Goal: Task Accomplishment & Management: Use online tool/utility

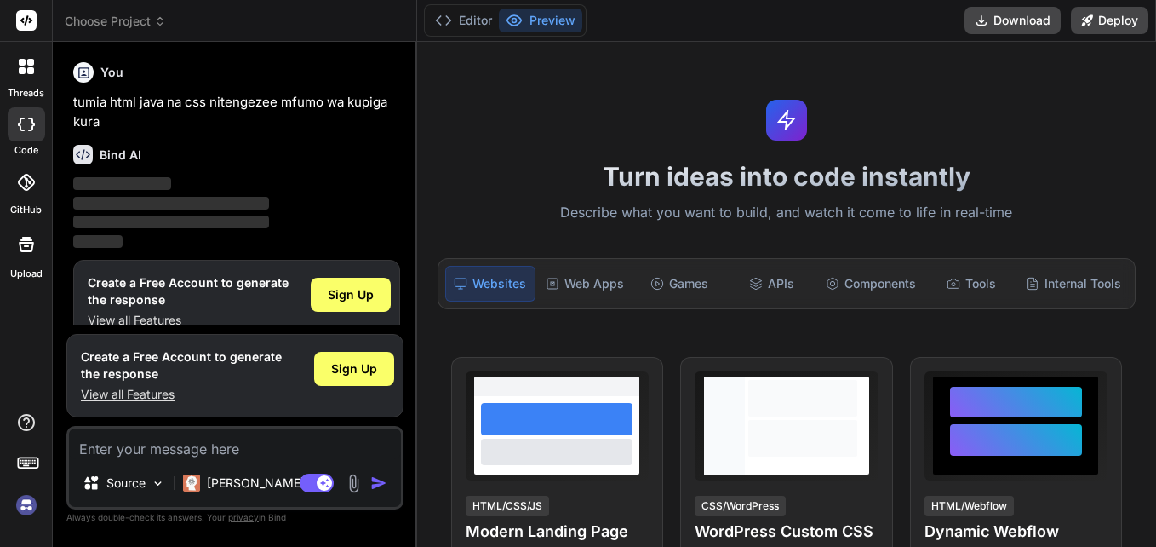
scroll to position [26, 0]
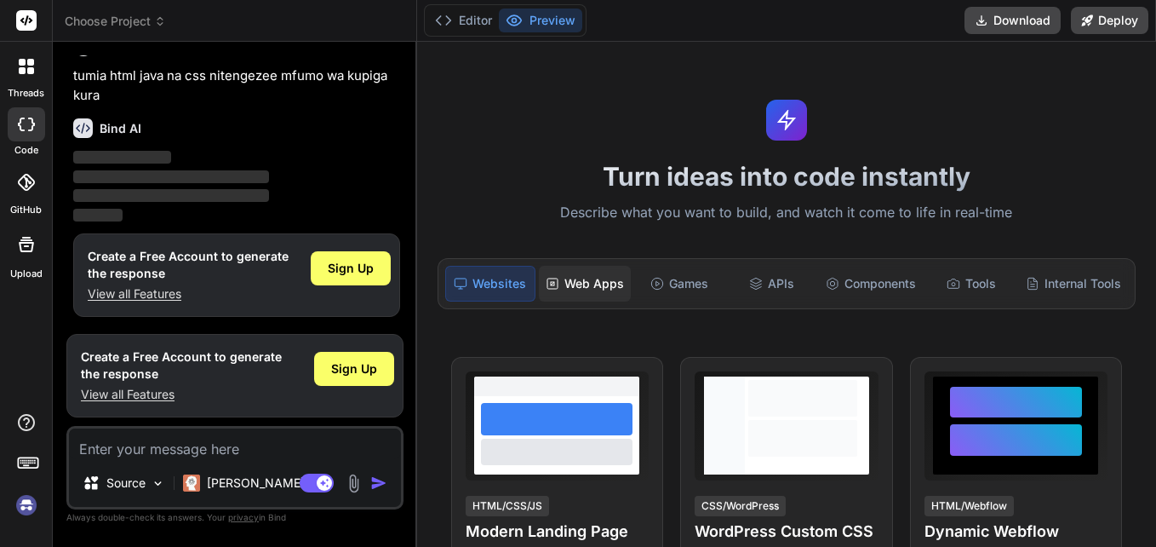
click at [572, 284] on div "Web Apps" at bounding box center [585, 284] width 92 height 36
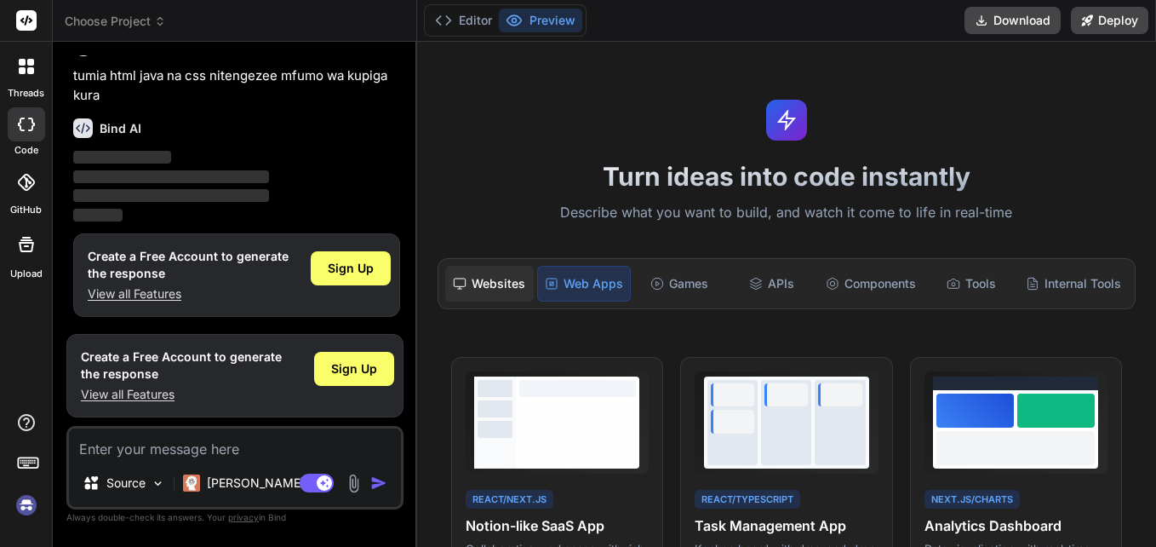
click at [470, 292] on div "Websites" at bounding box center [489, 284] width 89 height 36
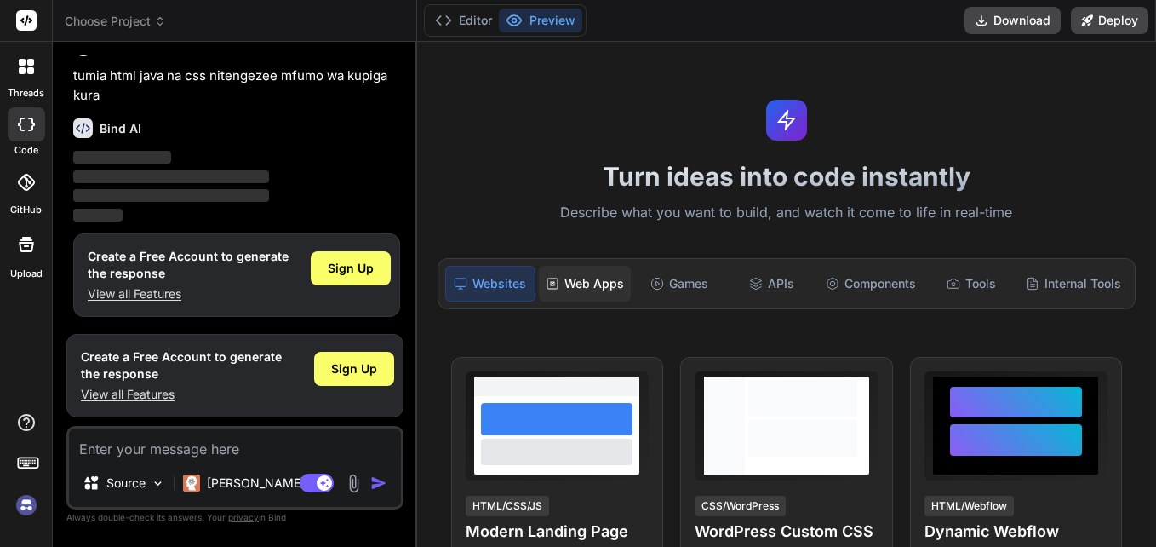
click at [583, 291] on div "Web Apps" at bounding box center [585, 284] width 92 height 36
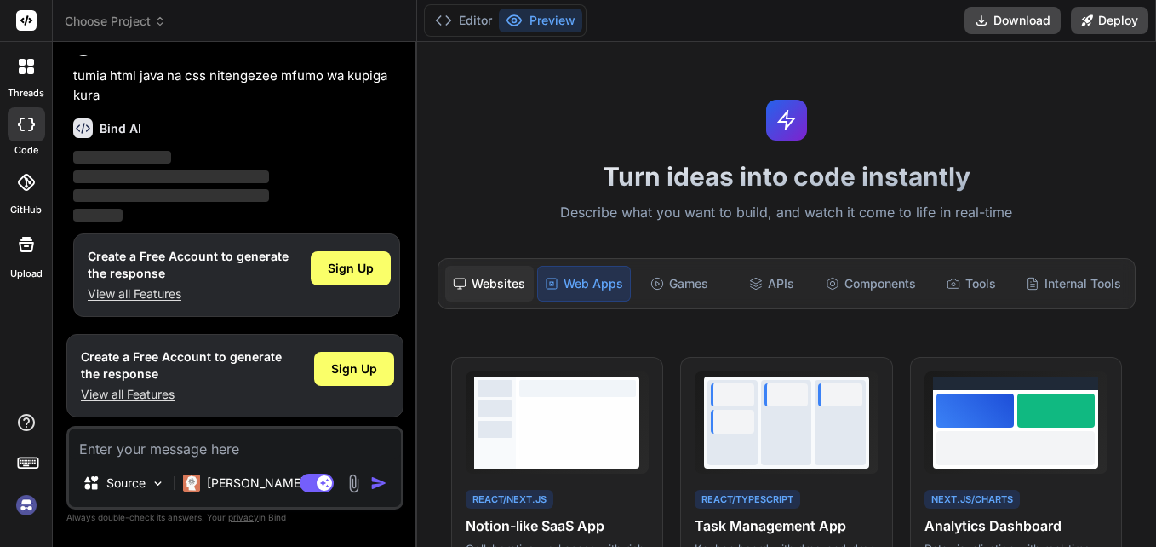
click at [484, 290] on div "Websites" at bounding box center [489, 284] width 89 height 36
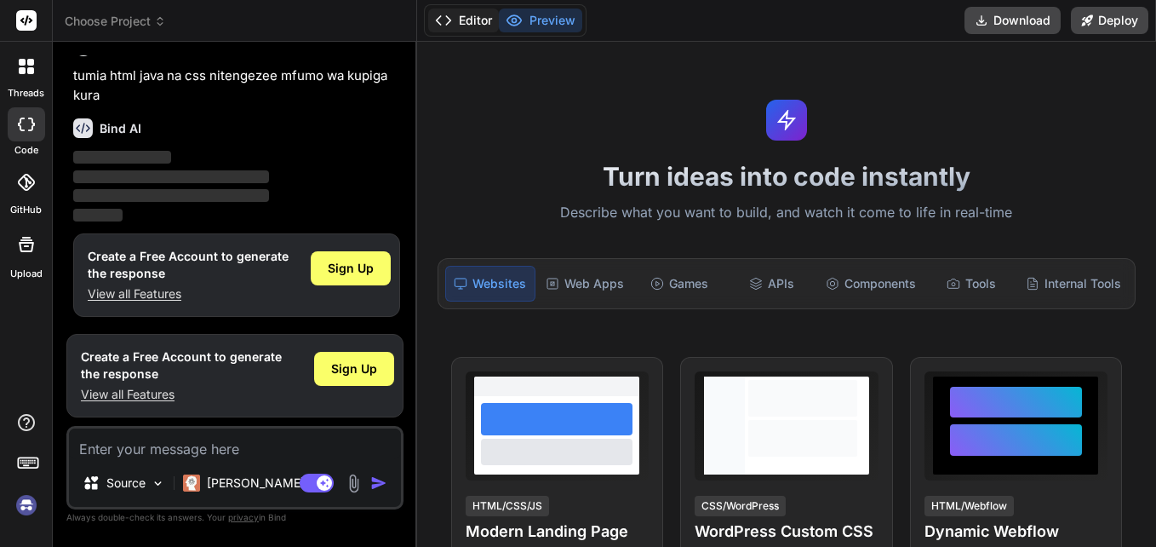
click at [444, 15] on icon at bounding box center [443, 20] width 17 height 17
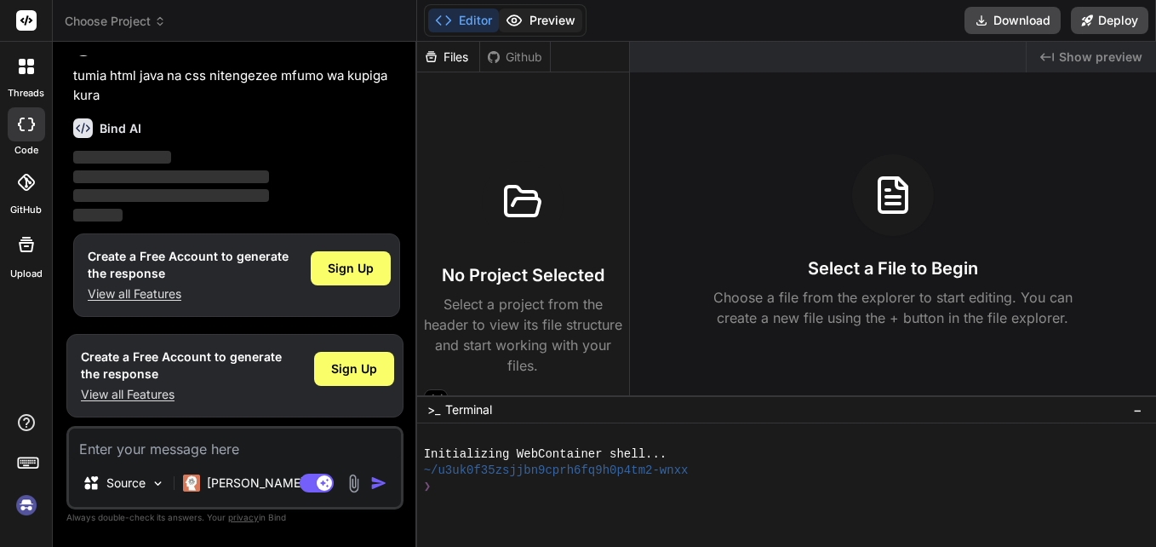
click at [544, 23] on button "Preview" at bounding box center [540, 21] width 83 height 24
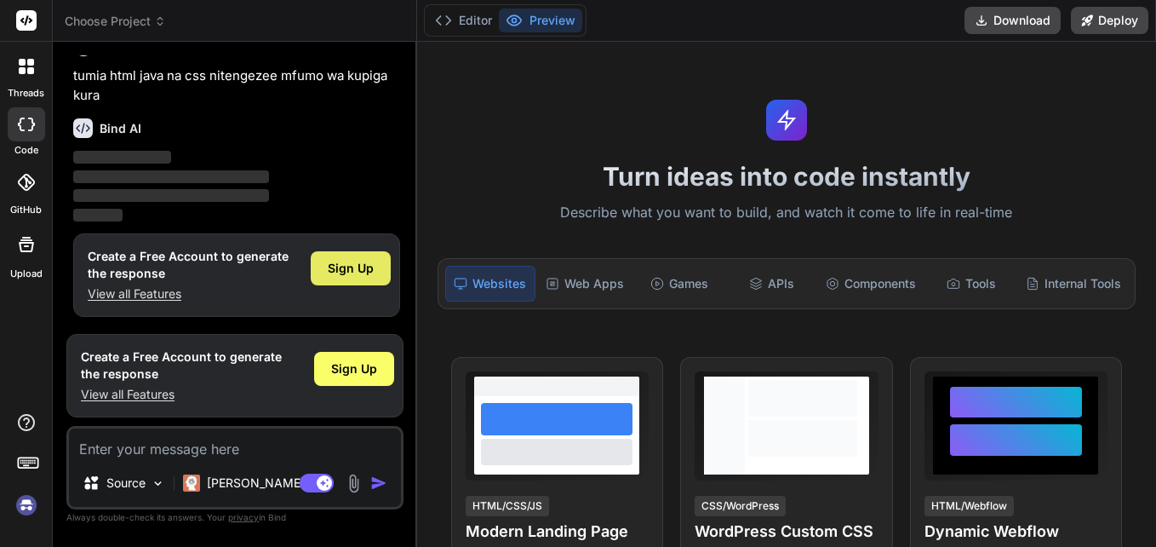
click at [360, 267] on span "Sign Up" at bounding box center [351, 268] width 46 height 17
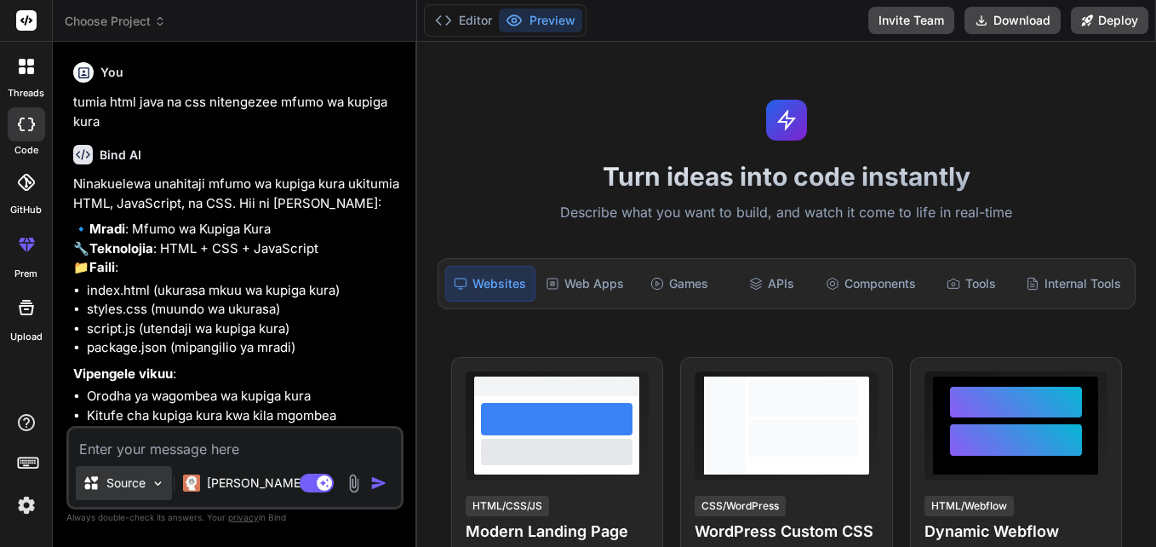
click at [160, 485] on img at bounding box center [158, 483] width 14 height 14
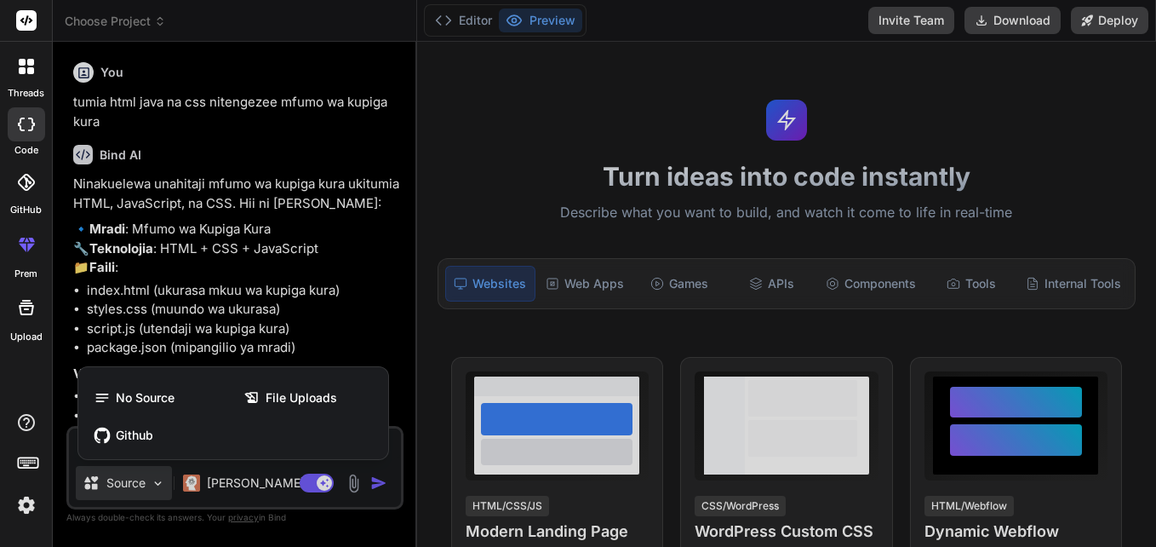
click at [160, 485] on div at bounding box center [578, 273] width 1156 height 547
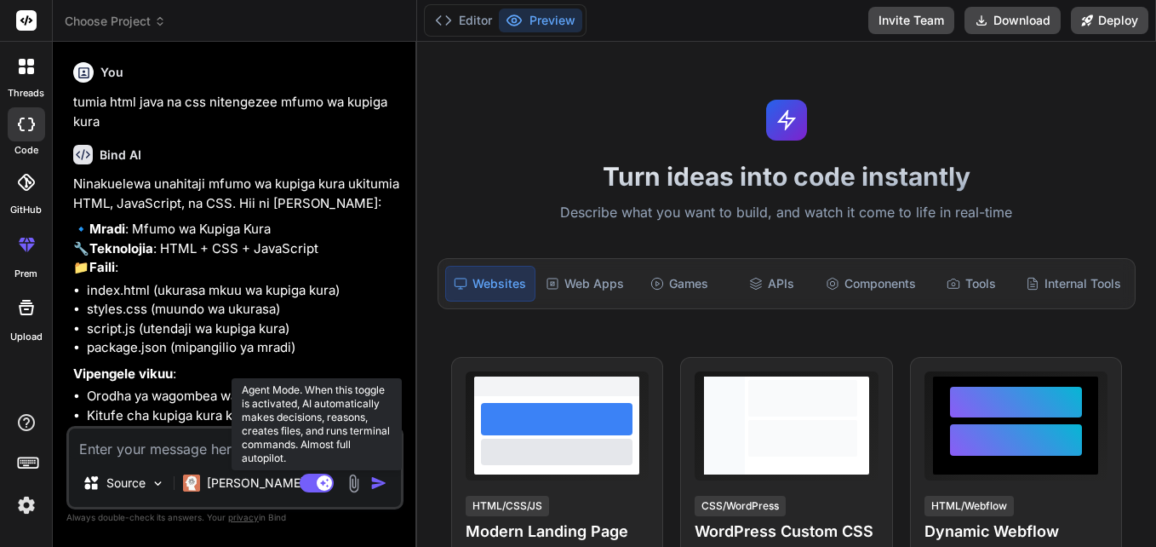
click at [320, 487] on rect at bounding box center [324, 482] width 15 height 15
click at [320, 487] on rect at bounding box center [317, 482] width 34 height 19
type textarea "x"
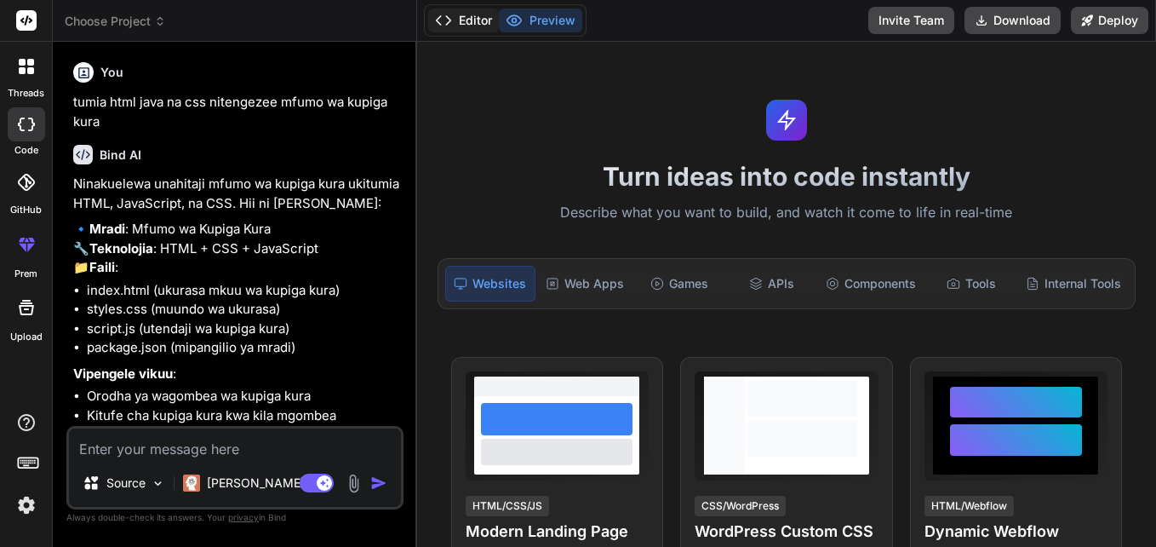
click at [468, 22] on button "Editor" at bounding box center [463, 21] width 71 height 24
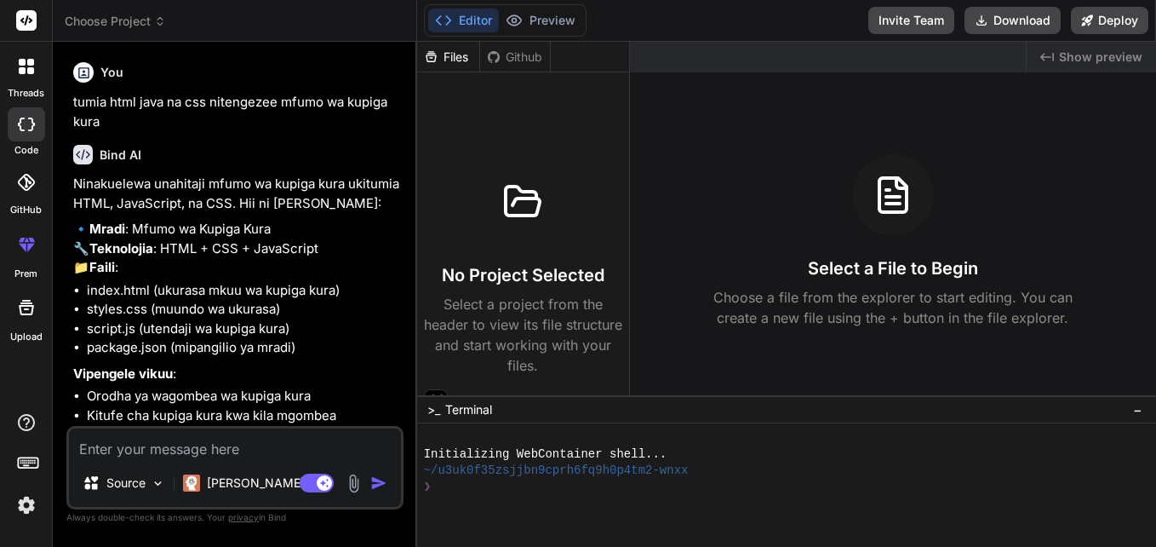
click at [536, 32] on div "Editor Preview" at bounding box center [505, 20] width 163 height 32
click at [537, 27] on button "Preview" at bounding box center [540, 21] width 83 height 24
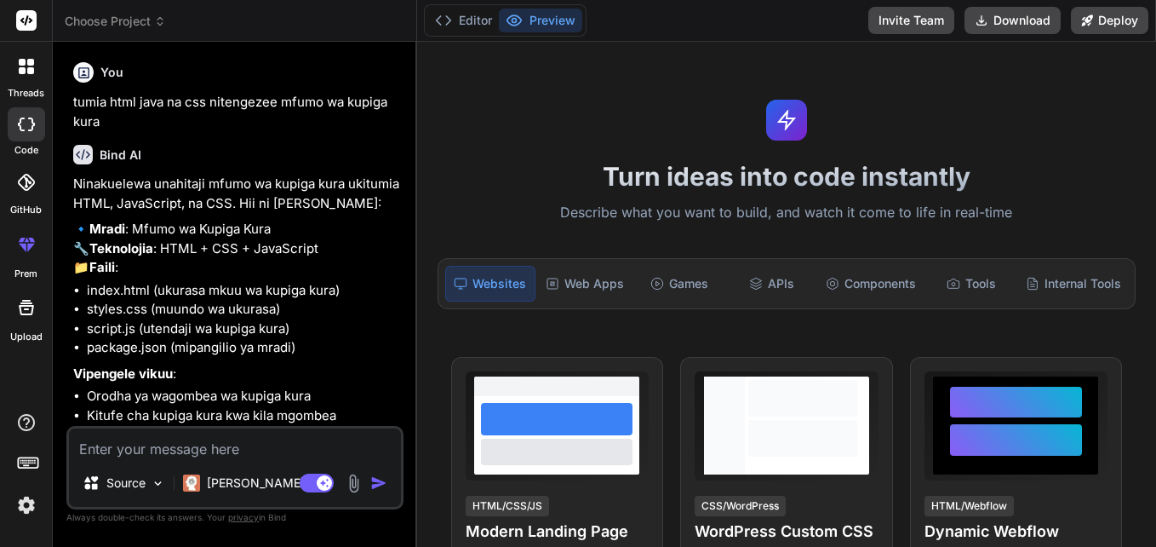
click at [387, 197] on p "Ninakuelewa unahitaji mfumo wa kupiga kura ukitumia HTML, JavaScript, na CSS. H…" at bounding box center [236, 194] width 327 height 38
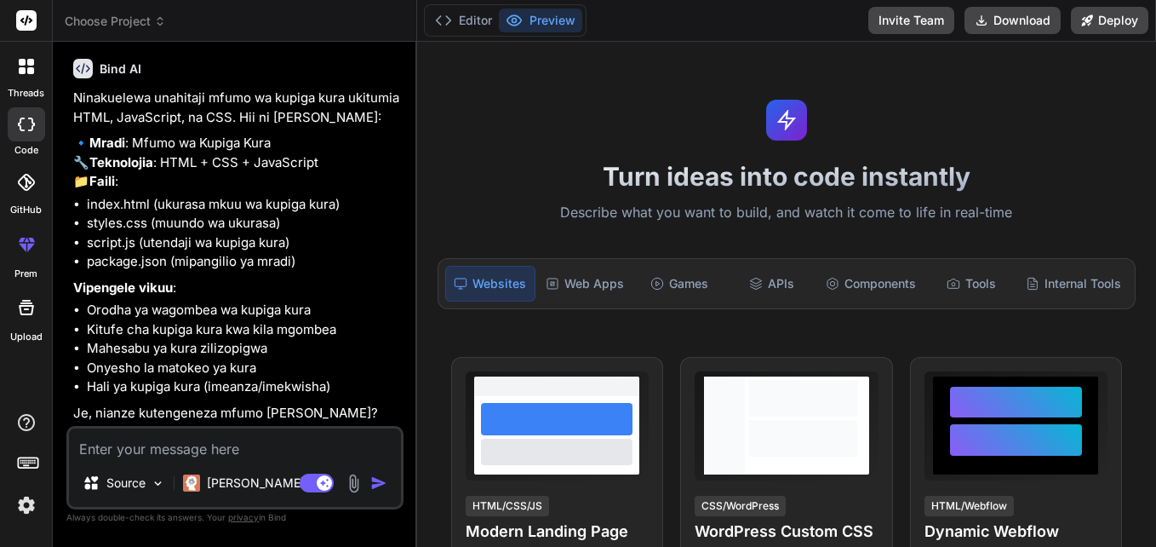
scroll to position [144, 0]
click at [597, 283] on div "Web Apps" at bounding box center [585, 284] width 92 height 36
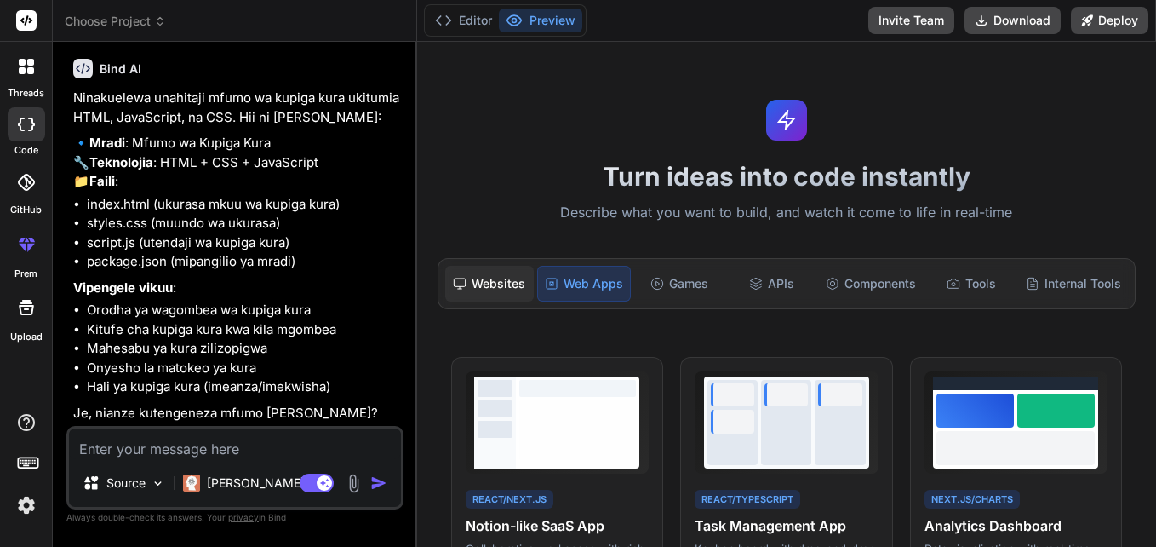
click at [488, 286] on div "Websites" at bounding box center [489, 284] width 89 height 36
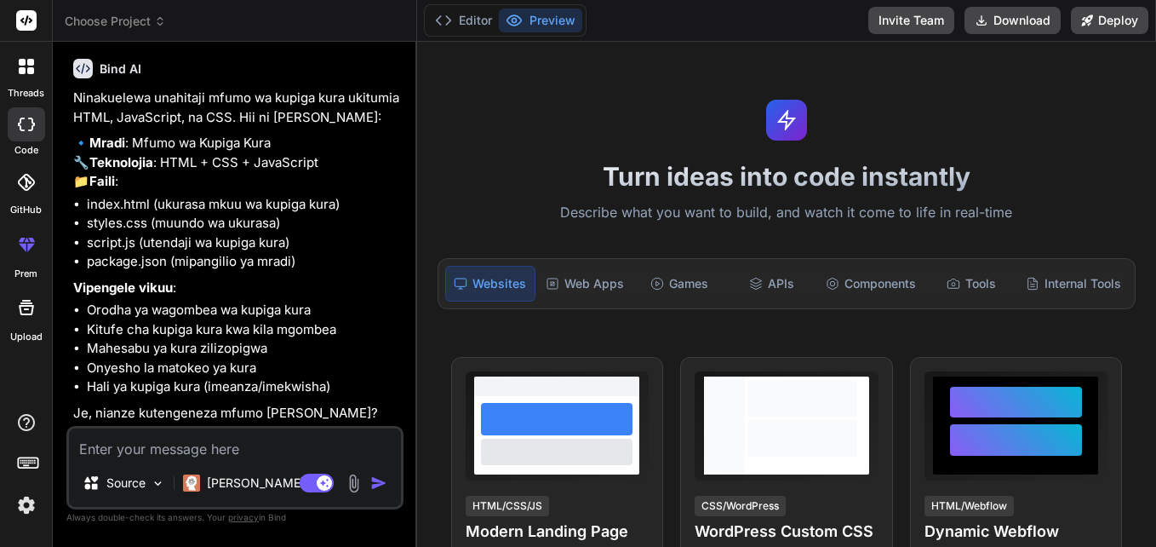
click at [180, 439] on textarea at bounding box center [235, 443] width 332 height 31
drag, startPoint x: 154, startPoint y: 451, endPoint x: 160, endPoint y: 485, distance: 34.6
click at [160, 485] on div "Source Claude 4 S.. Agent Mode. When this toggle is activated, AI automatically…" at bounding box center [234, 467] width 337 height 83
click at [160, 485] on img at bounding box center [158, 483] width 14 height 14
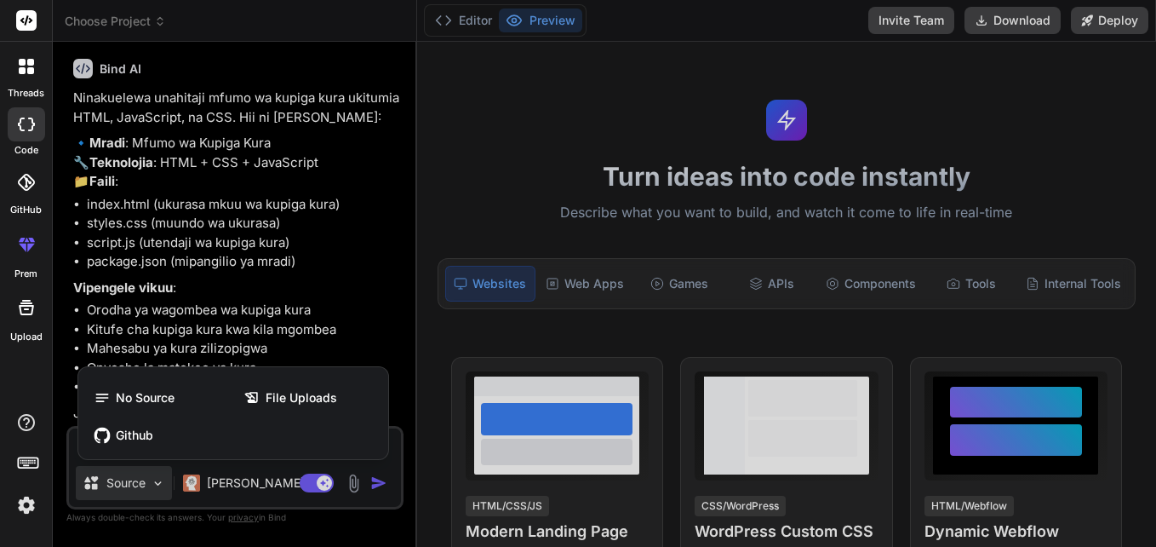
click at [160, 485] on div at bounding box center [578, 273] width 1156 height 547
type textarea "x"
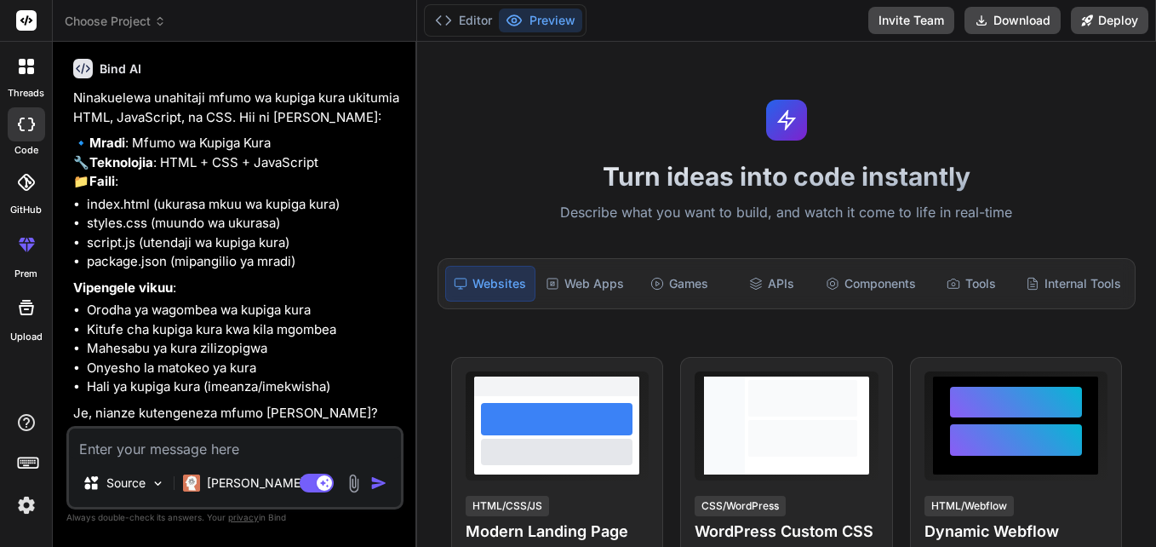
click at [131, 446] on textarea at bounding box center [235, 443] width 332 height 31
type textarea "m"
type textarea "x"
type textarea "mf"
type textarea "x"
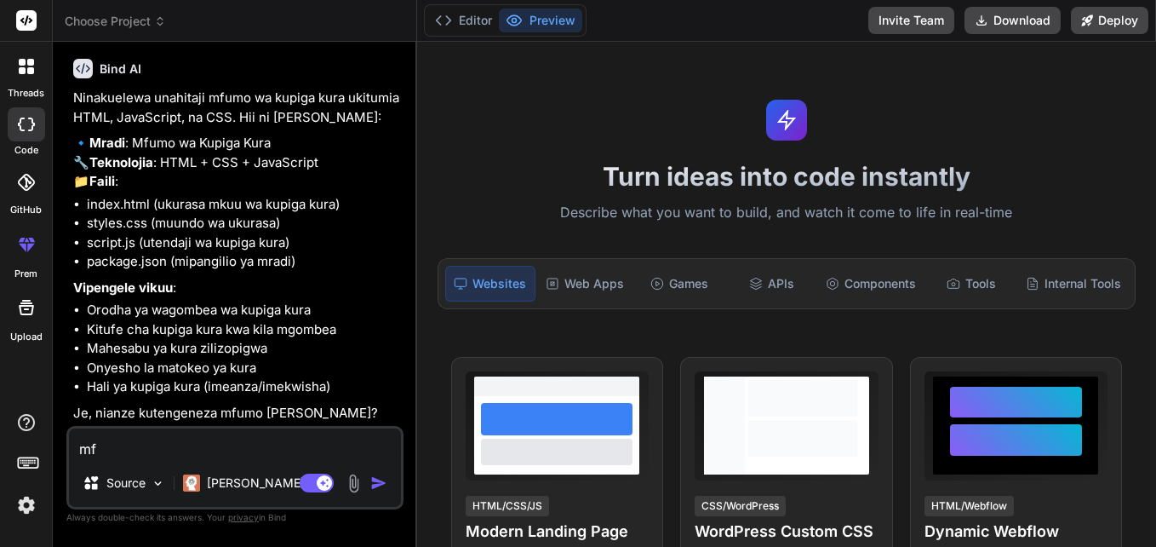
type textarea "mfy"
type textarea "x"
type textarea "mf"
type textarea "x"
type textarea "mfu"
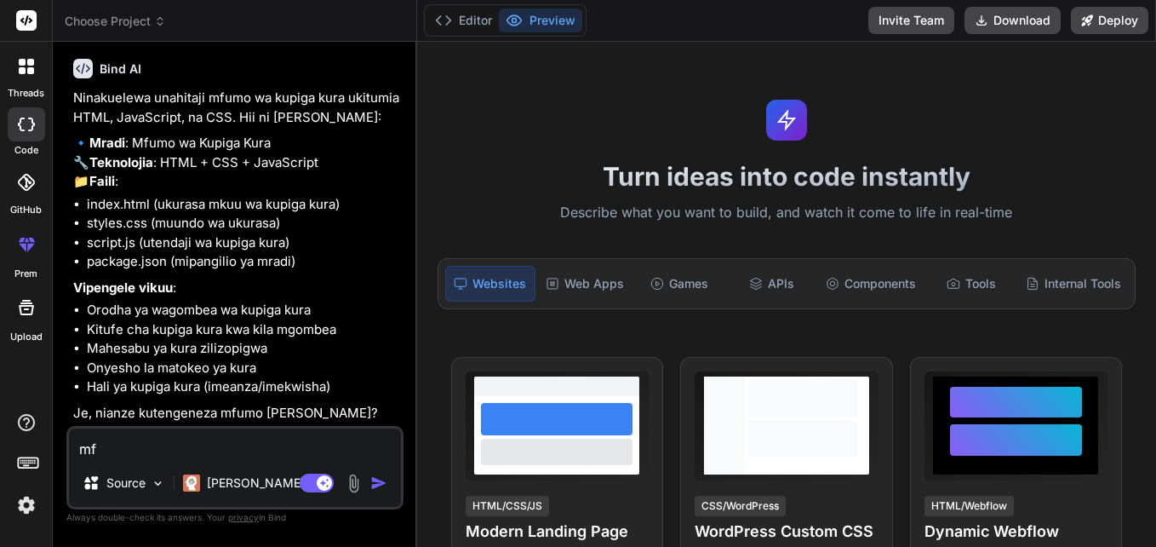
type textarea "x"
type textarea "mfum"
type textarea "x"
type textarea "mfumo"
type textarea "x"
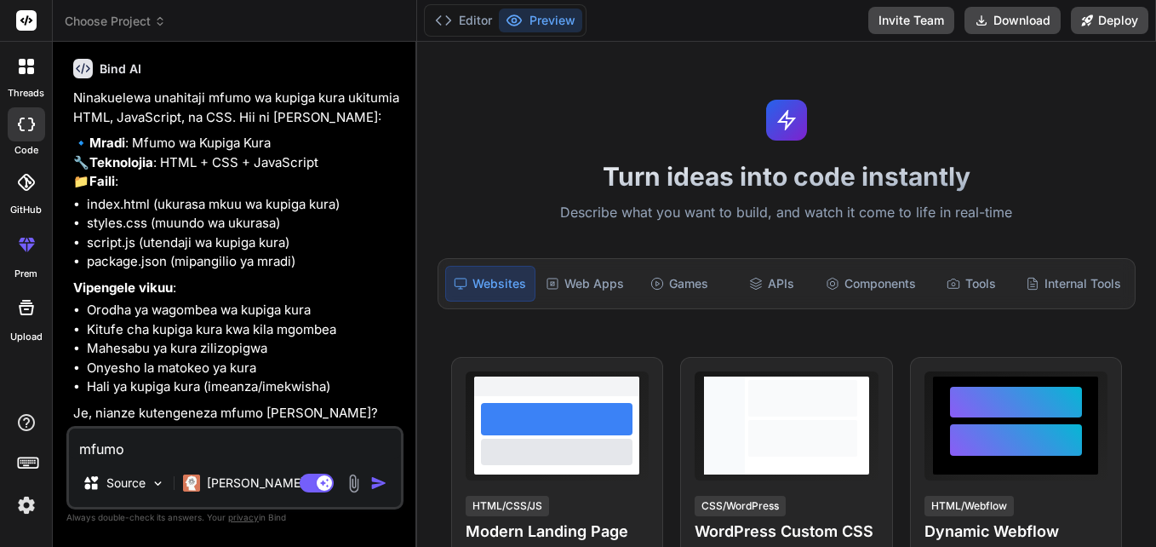
type textarea "mfumo"
type textarea "x"
type textarea "mfumo w"
type textarea "x"
type textarea "mfumo wa"
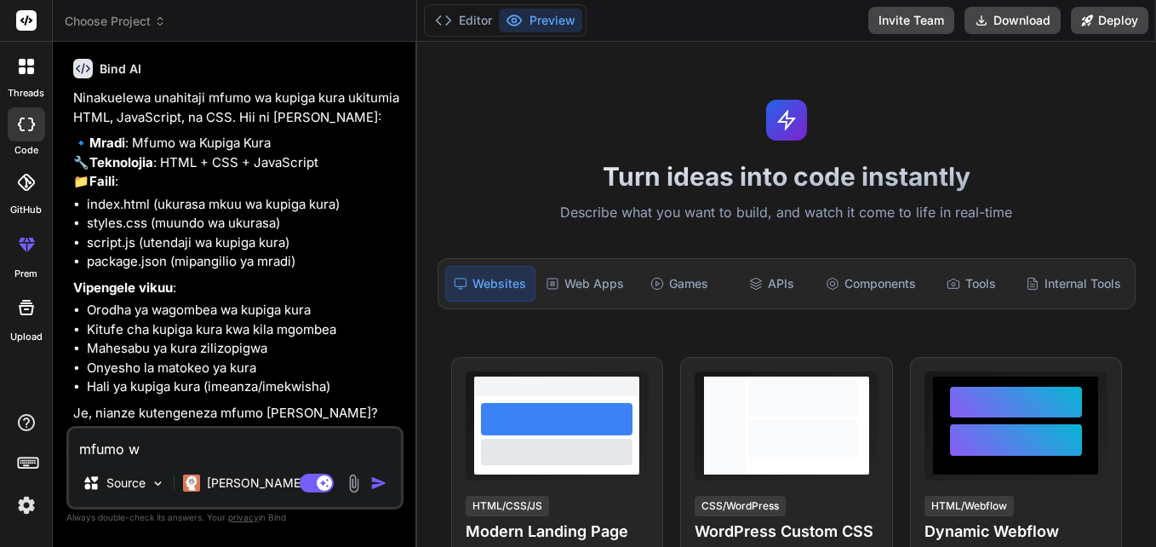
type textarea "x"
type textarea "mfumo wa"
type textarea "x"
type textarea "mfumo wa k"
type textarea "x"
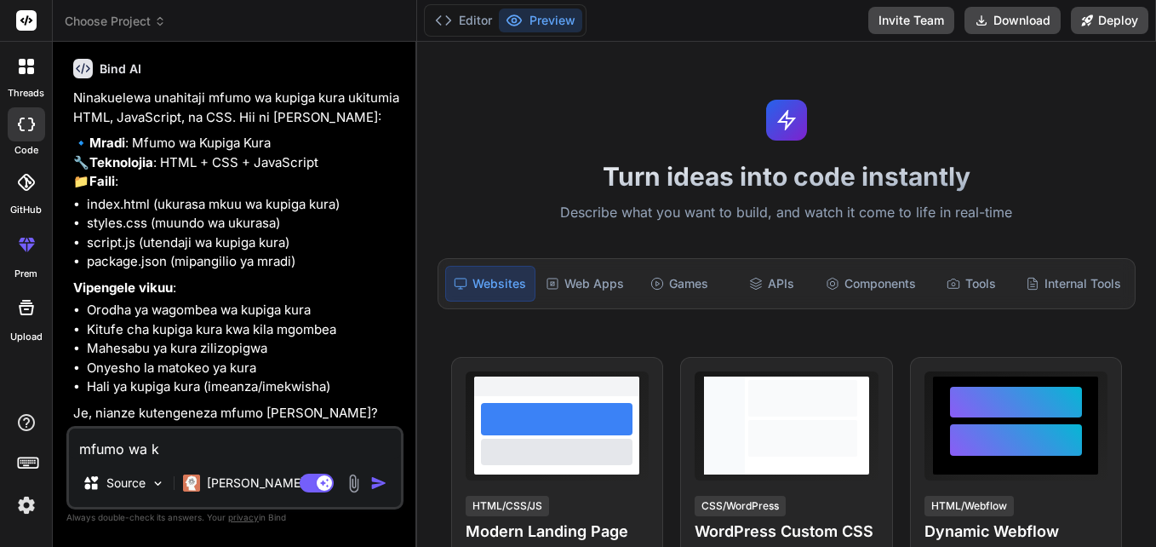
type textarea "mfumo wa ku"
type textarea "x"
type textarea "mfumo wa kuo"
type textarea "x"
type textarea "mfumo wa ku"
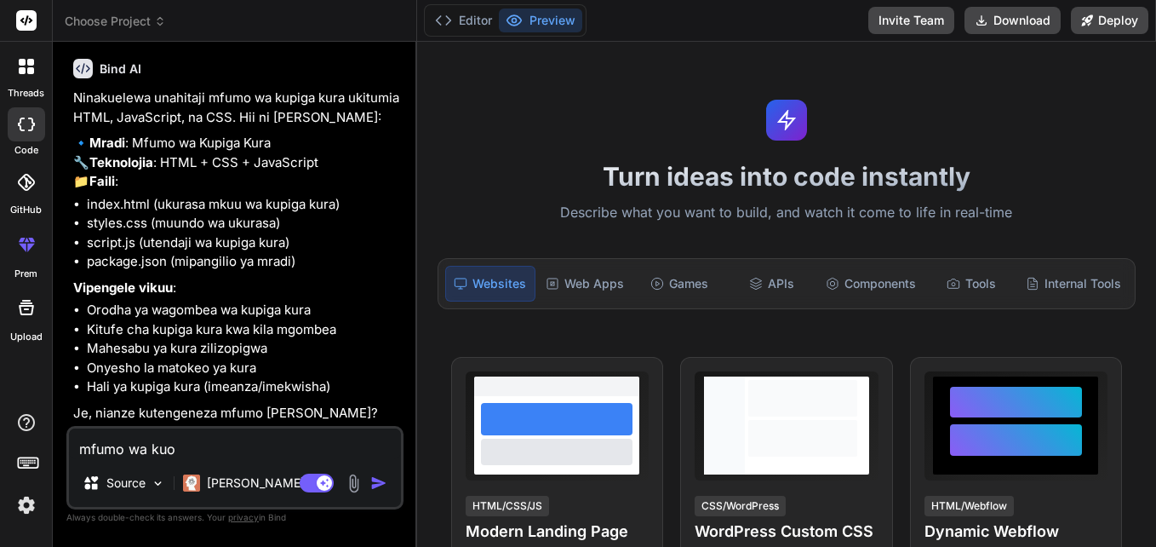
type textarea "x"
type textarea "mfumo wa kup"
type textarea "x"
type textarea "mfumo wa kupi"
type textarea "x"
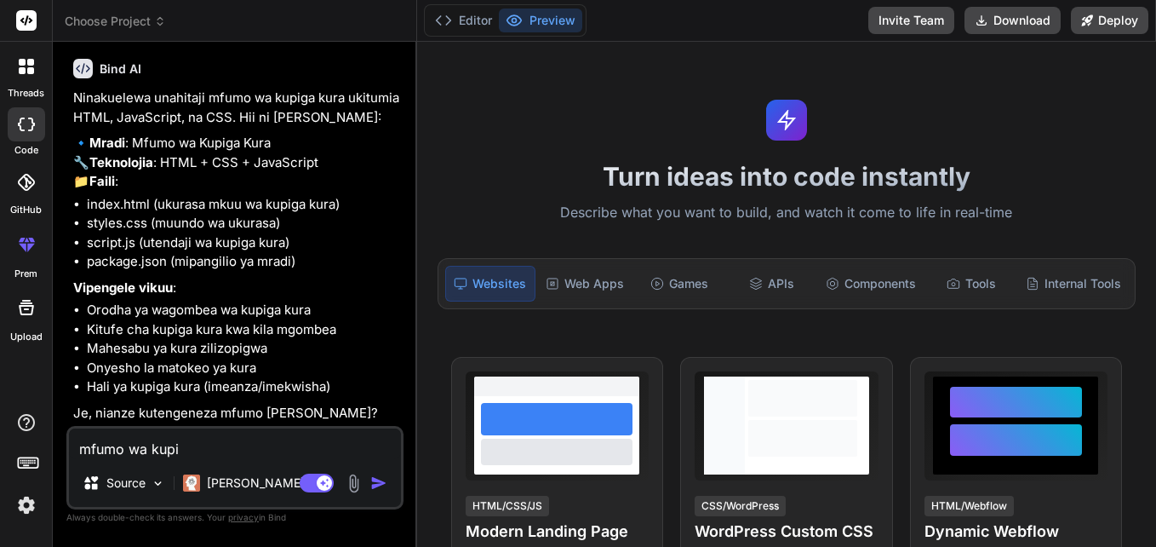
type textarea "mfumo wa kupin"
type textarea "x"
type textarea "mfumo wa kuping"
type textarea "x"
type textarea "mfumo wa kupinga"
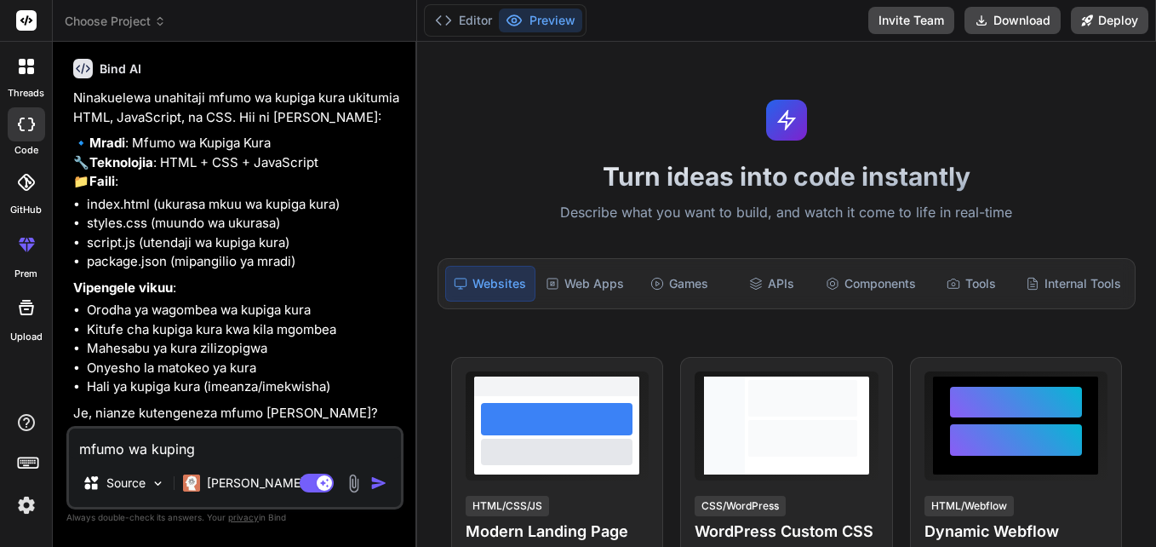
type textarea "x"
type textarea "mfumo wa kupinga"
type textarea "x"
type textarea "mfumo wa kupinga k"
type textarea "x"
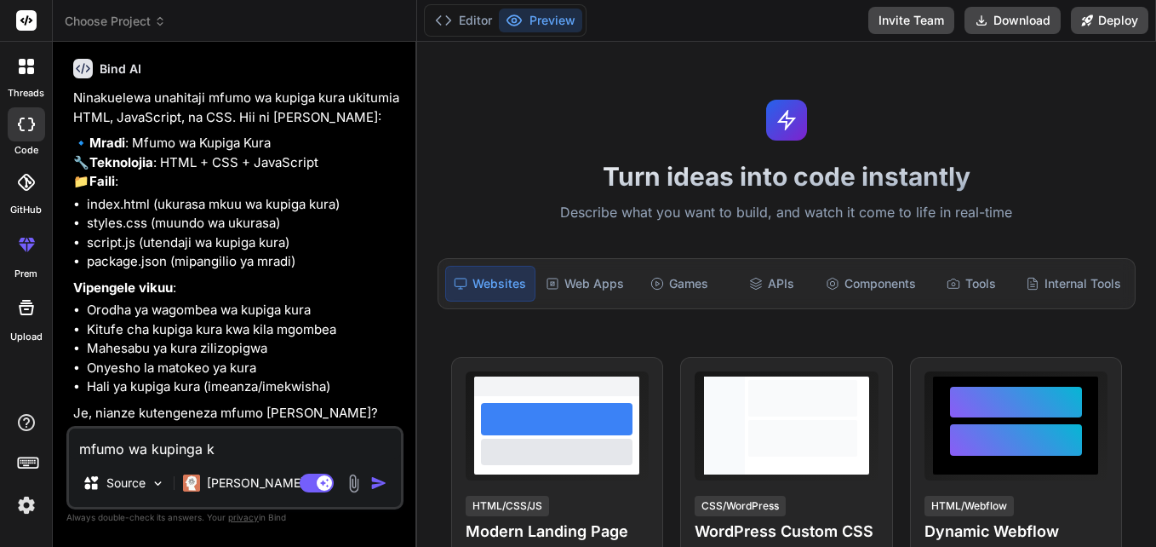
type textarea "mfumo wa kupinga ku"
type textarea "x"
type textarea "mfumo wa kupinga kur"
type textarea "x"
type textarea "mfumo wa kupinga kura"
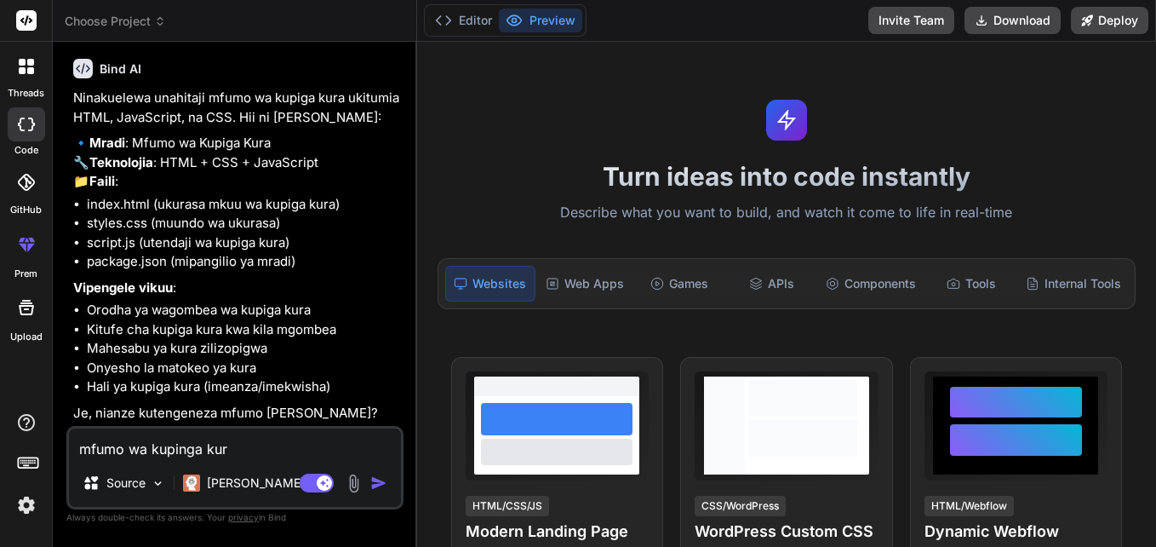
type textarea "x"
type textarea "mfumo wa kupinga kura"
click at [382, 479] on img "button" at bounding box center [378, 482] width 17 height 17
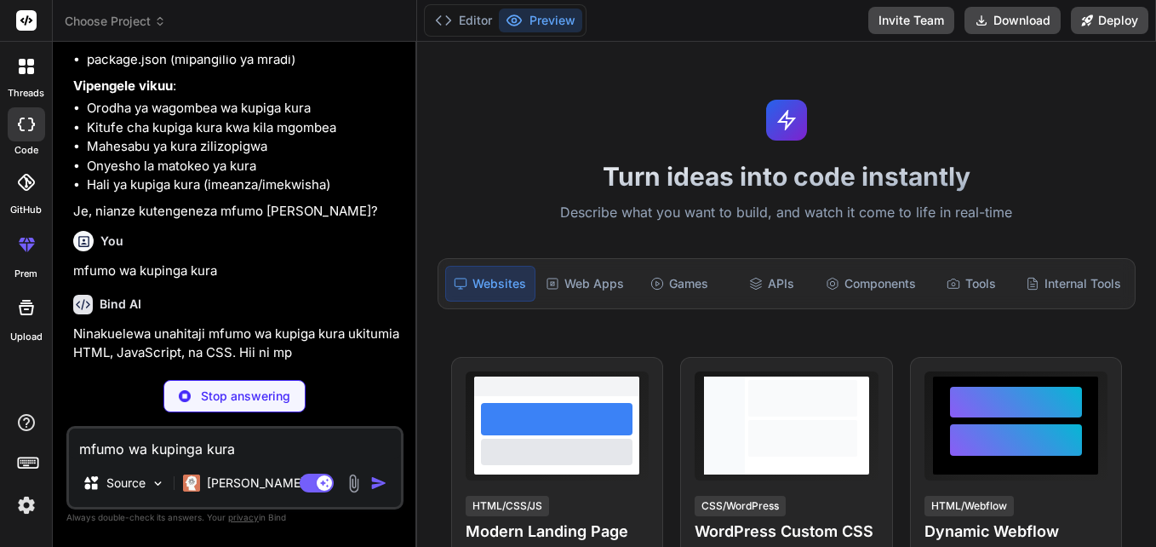
scroll to position [320, 0]
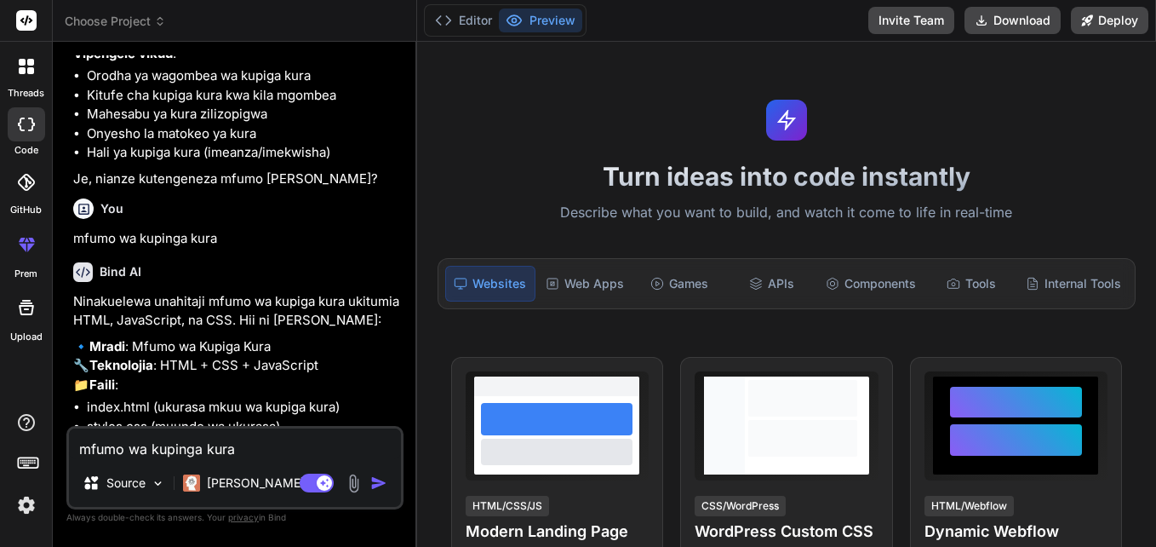
type textarea "x"
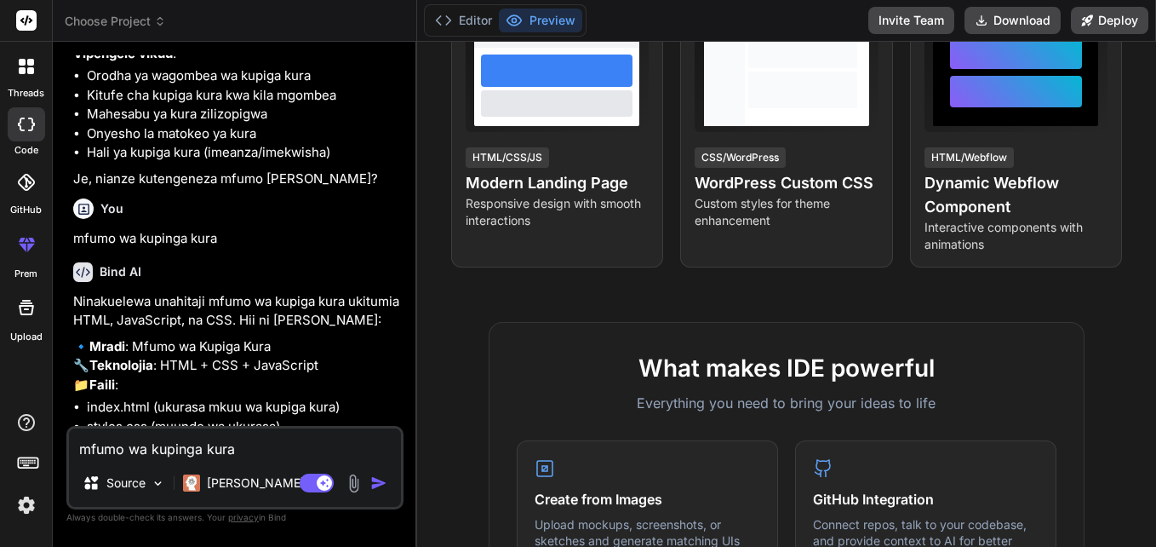
scroll to position [416, 0]
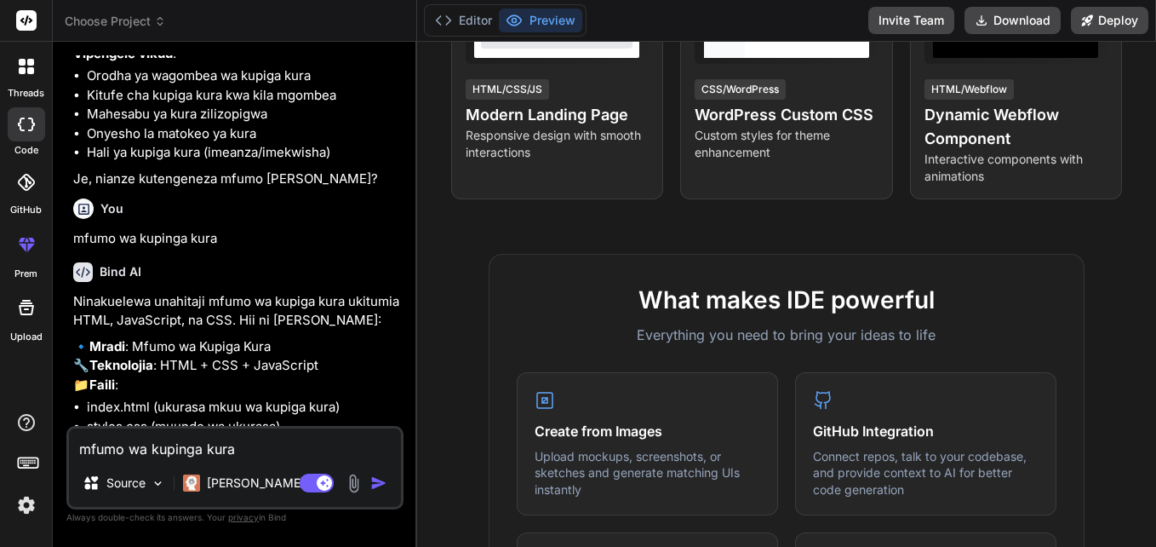
click at [393, 249] on div "You mfumo wa kupinga kura" at bounding box center [236, 220] width 327 height 57
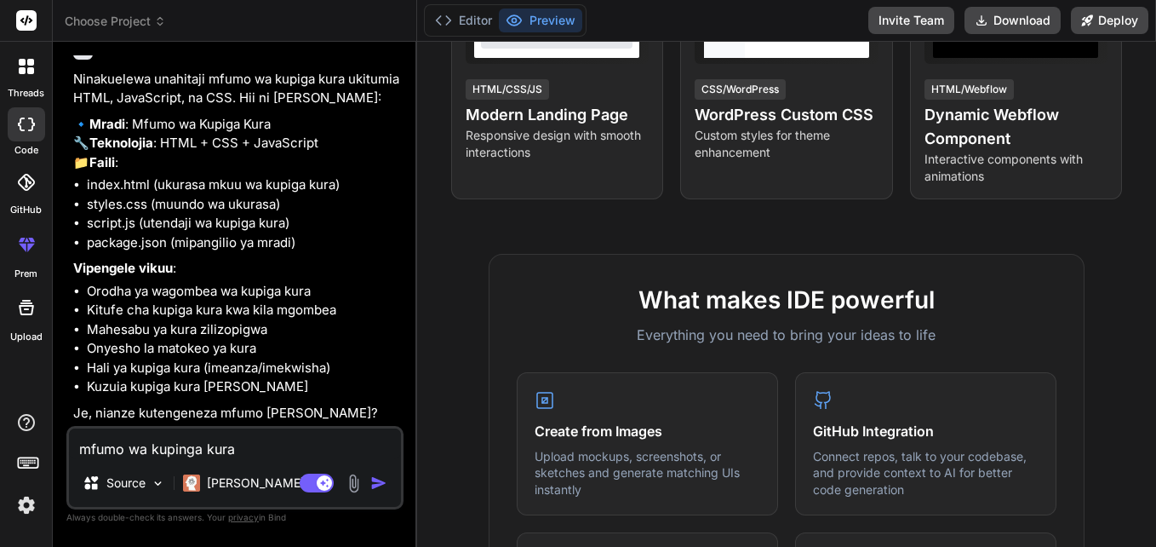
scroll to position [657, 0]
click at [113, 450] on textarea "mfumo wa kupinga kura" at bounding box center [235, 443] width 332 height 31
type textarea "a"
type textarea "x"
type textarea "an"
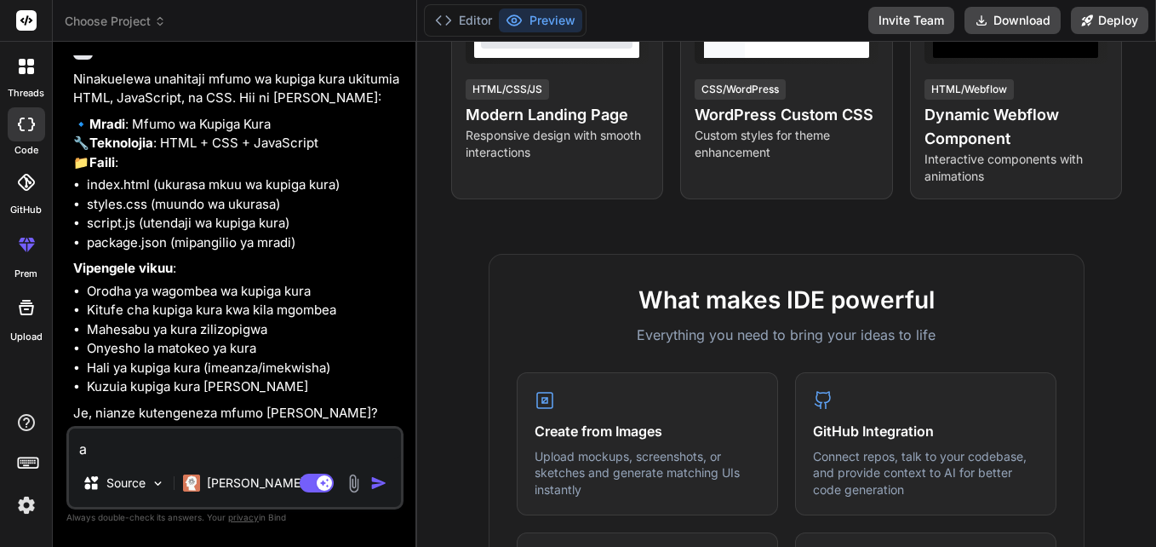
type textarea "x"
type textarea "anz"
type textarea "x"
type textarea "anza"
type textarea "x"
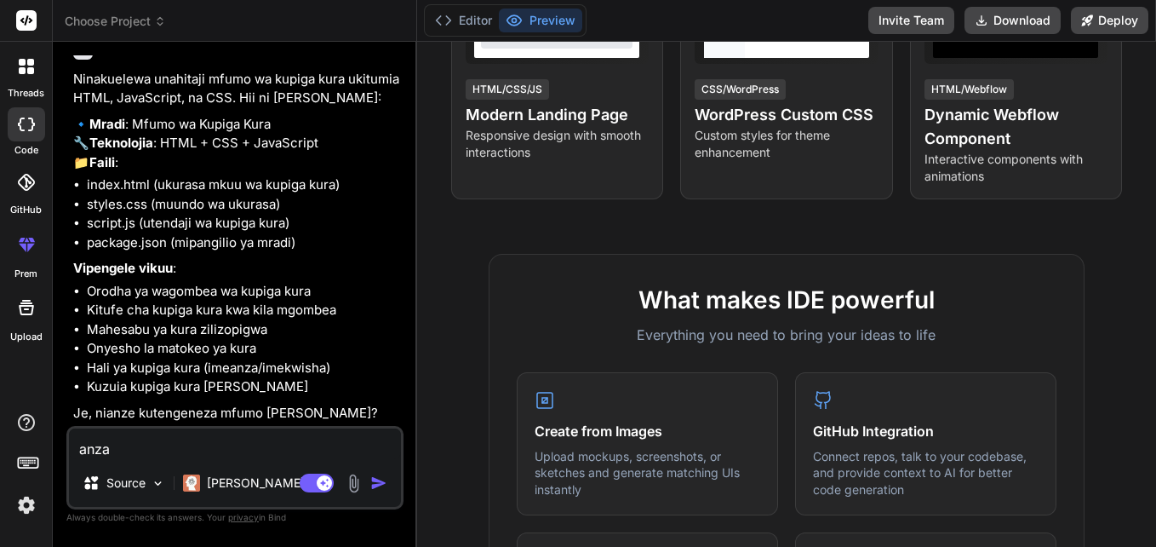
type textarea "anza"
click at [378, 486] on img "button" at bounding box center [378, 482] width 17 height 17
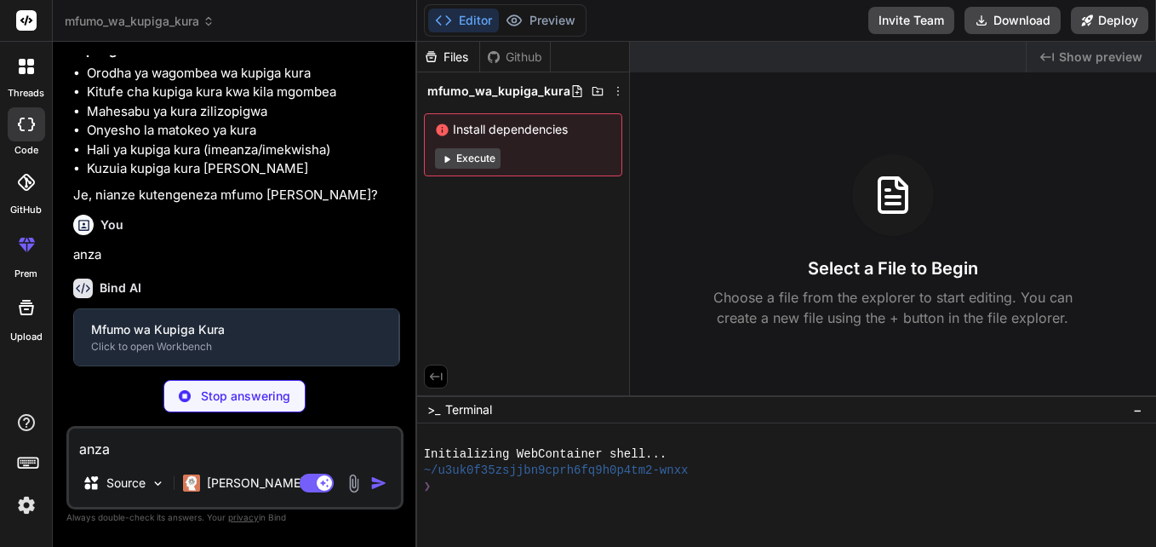
scroll to position [835, 0]
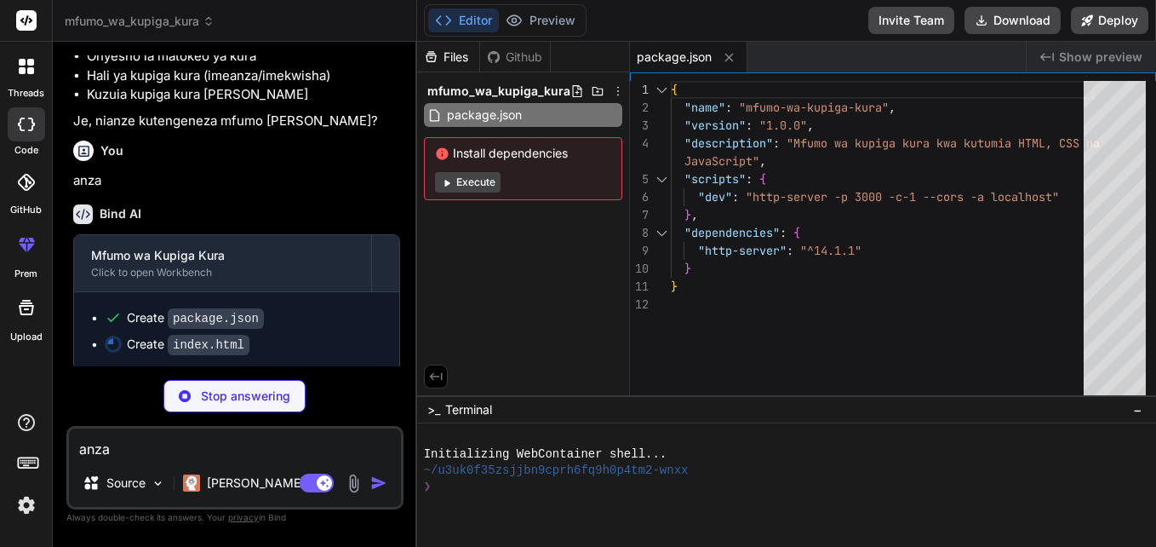
type textarea "x"
type textarea "<script src="script.js"></script> </body> </html>"
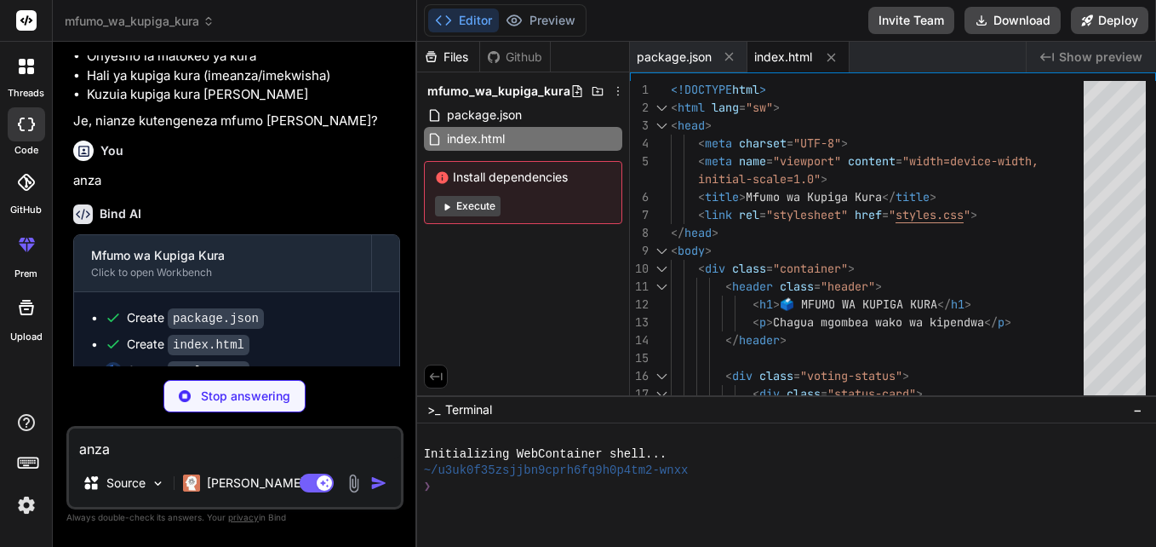
type textarea "x"
type textarea "}"
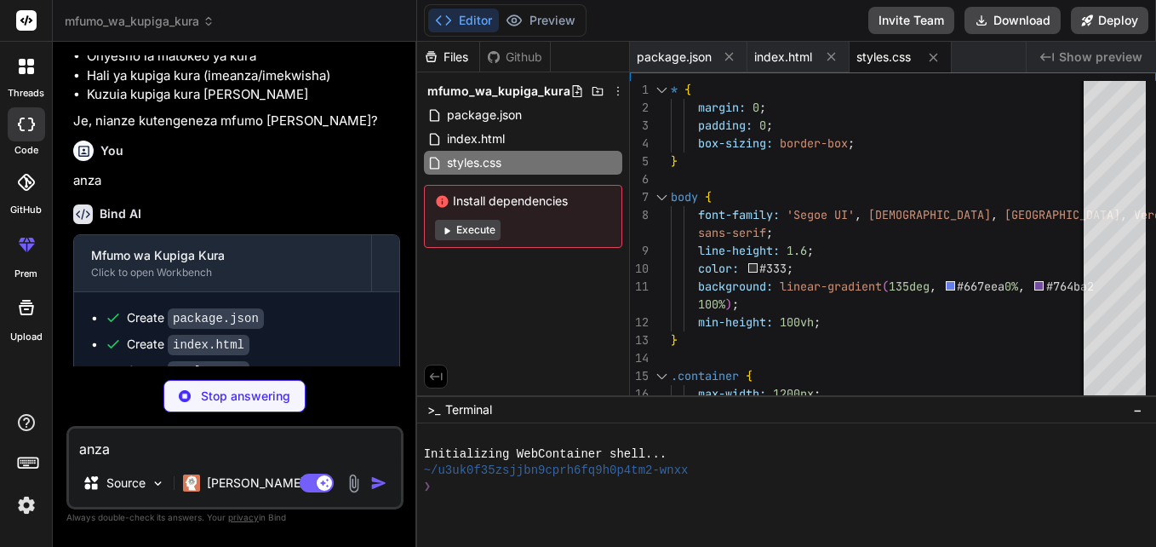
click at [389, 191] on p "anza" at bounding box center [236, 181] width 327 height 20
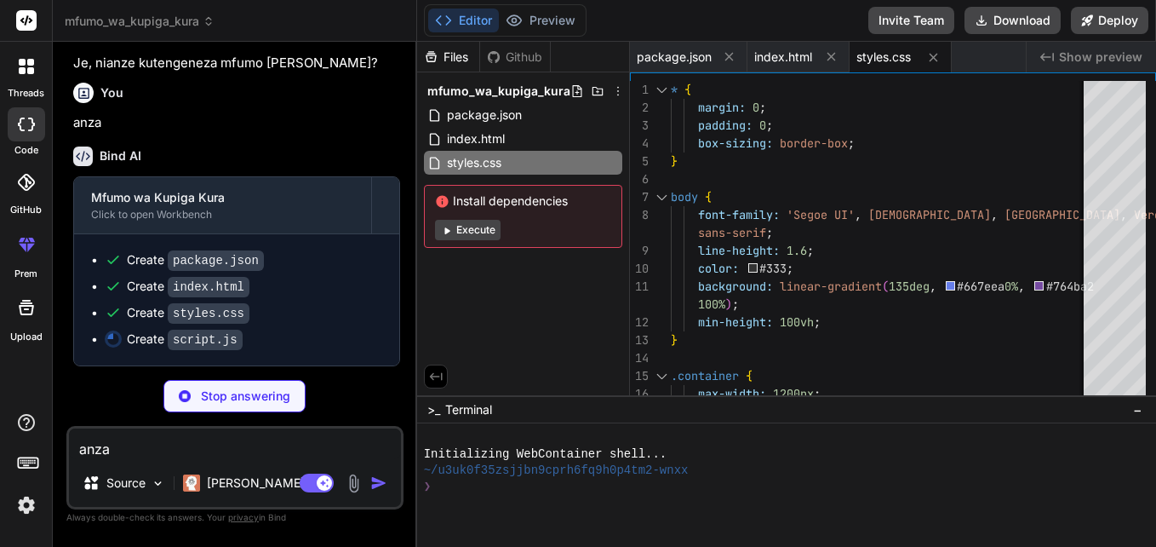
scroll to position [1007, 0]
type textarea "x"
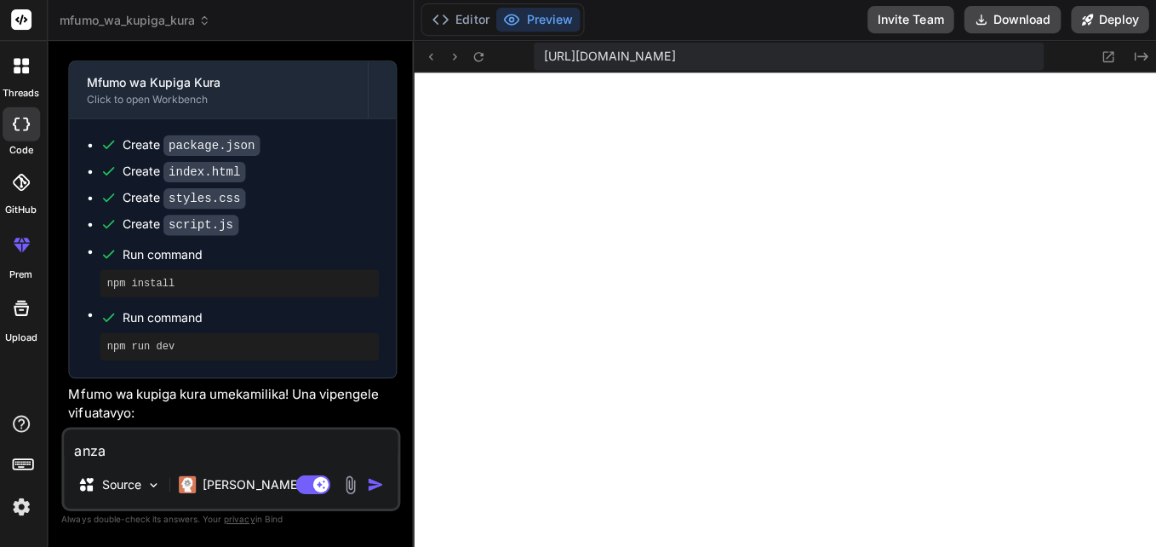
scroll to position [0, 0]
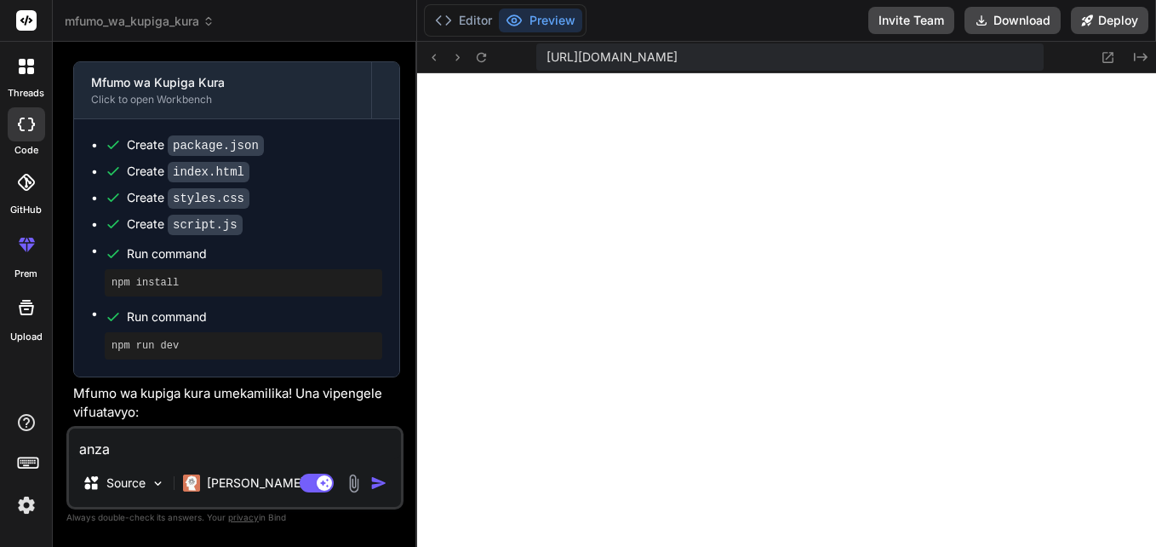
click at [1035, 35] on div "Editor Preview Invite Team Download Deploy" at bounding box center [786, 21] width 739 height 42
click at [1031, 20] on button "Download" at bounding box center [1013, 20] width 96 height 27
click at [1118, 24] on button "Deploy" at bounding box center [1109, 20] width 77 height 27
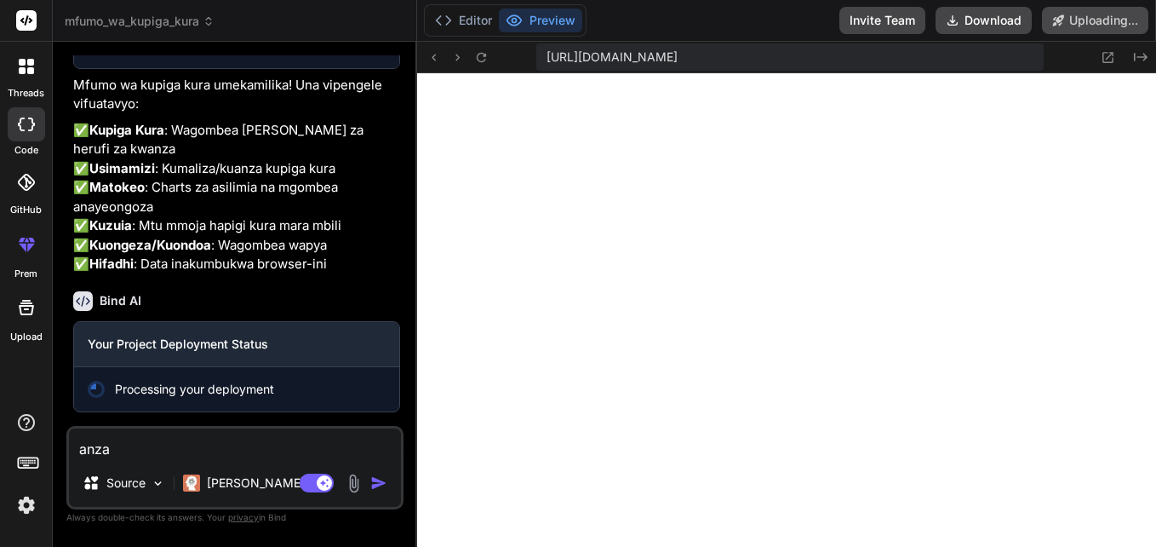
scroll to position [1526, 0]
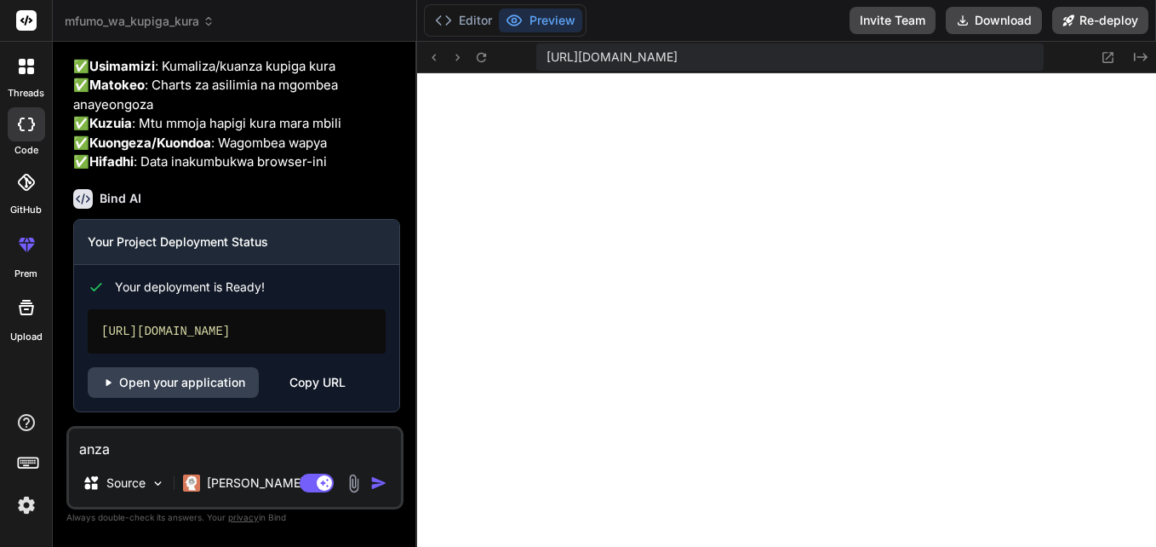
click at [409, 452] on div "Bind AI Web Search Created with Pixso. Code Generator You tumia html java na cs…" at bounding box center [235, 294] width 364 height 504
click at [382, 172] on p "✅ Kupiga Kura : Wagombea wenye picha za herufi za kwanza ✅ Usimamizi : Kumaliza…" at bounding box center [236, 95] width 327 height 153
click at [208, 381] on link "Open your application" at bounding box center [173, 382] width 171 height 31
click at [333, 382] on div "Copy URL" at bounding box center [318, 382] width 56 height 31
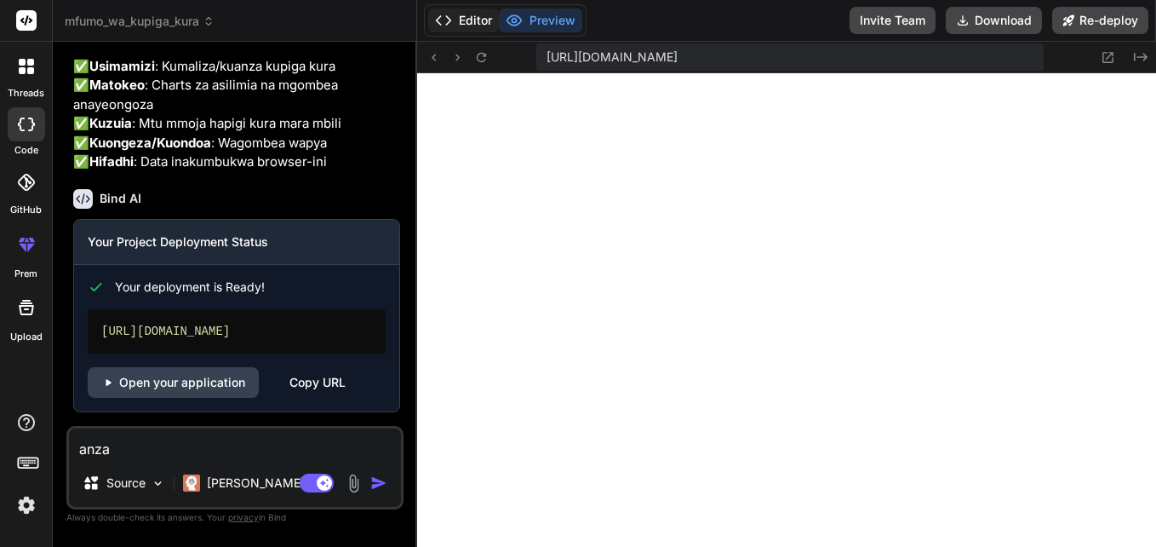
click at [473, 22] on button "Editor" at bounding box center [463, 21] width 71 height 24
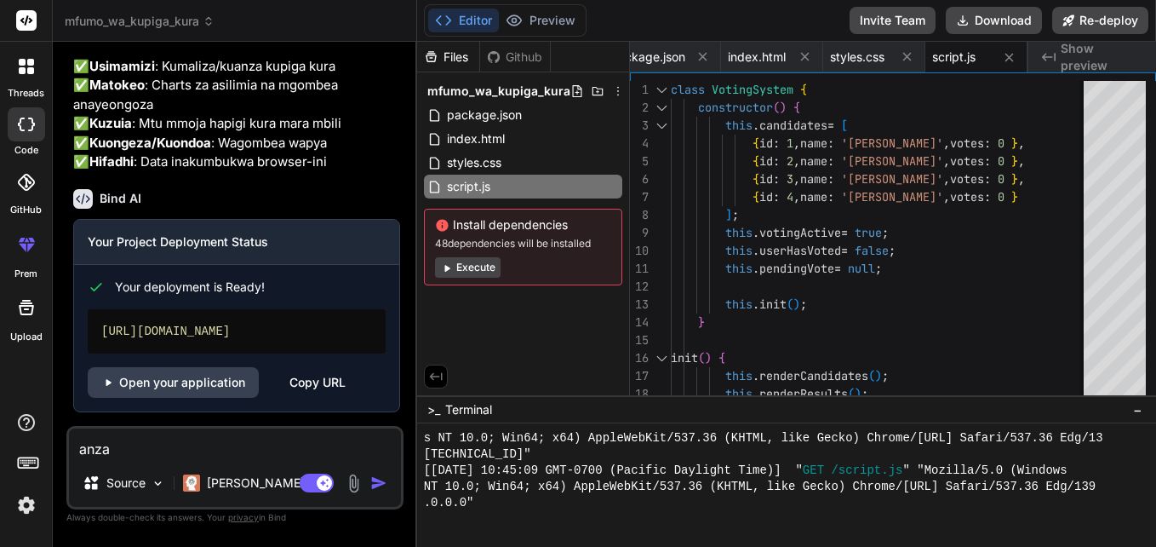
click at [462, 269] on button "Execute" at bounding box center [468, 267] width 66 height 20
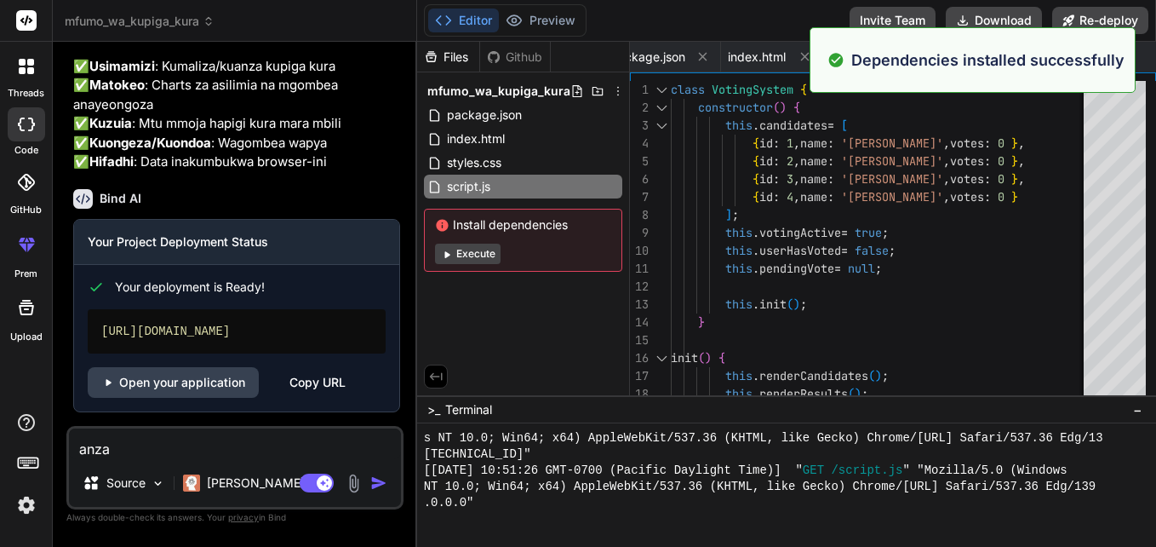
scroll to position [1586, 0]
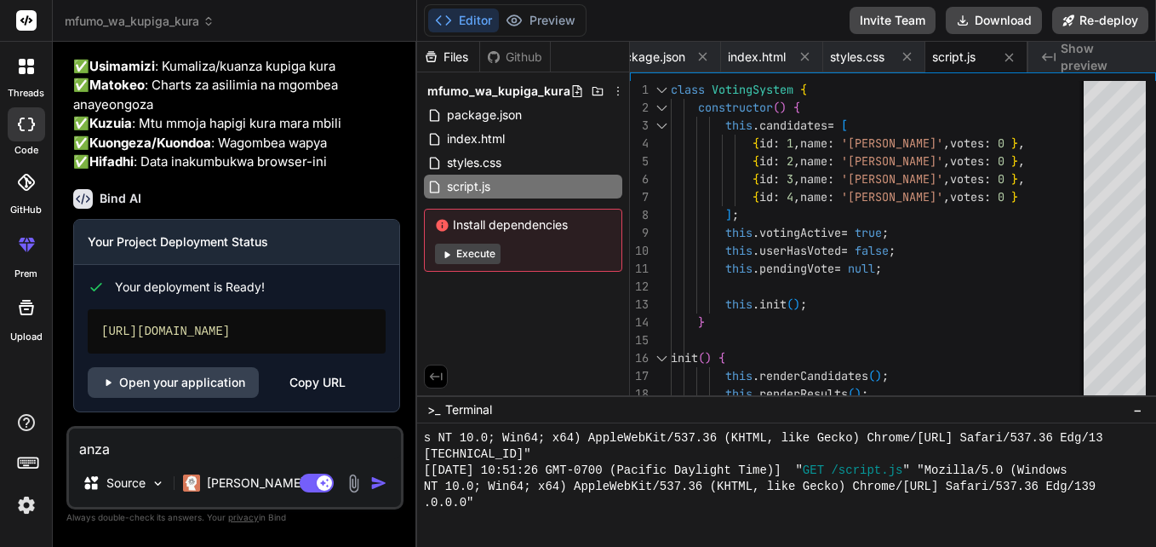
click at [33, 463] on icon at bounding box center [28, 462] width 24 height 24
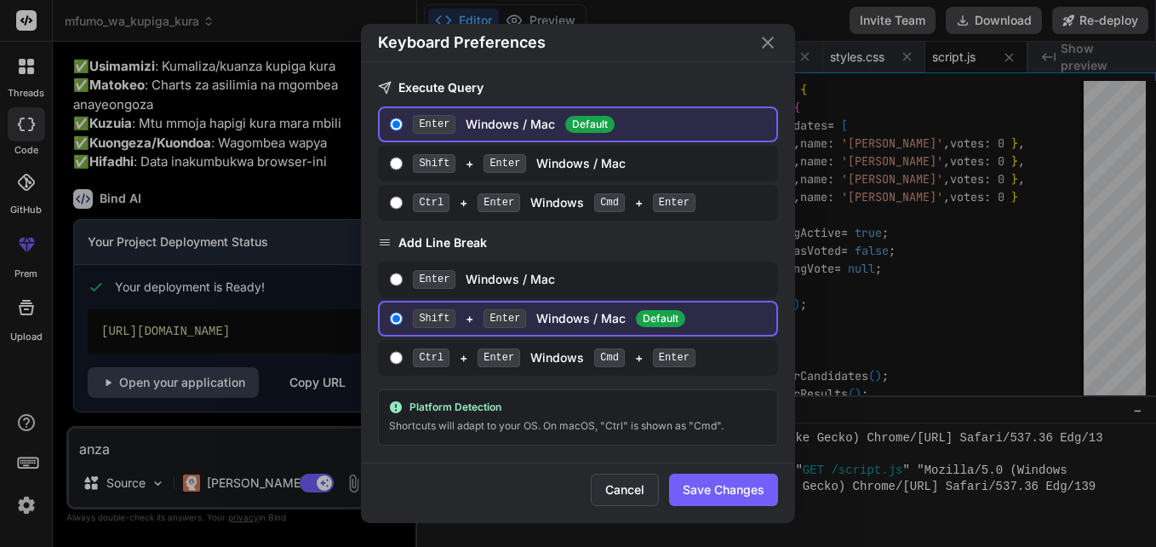
click at [628, 500] on button "Cancel" at bounding box center [625, 489] width 68 height 32
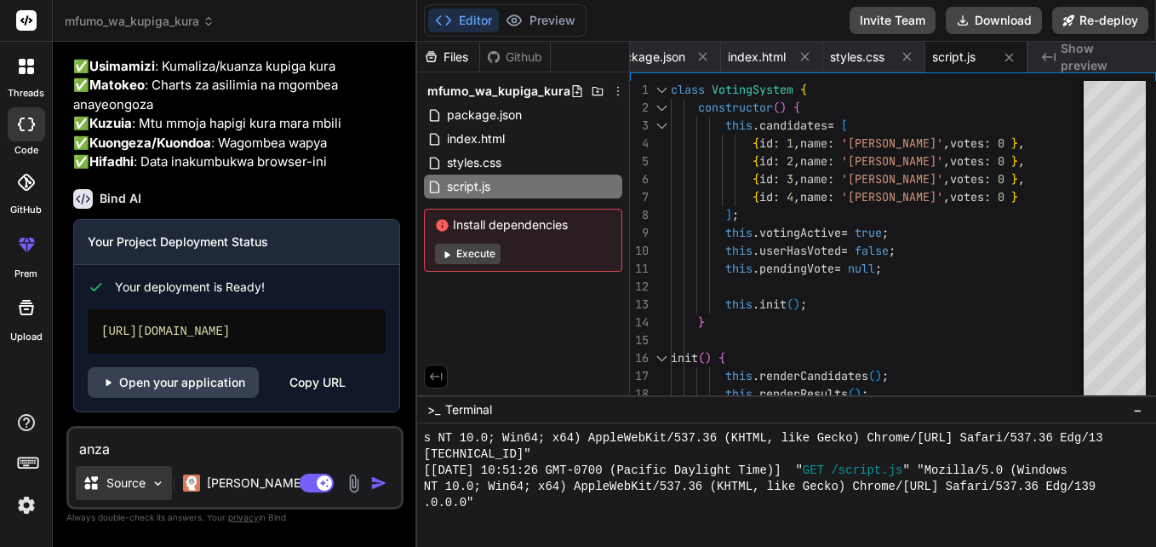
click at [147, 482] on div "Source" at bounding box center [124, 483] width 96 height 34
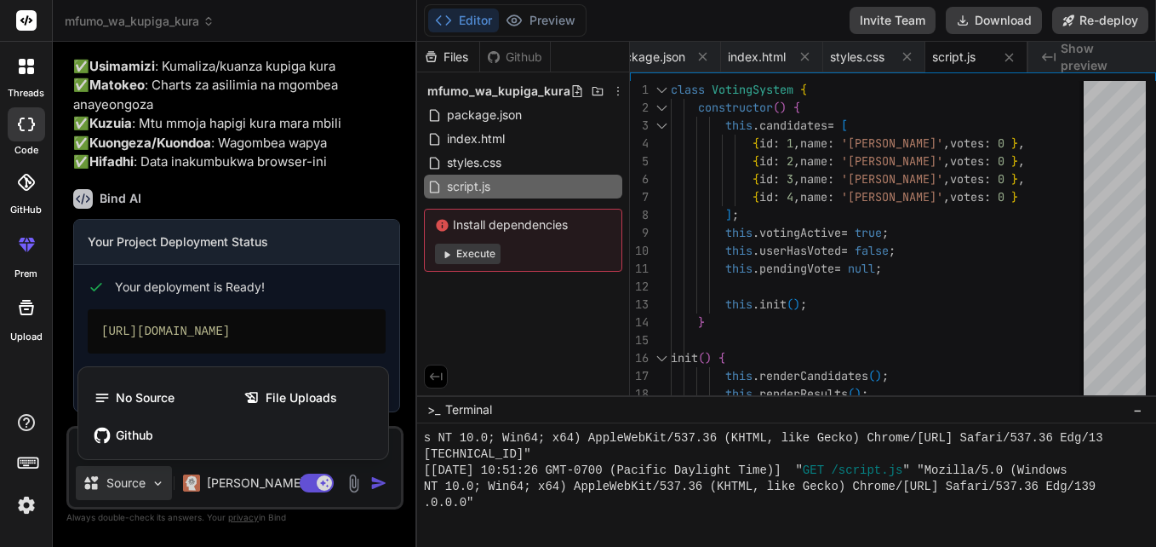
click at [147, 482] on div at bounding box center [578, 273] width 1156 height 547
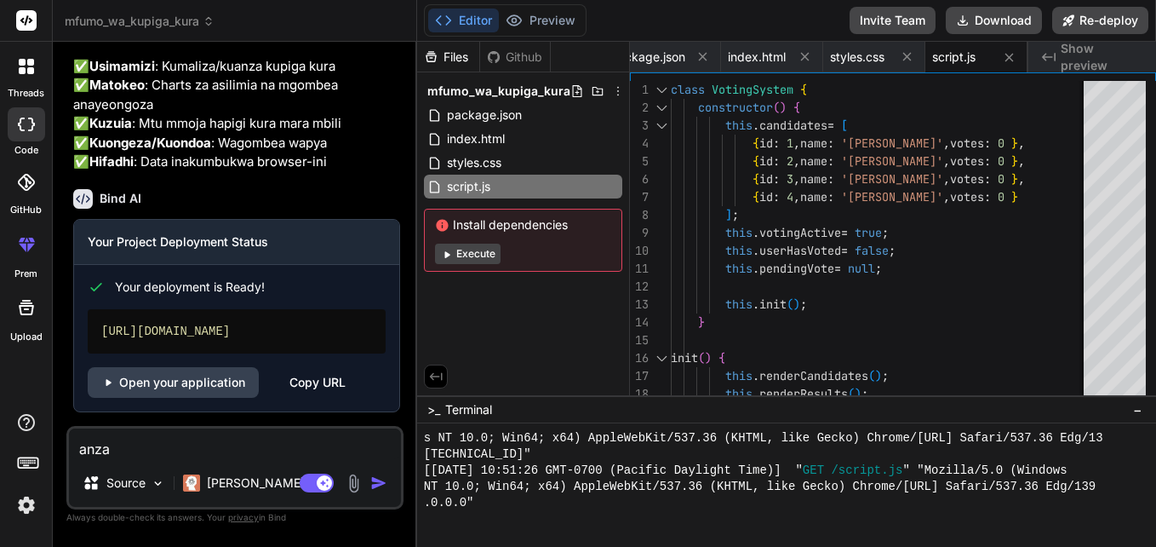
click at [34, 37] on div at bounding box center [26, 21] width 52 height 42
click at [45, 78] on div "threads" at bounding box center [26, 71] width 52 height 59
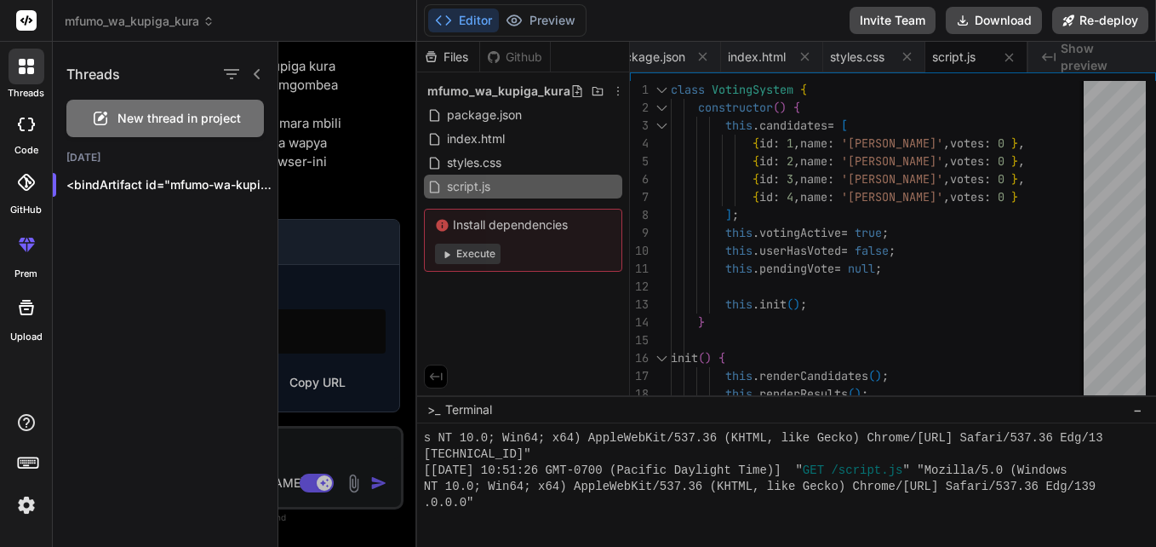
click at [185, 121] on span "New thread in project" at bounding box center [179, 118] width 123 height 17
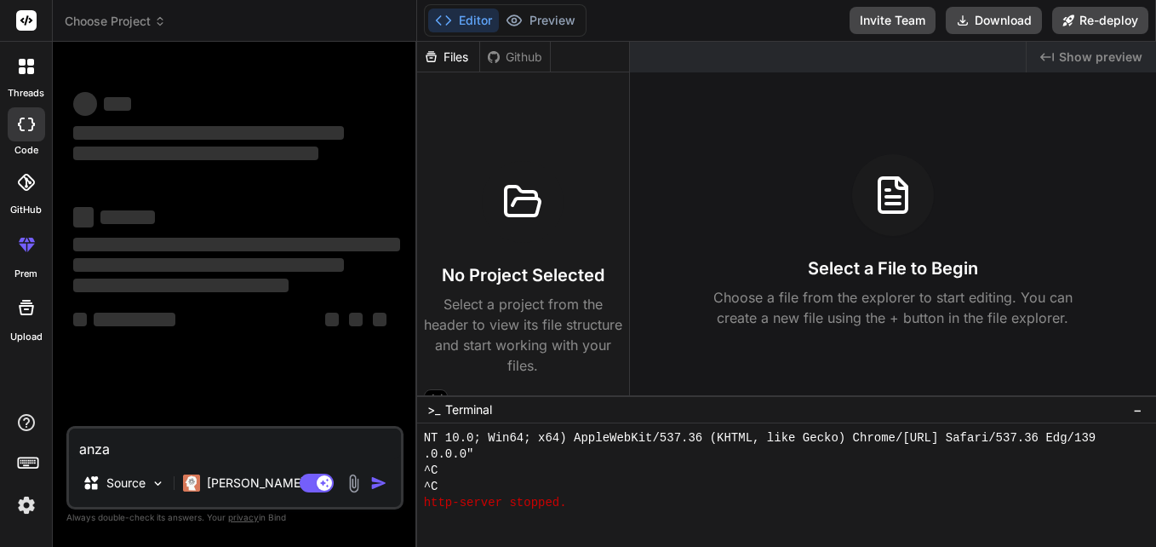
scroll to position [1667, 0]
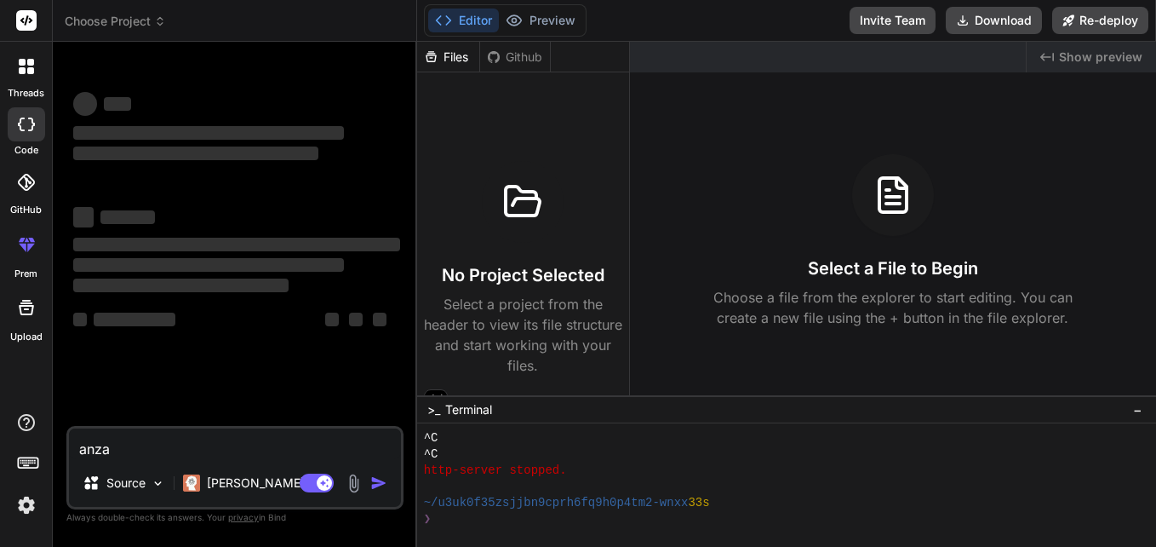
type textarea "x"
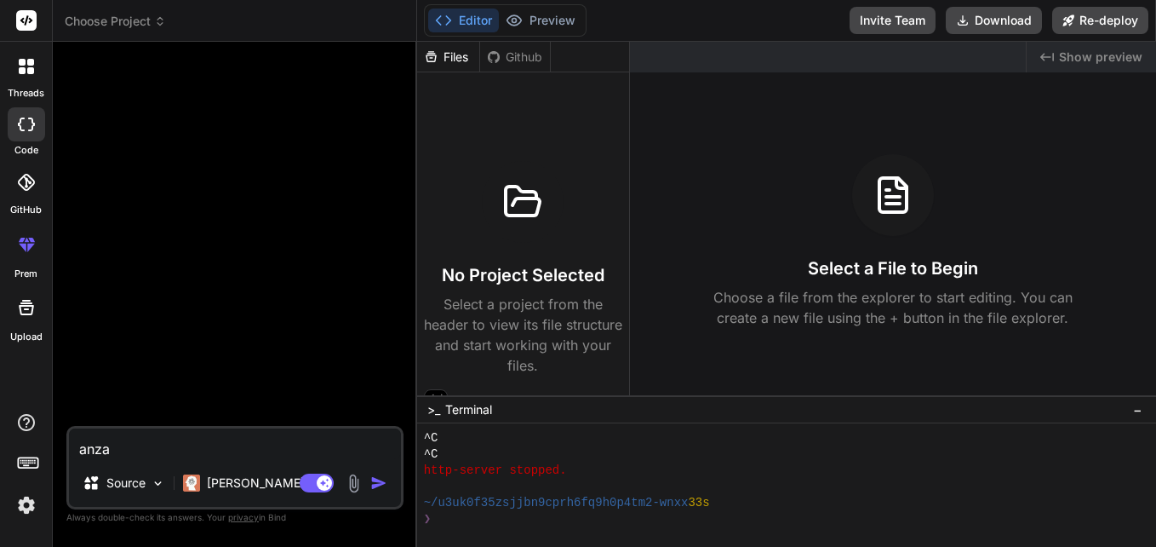
click at [99, 445] on textarea "anza" at bounding box center [235, 443] width 332 height 31
type textarea "r"
type textarea "x"
type textarea "re"
type textarea "x"
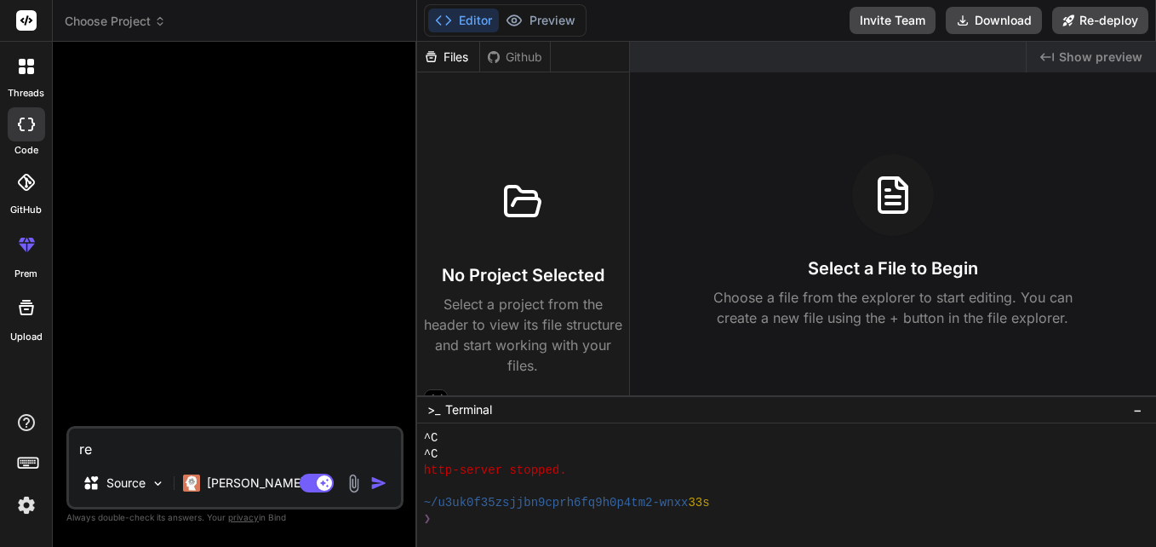
type textarea "rek"
type textarea "x"
type textarea "reke"
type textarea "x"
type textarea "rekeb"
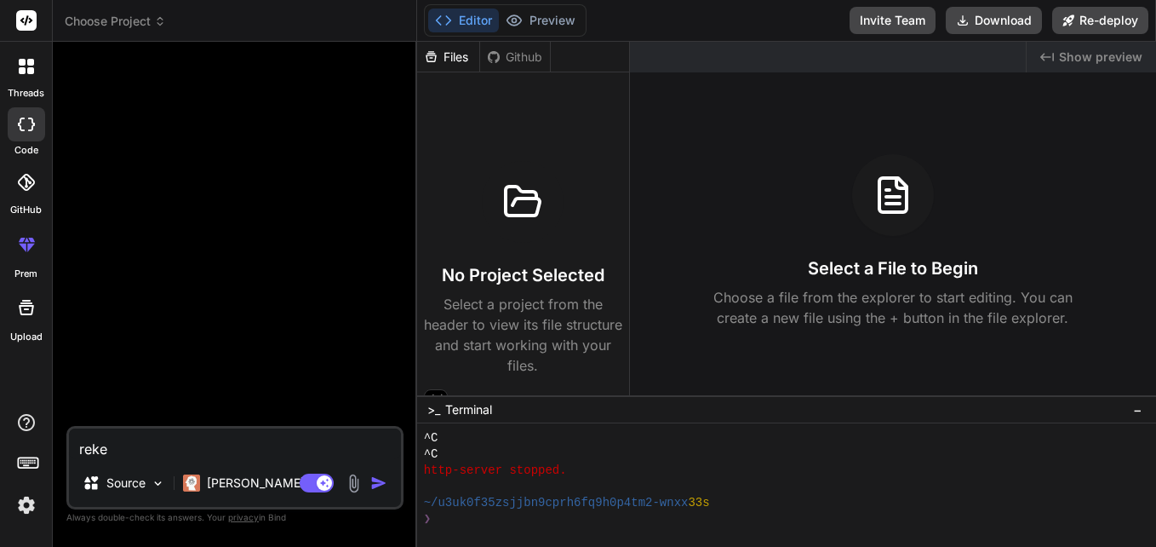
type textarea "x"
type textarea "rekebi"
type textarea "x"
type textarea "rekebis"
type textarea "x"
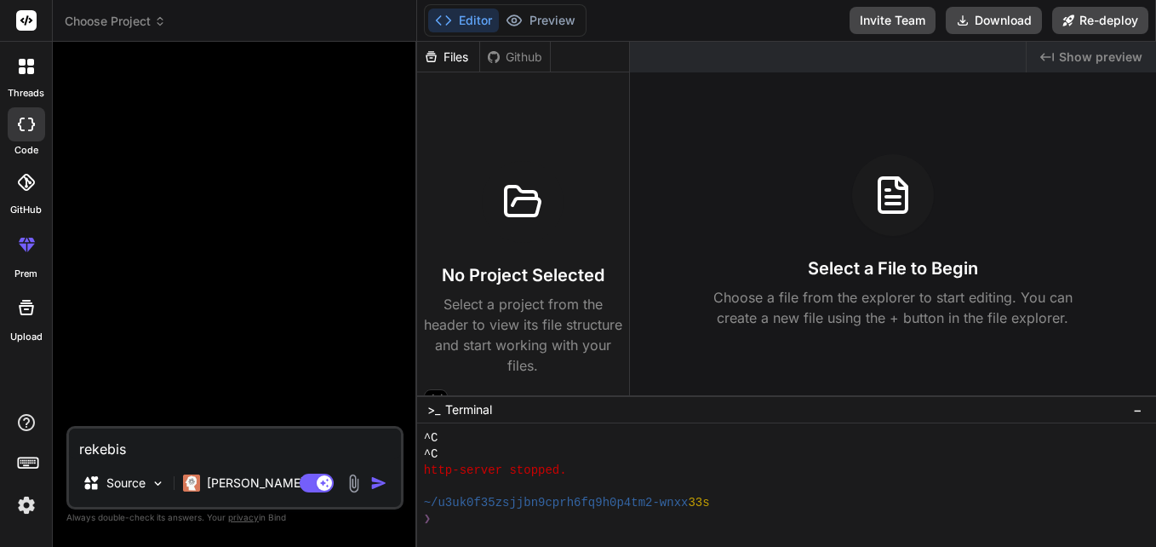
type textarea "rekebish"
type textarea "x"
type textarea "rekebisha"
type textarea "x"
type textarea "rekebisha"
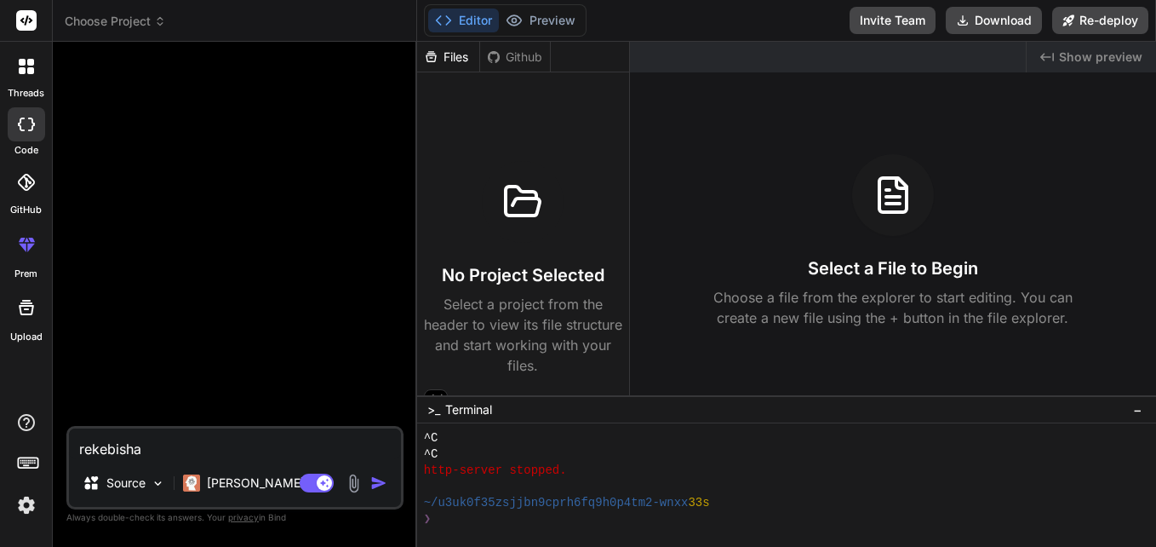
type textarea "x"
type textarea "rekebisha h"
type textarea "x"
type textarea "rekebisha hi"
type textarea "x"
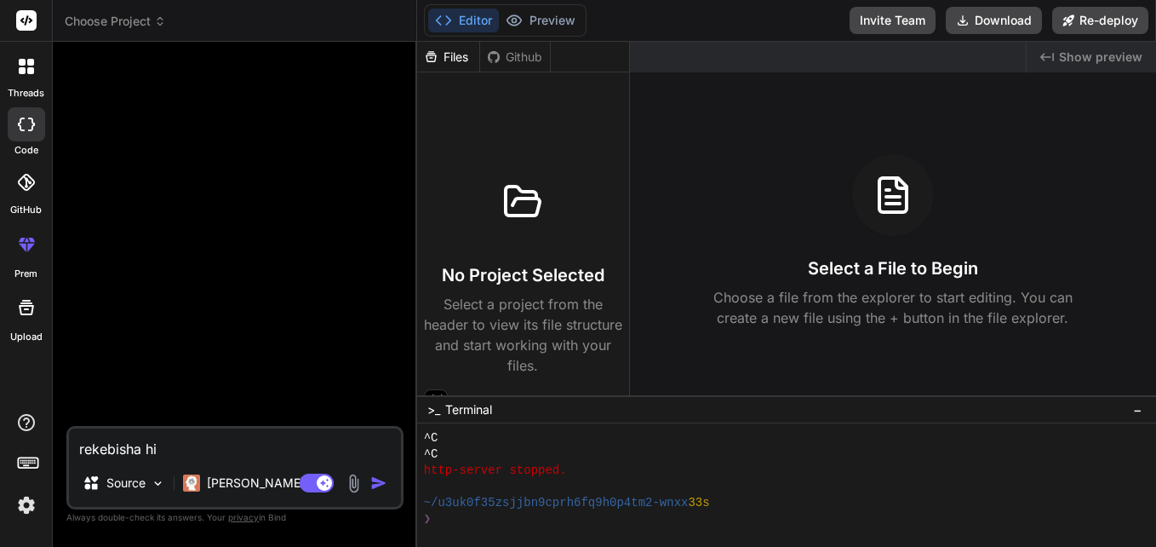
type textarea "rekebisha hii"
type textarea "x"
type textarea "rekebisha hii"
type textarea "x"
type textarea "rekebisha hii k"
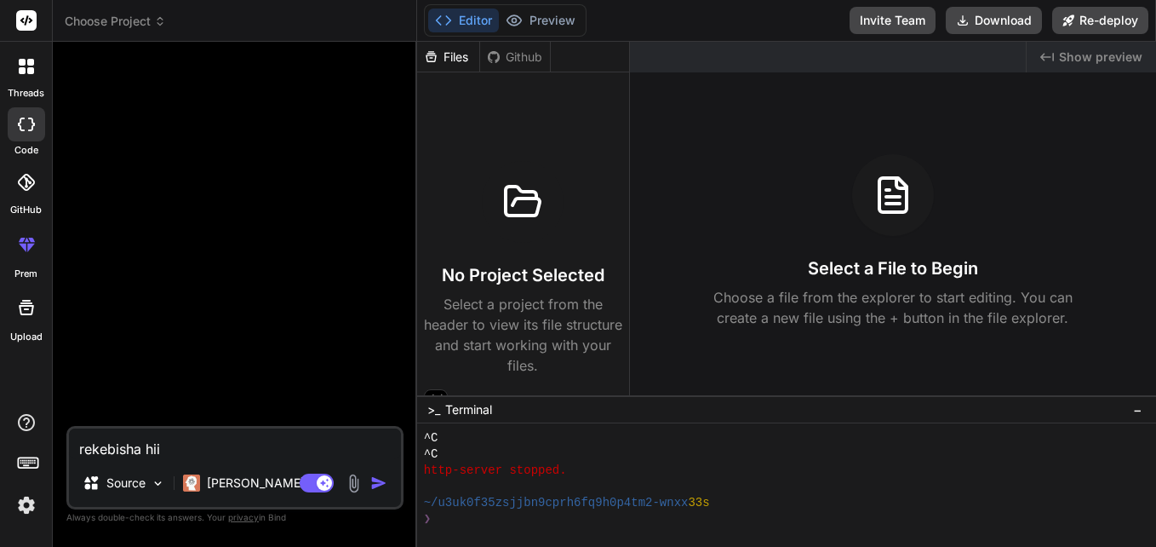
type textarea "x"
type textarea "rekebisha hii ku"
type textarea "x"
type textarea "rekebisha hii kun"
type textarea "x"
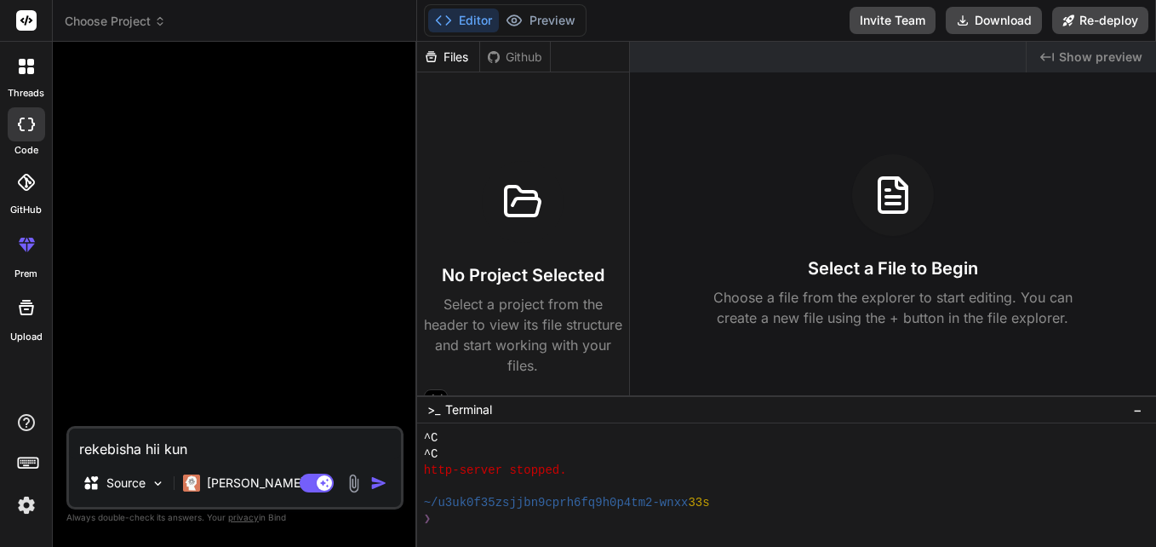
type textarea "rekebisha hii kuna"
type textarea "x"
type textarea "rekebisha hii kuna"
type textarea "x"
type textarea "rekebisha hii kuna e"
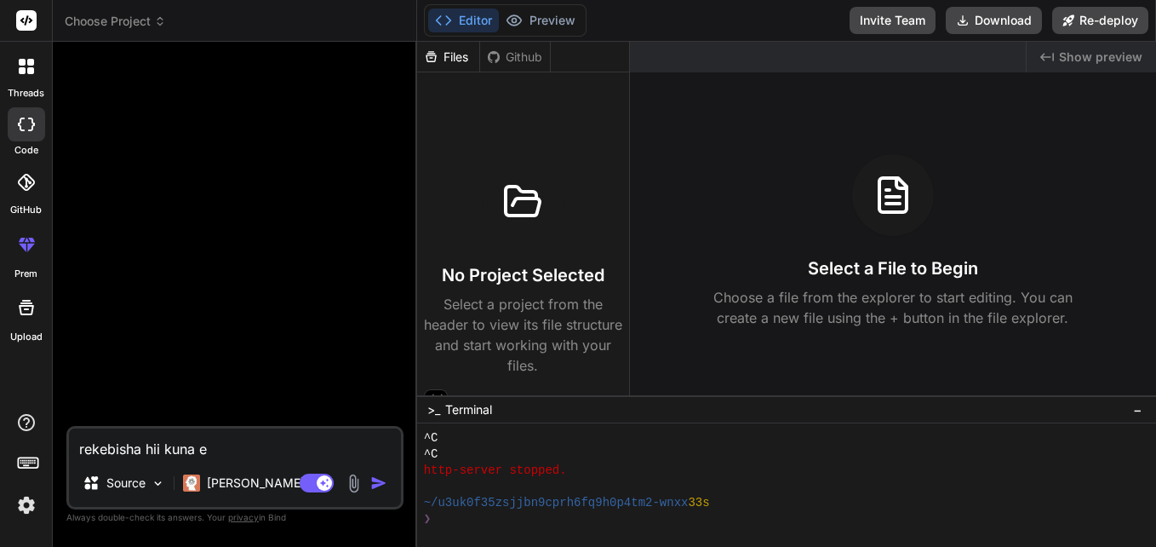
type textarea "x"
type textarea "rekebisha hii kuna er"
type textarea "x"
type textarea "rekebisha hii kuna err"
type textarea "x"
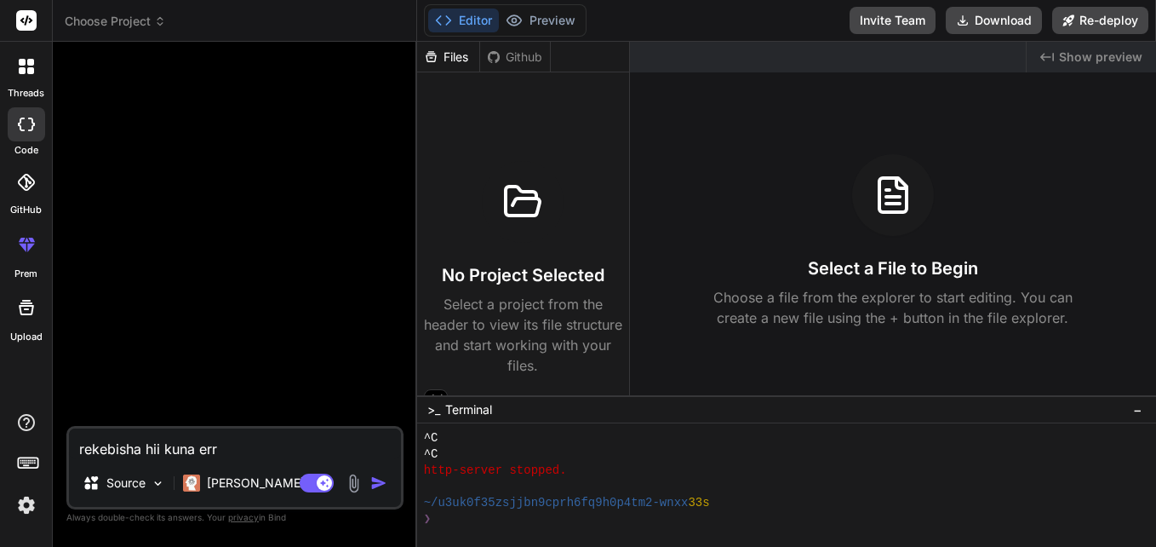
type textarea "rekebisha hii kuna erro"
type textarea "x"
type textarea "rekebisha hii kuna error"
type textarea "x"
type textarea "rekebisha hii kuna error"
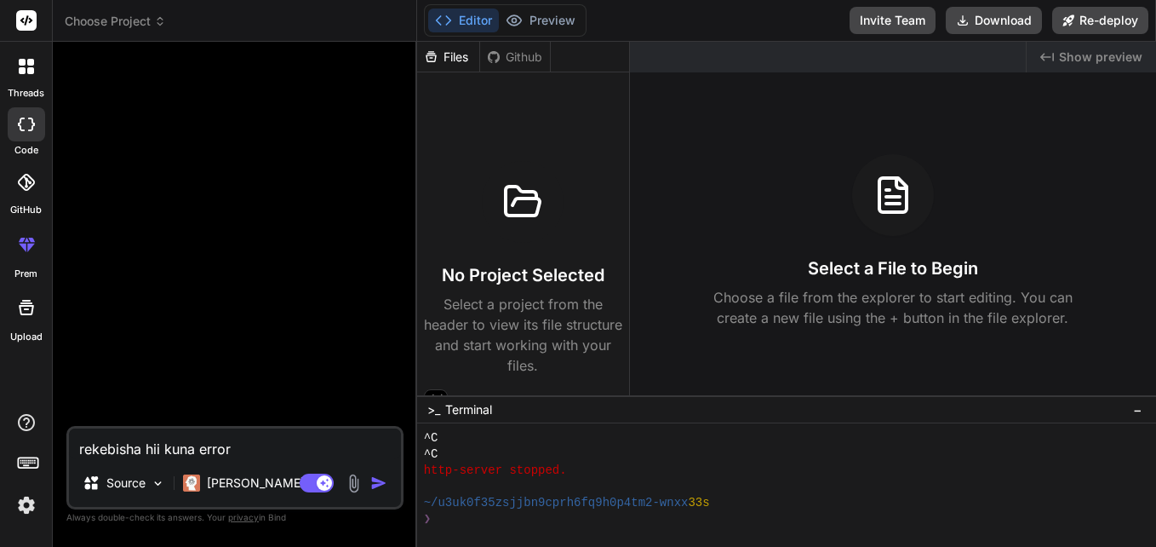
type textarea "x"
drag, startPoint x: 99, startPoint y: 445, endPoint x: 239, endPoint y: 454, distance: 140.8
click at [239, 454] on textarea "rekebisha hii kuna error" at bounding box center [235, 443] width 332 height 31
paste textarea "```html <!DOCTYPE html> <html lang="en"> <head> <meta charset="UTF-8"> <meta na…"
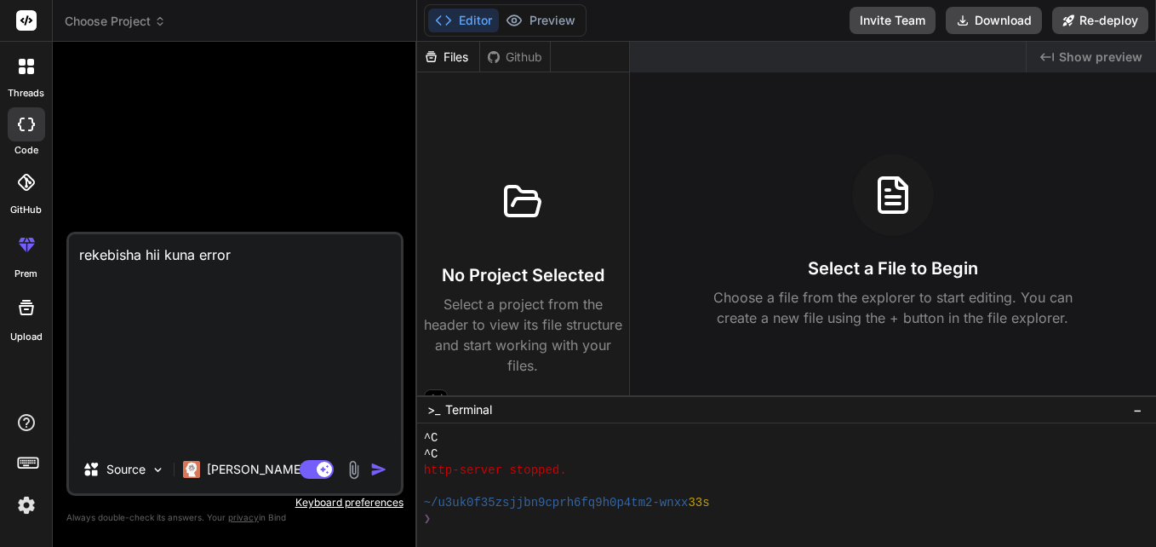
type textarea "rekebisha hii kuna error ```html <!DOCTYPE html> <html lang="en"> <head> <meta …"
type textarea "x"
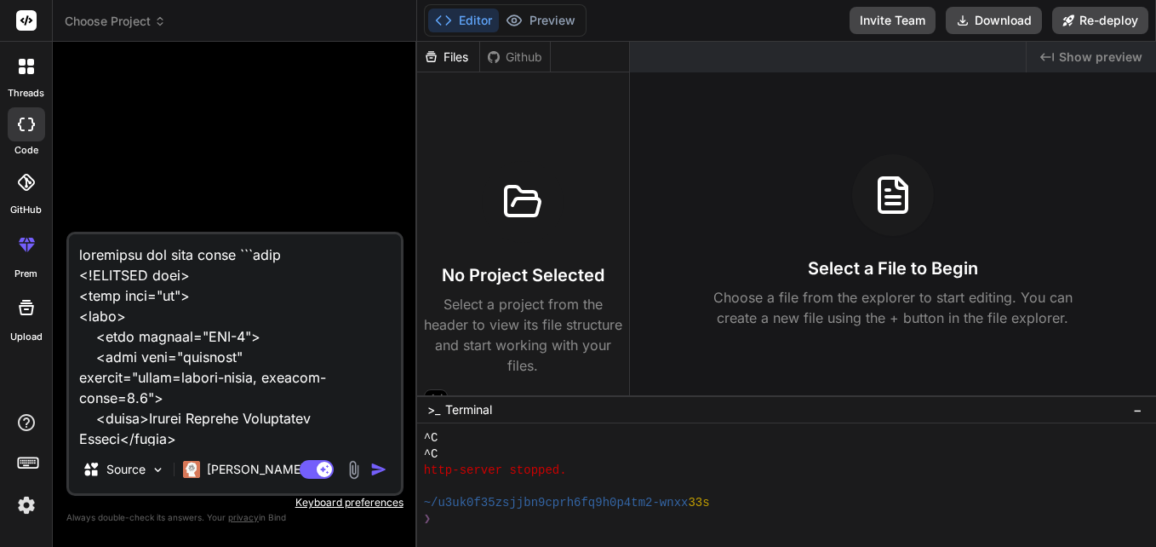
scroll to position [60193, 0]
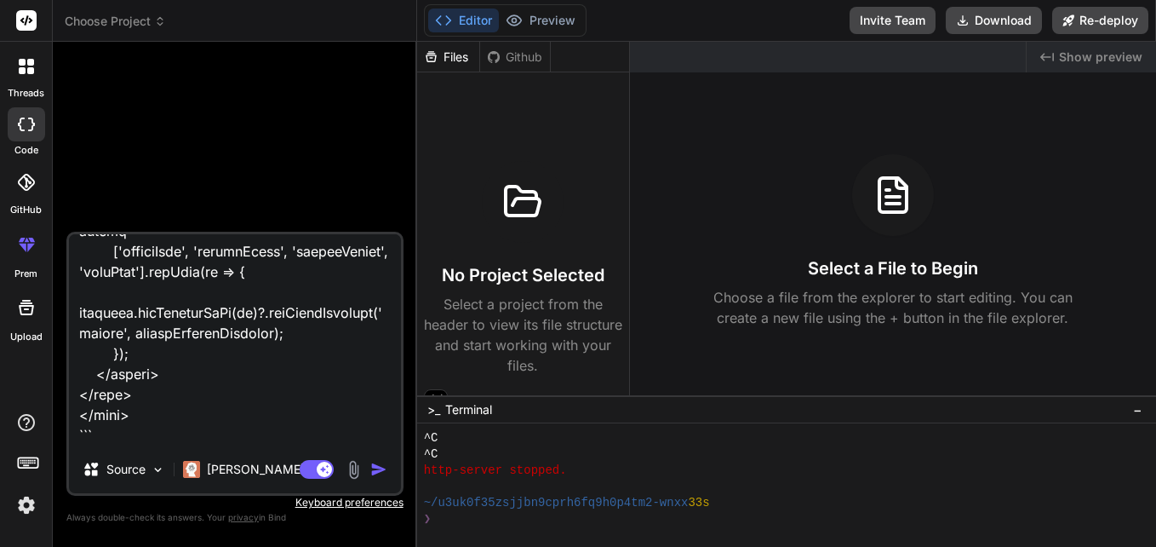
type textarea "rekebisha hii kuna error ```html <!DOCTYPE html> <html lang="en"> <head> <meta …"
click at [382, 469] on img "button" at bounding box center [378, 469] width 17 height 17
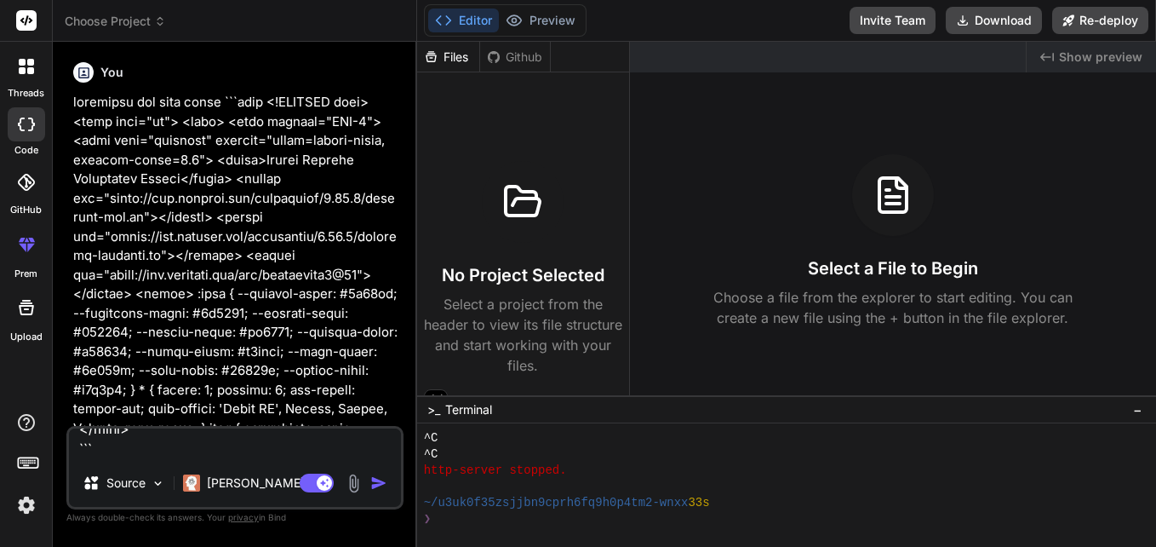
scroll to position [0, 0]
type textarea "x"
click at [405, 346] on div "Bind AI Web Search Created with Pixso. Code Generator You Bind AI I can see the…" at bounding box center [235, 294] width 364 height 504
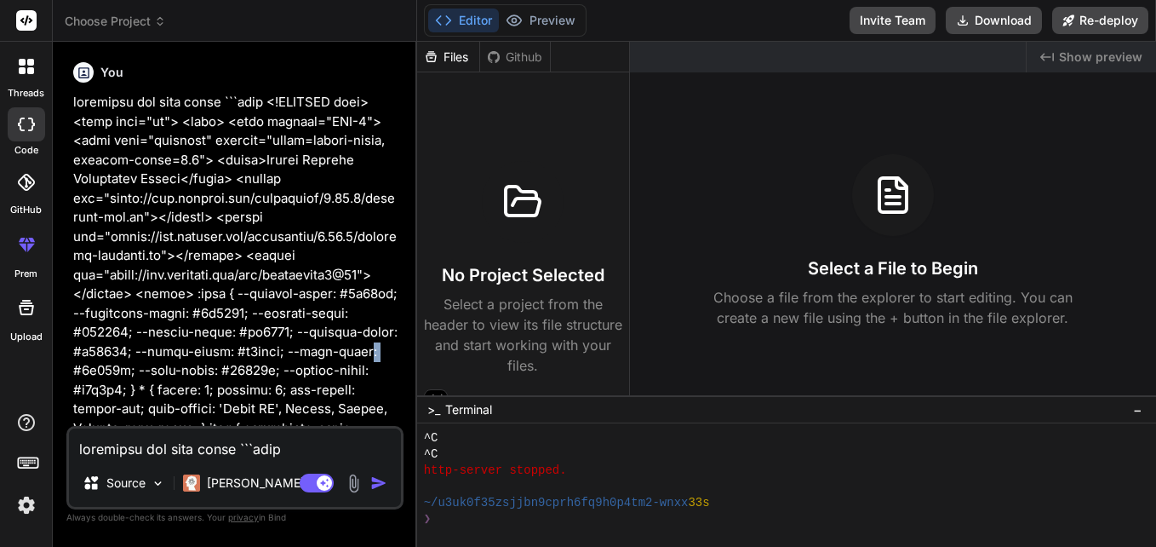
click at [405, 346] on div "Bind AI Web Search Created with Pixso. Code Generator You Bind AI I can see the…" at bounding box center [235, 294] width 364 height 504
click at [409, 369] on div "Bind AI Web Search Created with Pixso. Code Generator You Bind AI I can see the…" at bounding box center [235, 294] width 364 height 504
click at [402, 387] on div "You Bind AI I can see the issue with your School Results Management System. Loo…" at bounding box center [237, 240] width 334 height 370
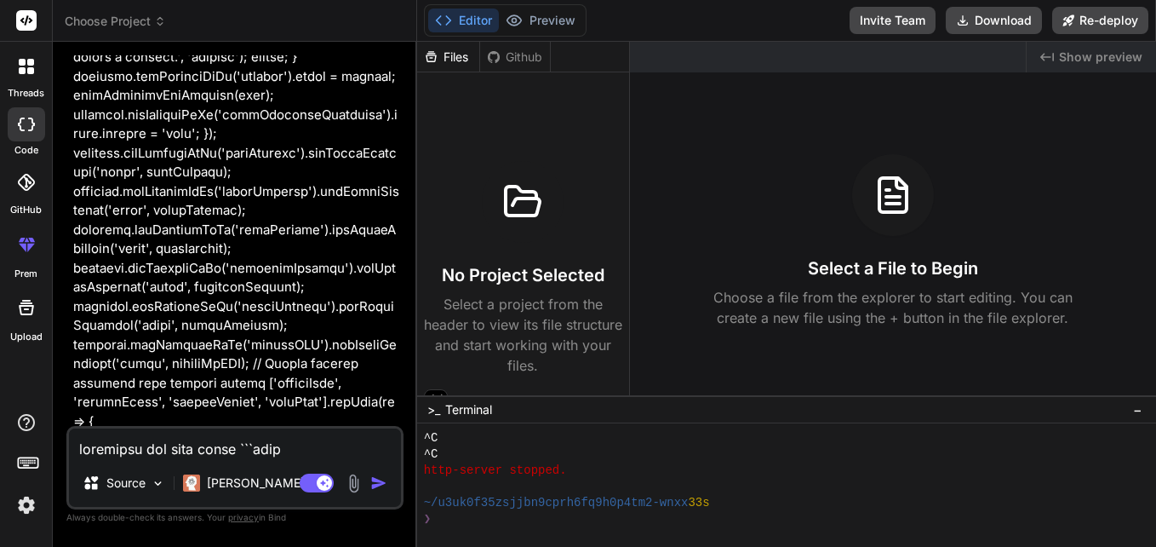
scroll to position [24110, 0]
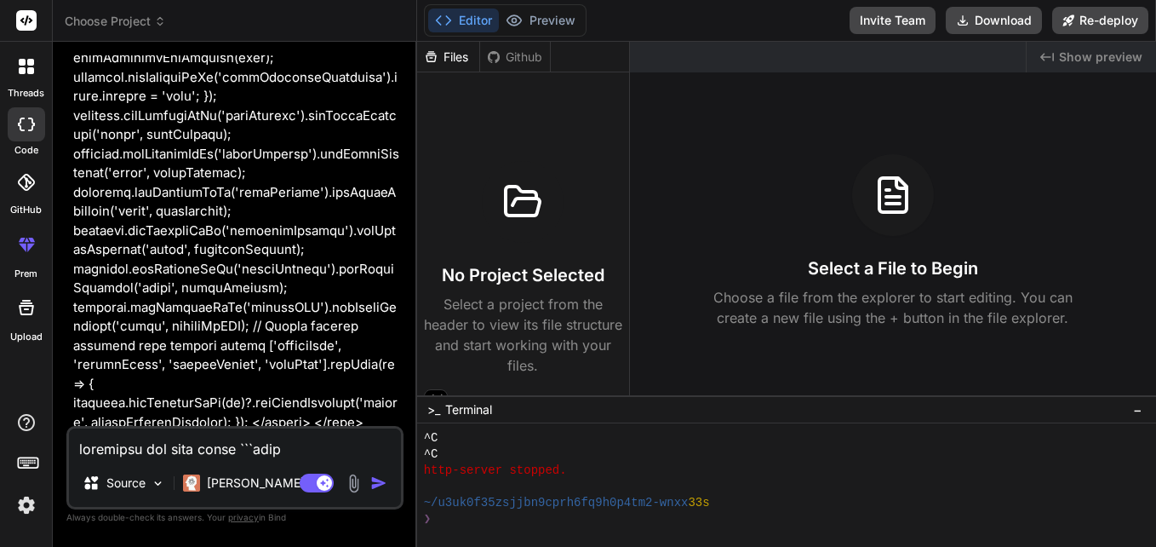
click at [168, 450] on textarea at bounding box center [235, 443] width 332 height 31
type textarea "g"
type textarea "x"
type textarea "g0"
type textarea "x"
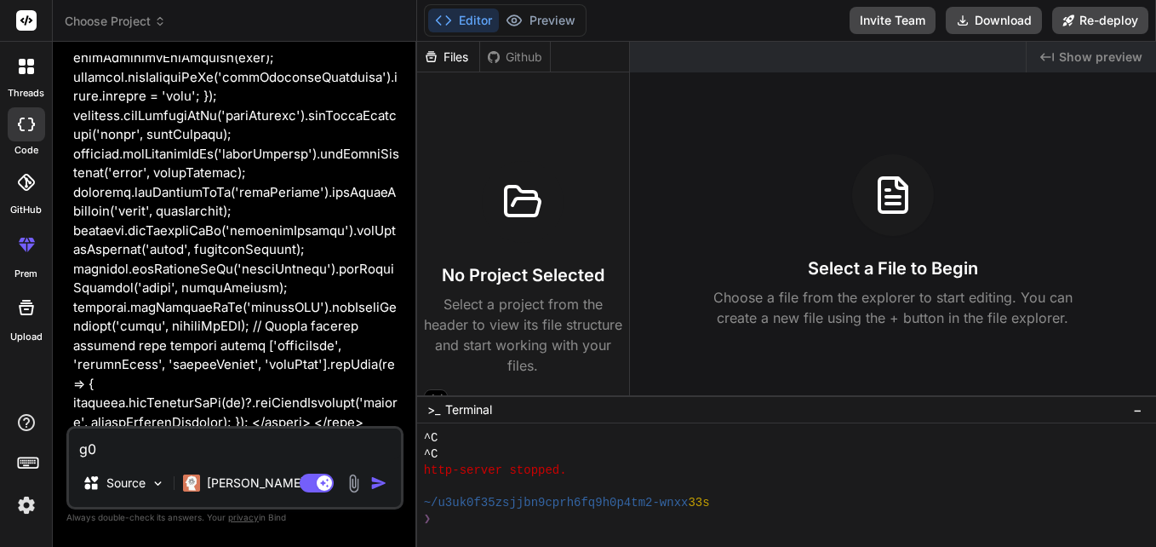
type textarea "g"
type textarea "x"
type textarea "go"
type textarea "x"
type textarea "go"
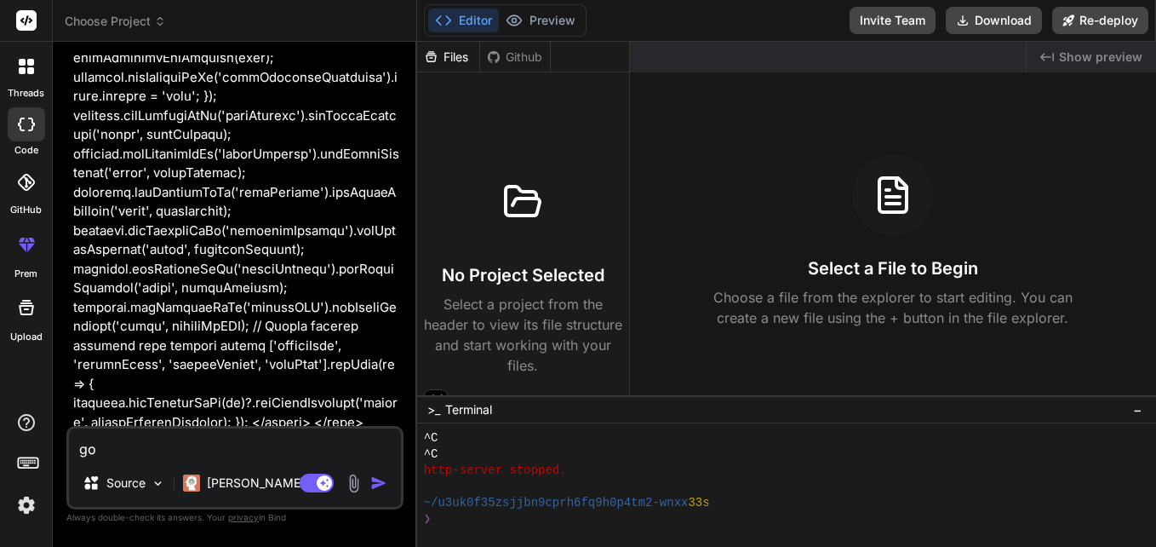
type textarea "x"
type textarea "go a"
type textarea "x"
type textarea "go ah"
type textarea "x"
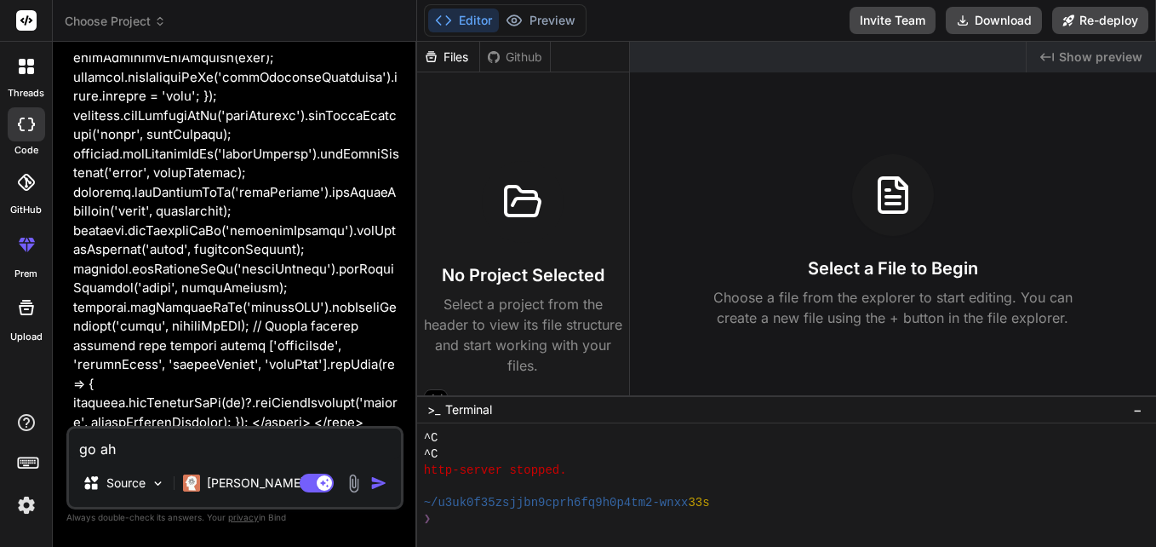
type textarea "go ahe"
type textarea "x"
type textarea "go ahea"
type textarea "x"
type textarea "go ahead"
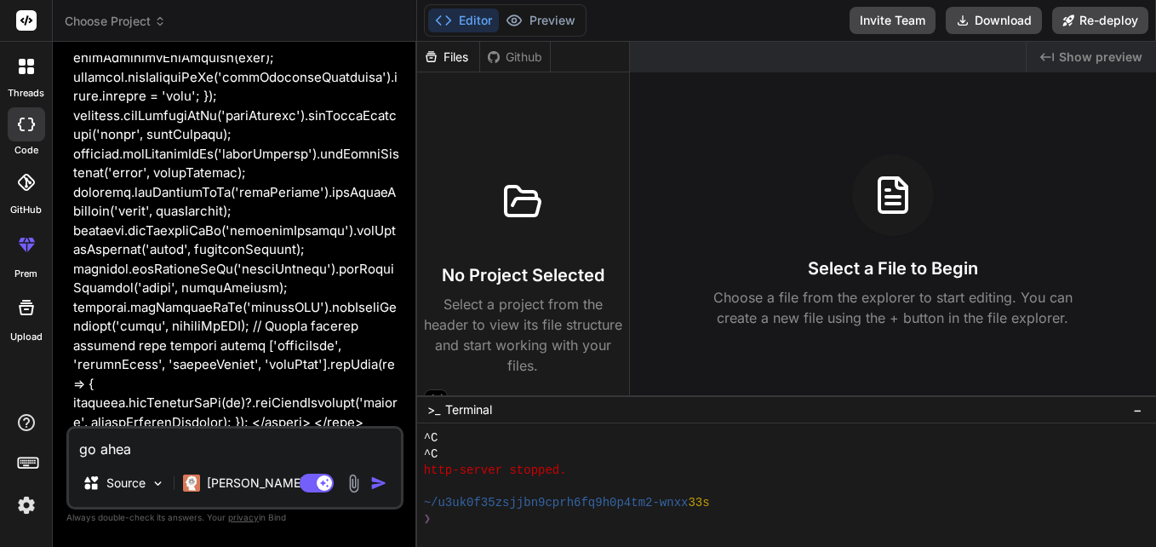
type textarea "x"
type textarea "go ahead"
click at [378, 486] on img "button" at bounding box center [378, 482] width 17 height 17
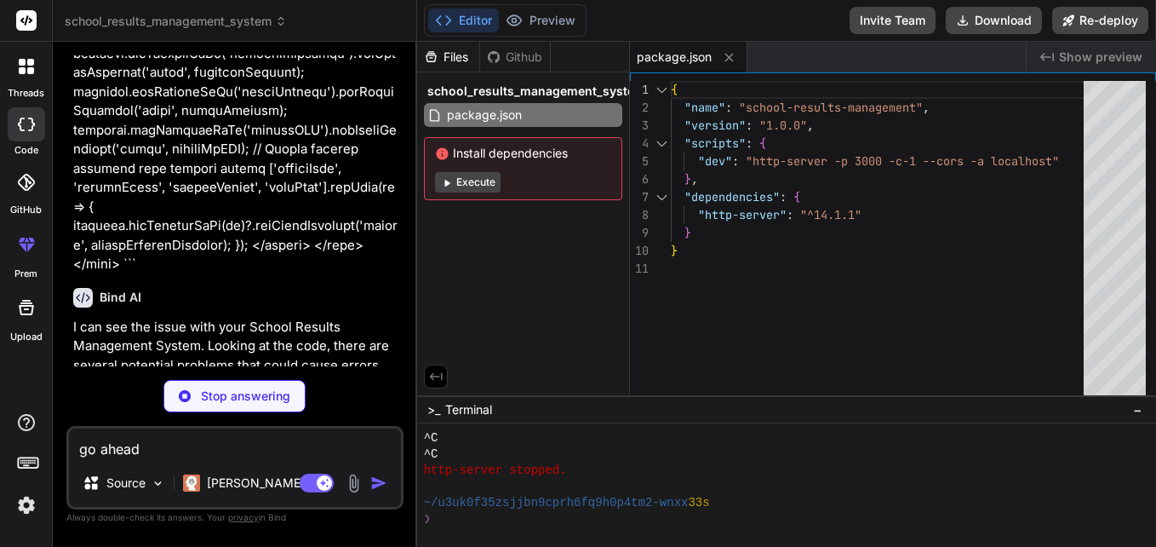
click at [410, 319] on div "Bind AI Web Search Created with Pixso. Code Generator You Bind AI I can see the…" at bounding box center [235, 294] width 364 height 504
click at [400, 313] on div "You Bind AI I can see the issue with your School Results Management System. Loo…" at bounding box center [237, 210] width 334 height 311
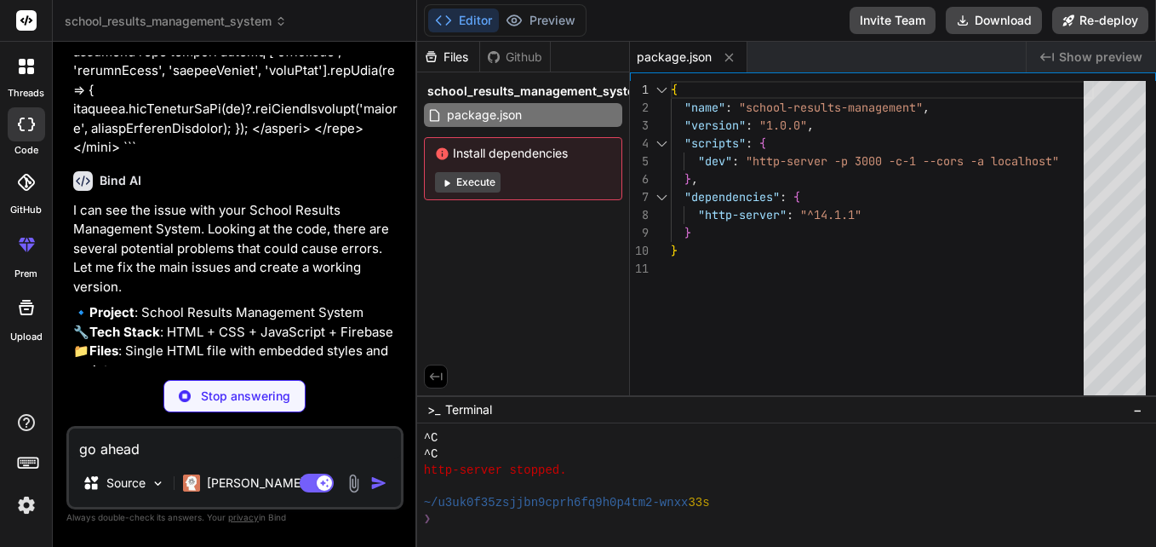
scroll to position [24408, 0]
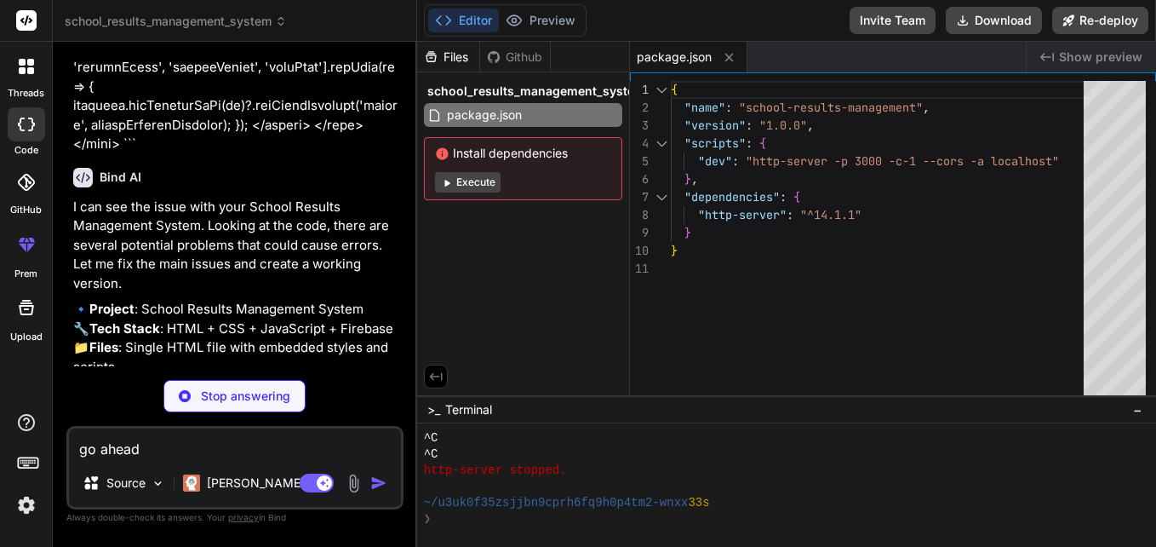
type textarea "x"
type textarea "</script> </body> </html>"
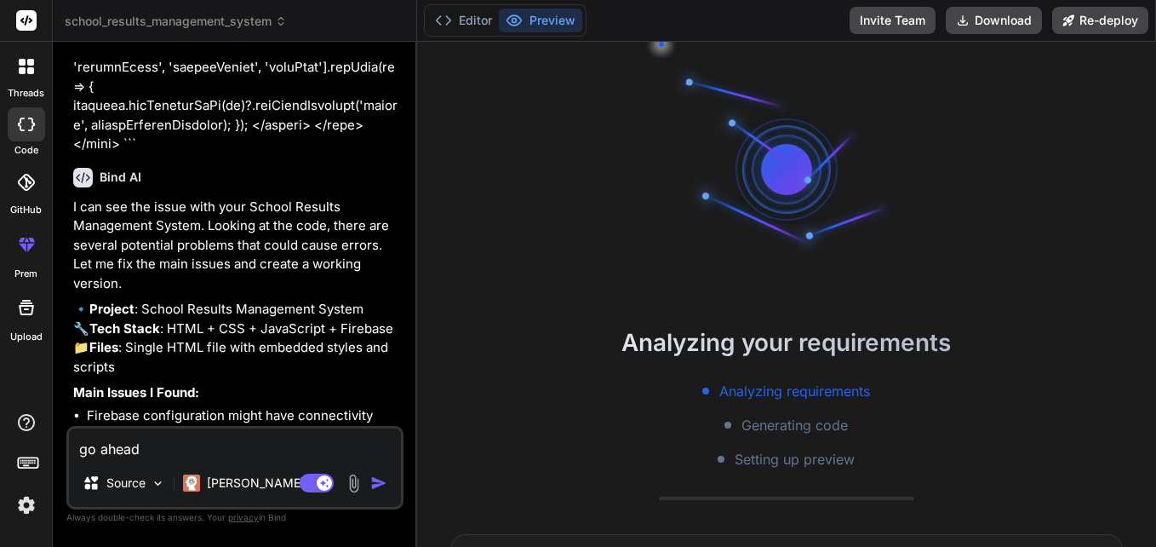
scroll to position [1861, 0]
type textarea "x"
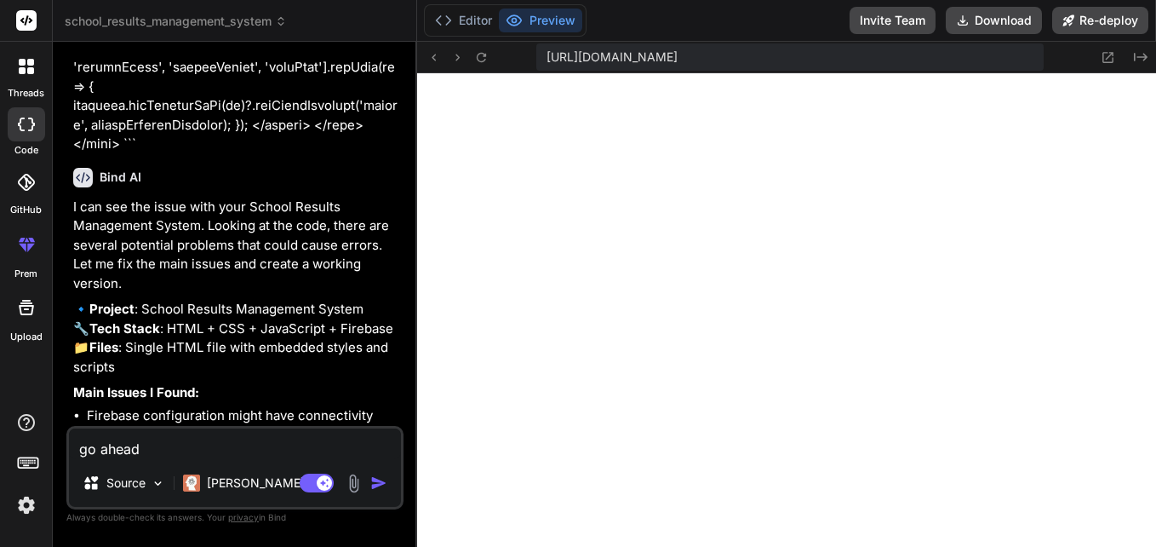
scroll to position [0, 0]
drag, startPoint x: 1156, startPoint y: 450, endPoint x: 1152, endPoint y: 386, distance: 64.0
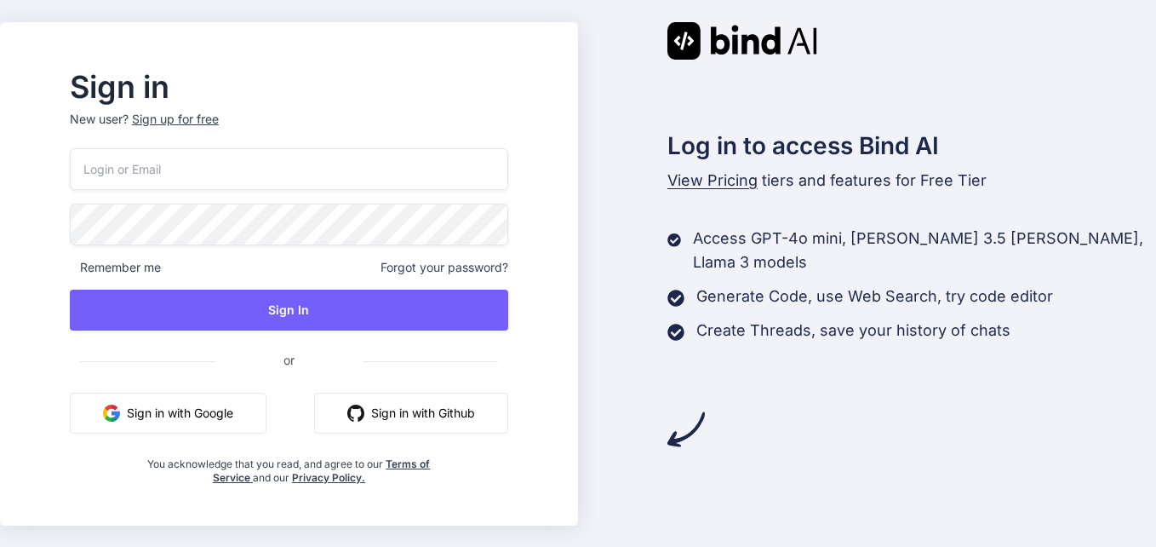
click at [253, 411] on button "Sign in with Google" at bounding box center [168, 413] width 197 height 41
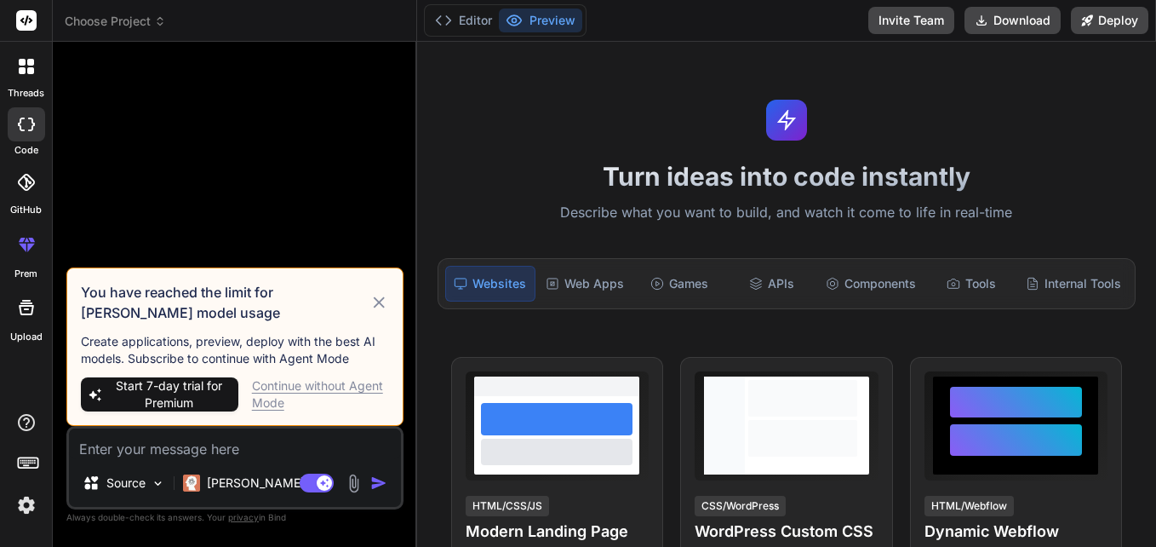
click at [204, 402] on span "Start 7-day trial for Premium" at bounding box center [169, 394] width 124 height 34
type textarea "x"
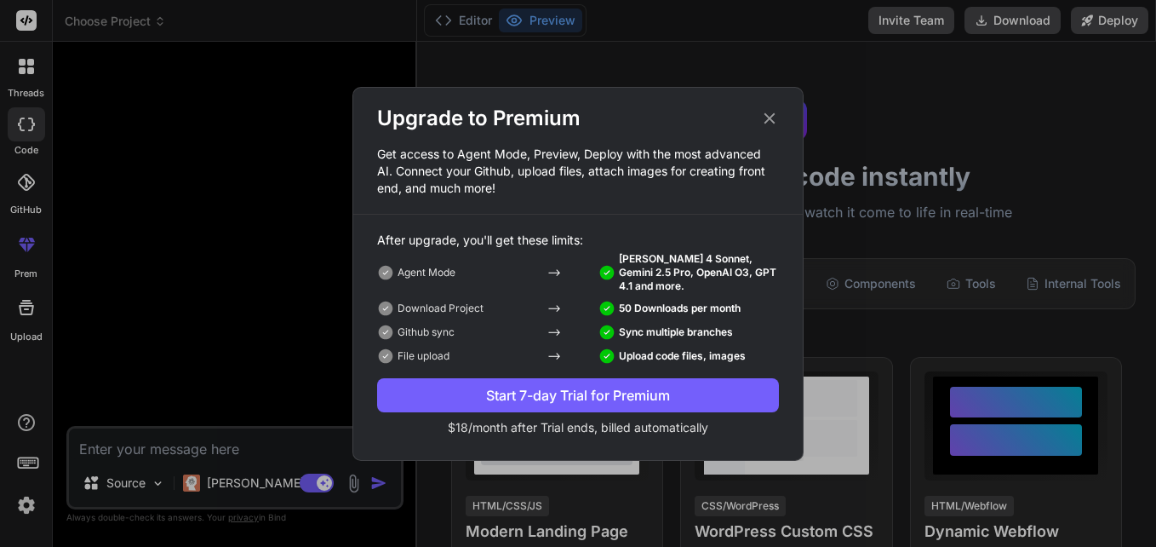
click at [564, 396] on div "Start 7-day Trial for Premium" at bounding box center [578, 395] width 402 height 20
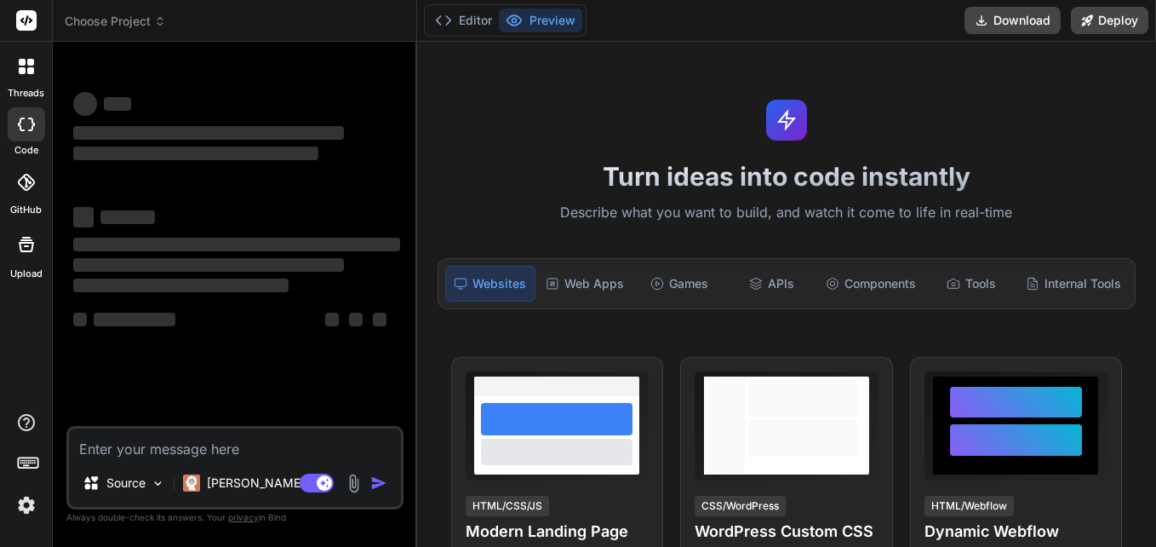
click at [29, 76] on div at bounding box center [27, 67] width 36 height 36
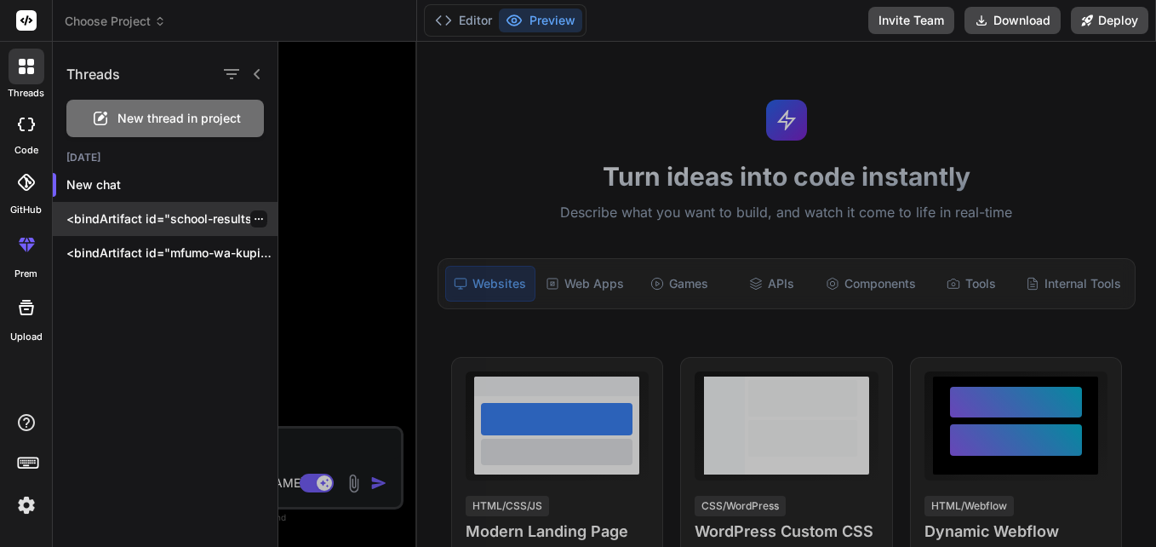
click at [104, 216] on p "<bindArtifact id="school-results-management" title="School Results Management S…" at bounding box center [171, 218] width 211 height 17
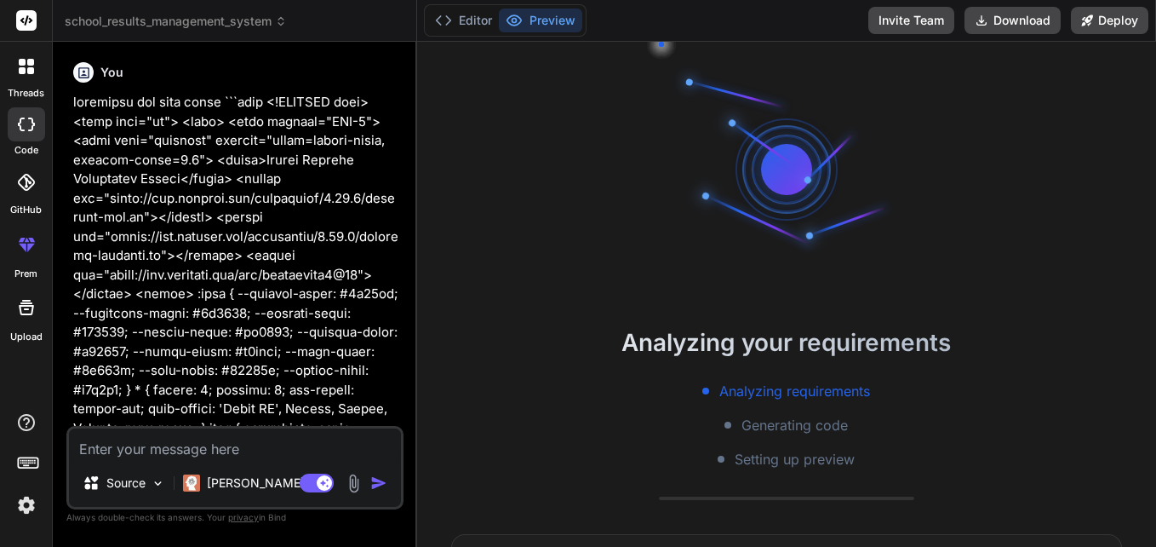
type textarea "x"
click at [187, 452] on textarea at bounding box center [235, 443] width 332 height 31
click at [136, 446] on textarea at bounding box center [235, 443] width 332 height 31
type textarea "r"
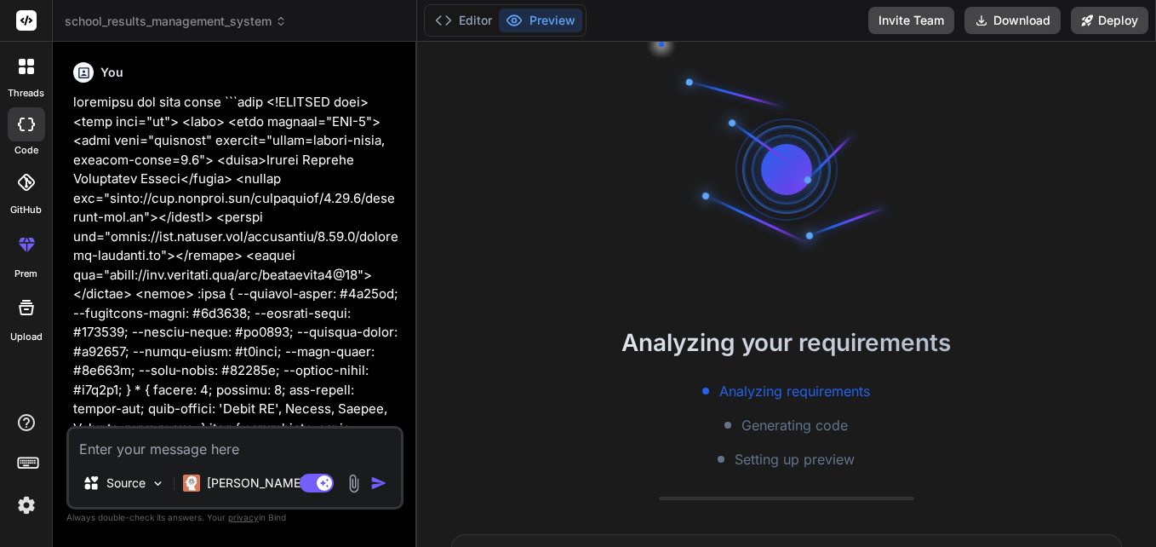
type textarea "x"
type textarea "rw"
type textarea "x"
type textarea "r"
type textarea "x"
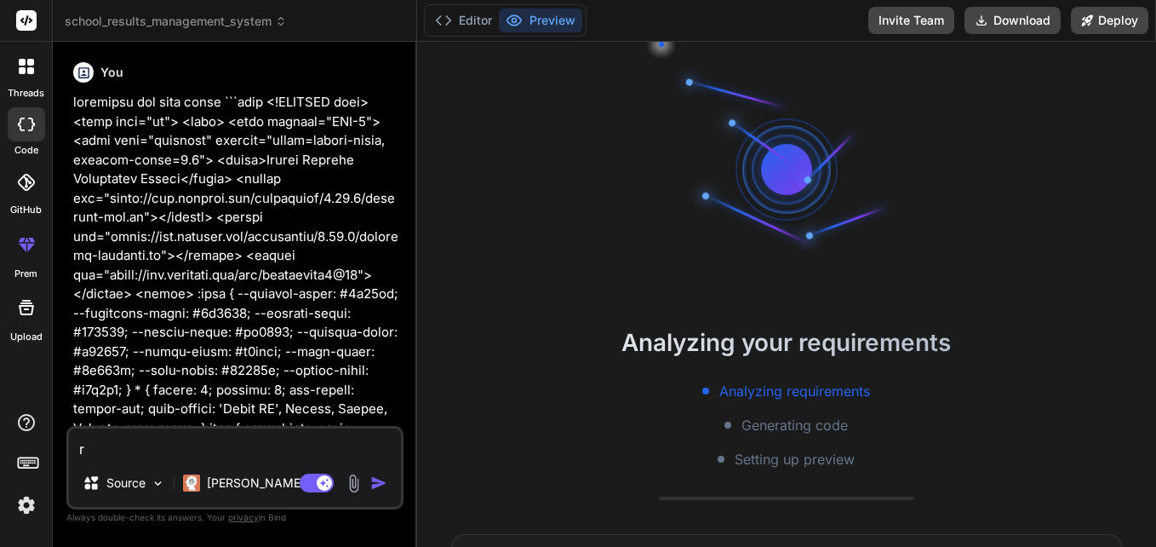
type textarea "x"
type textarea "r"
type textarea "x"
type textarea "re"
type textarea "x"
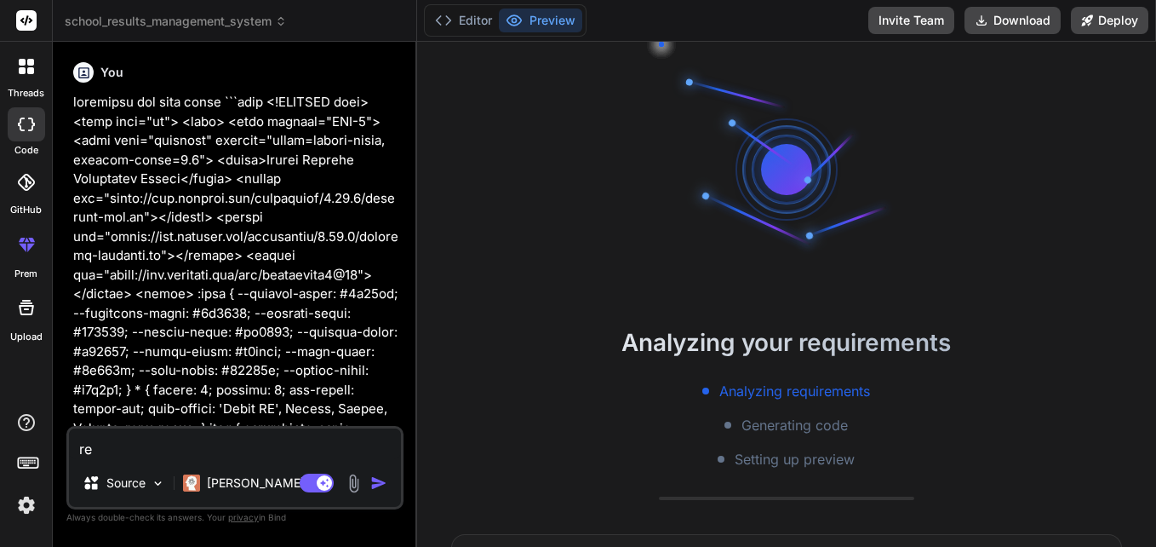
type textarea "rek"
type textarea "x"
type textarea "reke"
type textarea "x"
type textarea "rekeb"
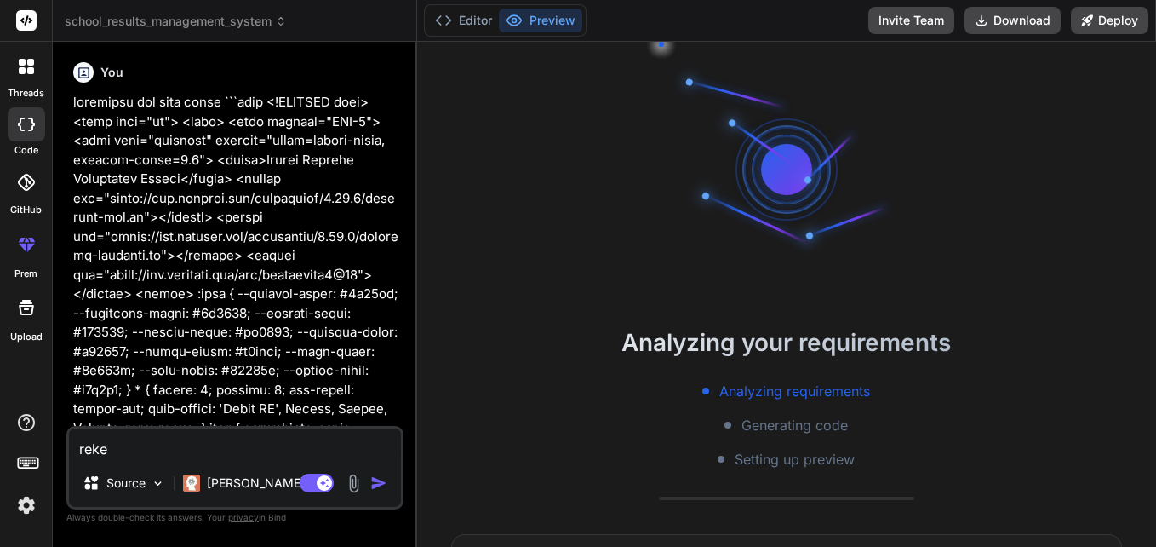
type textarea "x"
type textarea "rekebi"
type textarea "x"
type textarea "rekebis"
type textarea "x"
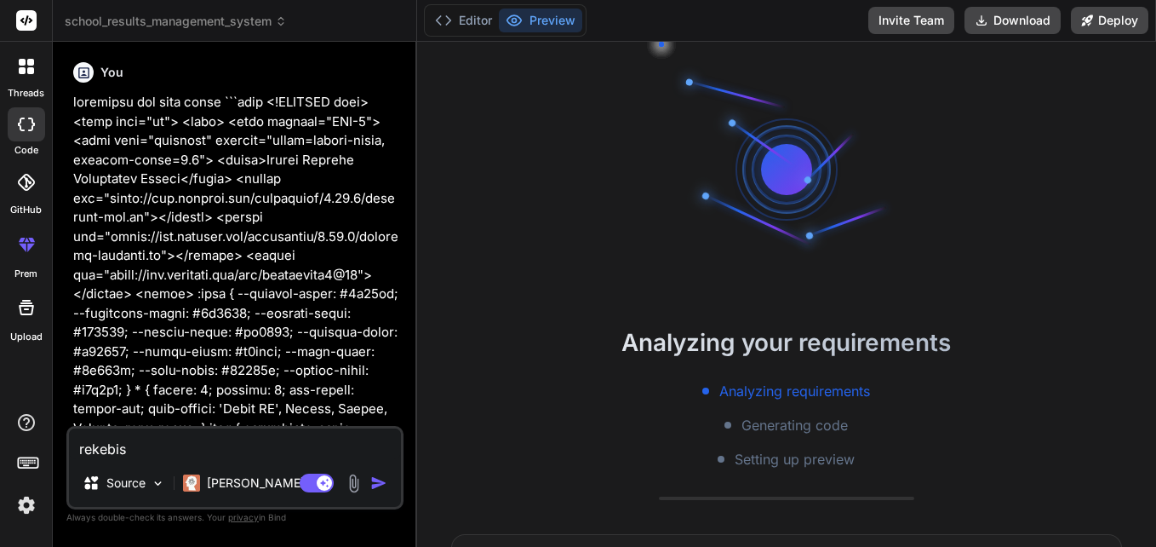
type textarea "rekebish"
type textarea "x"
type textarea "rekebisha"
type textarea "x"
type textarea "rekebisha"
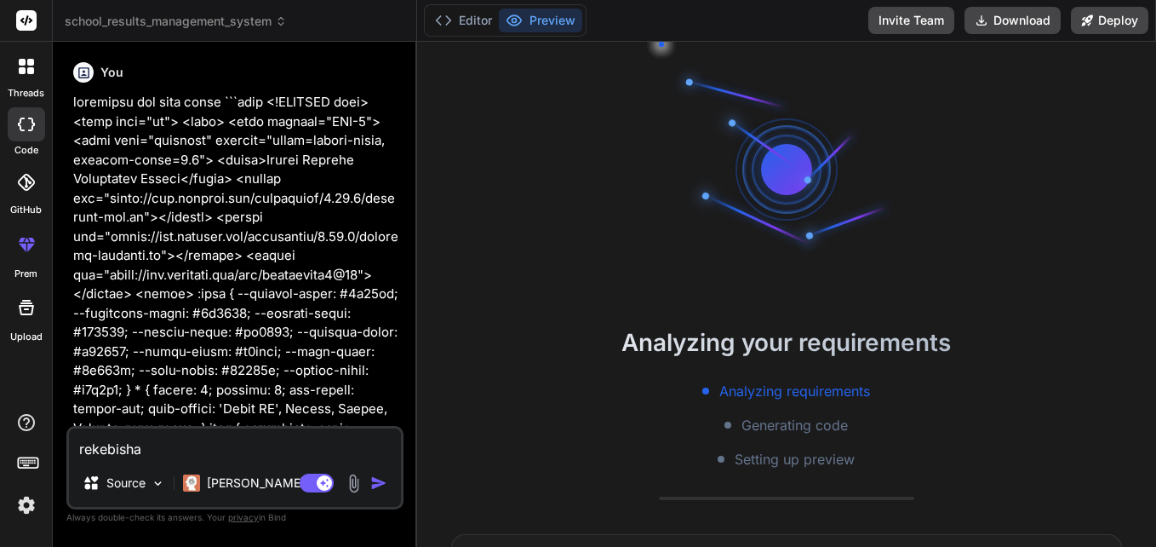
type textarea "x"
type textarea "rekebisha k"
type textarea "x"
type textarea "rekebisha ki"
type textarea "x"
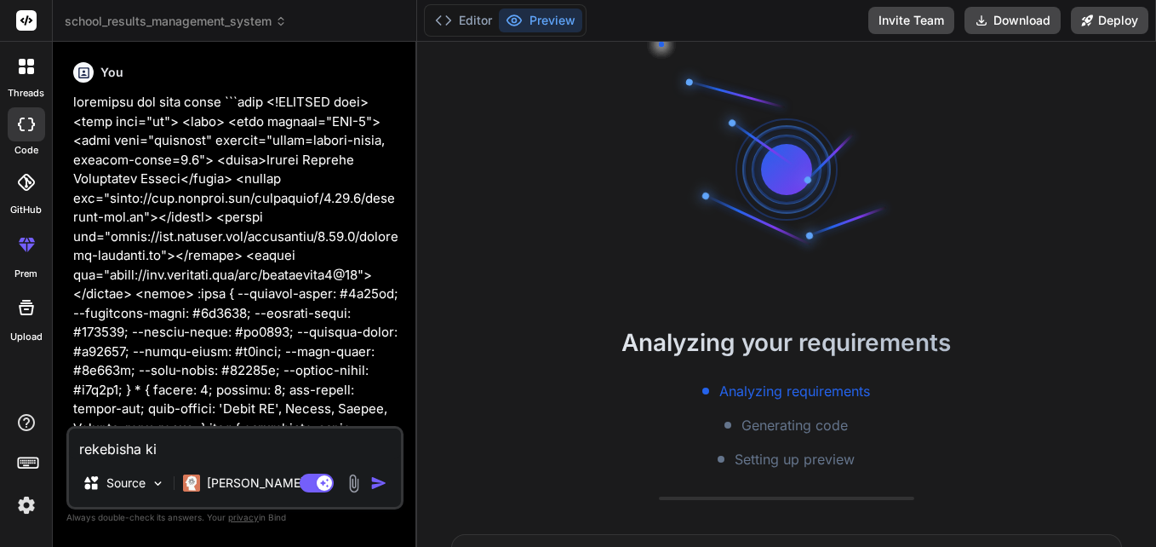
type textarea "rekebisha kip"
type textarea "x"
type textarea "rekebisha kipe"
type textarea "x"
type textarea "rekebisha kipen"
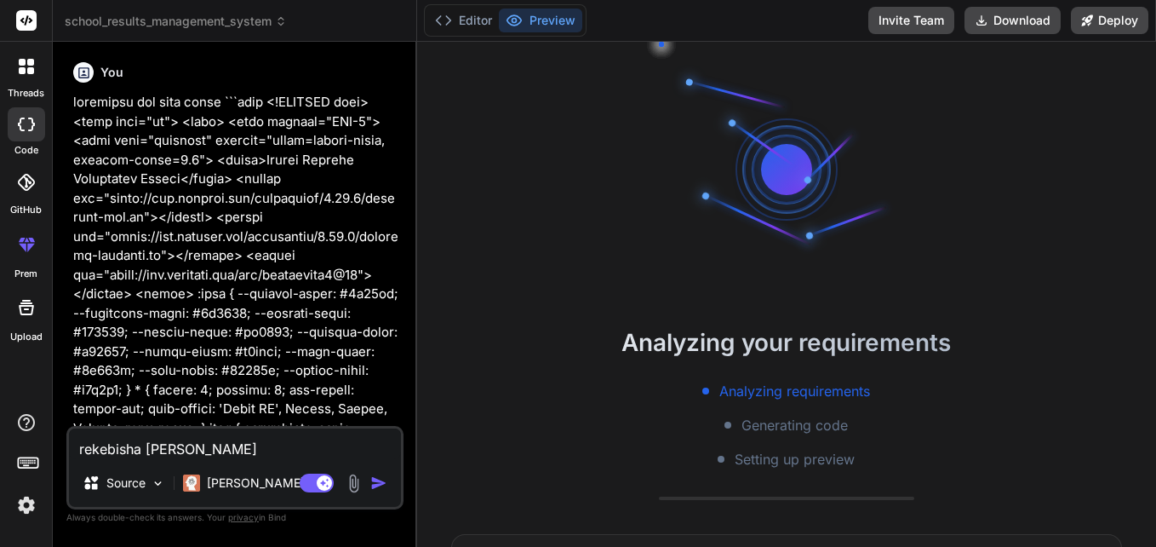
type textarea "x"
type textarea "rekebisha kipeng"
type textarea "x"
type textarea "rekebisha kipenge"
type textarea "x"
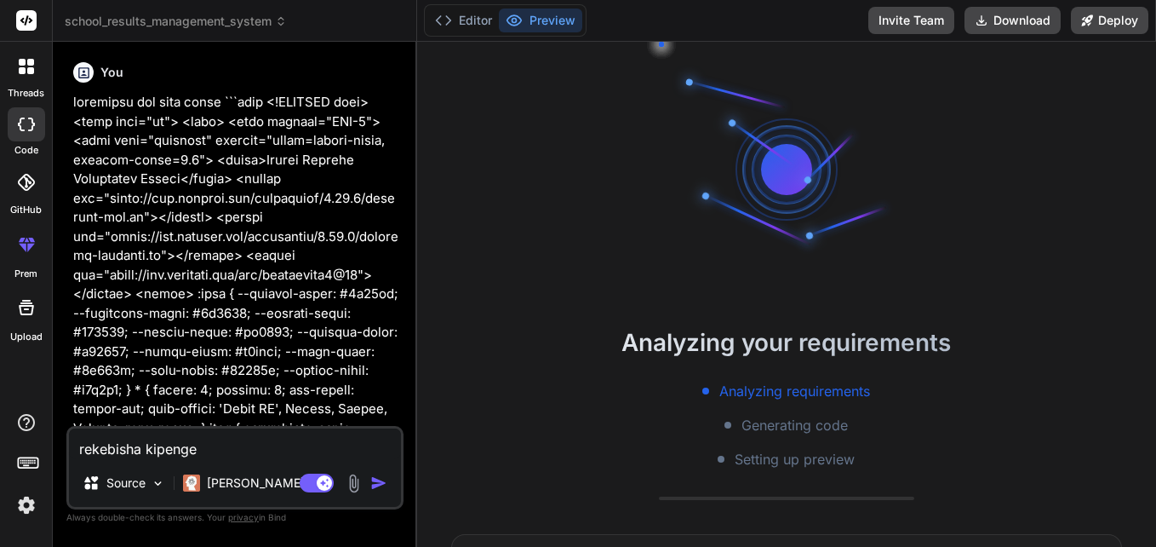
type textarea "rekebisha kipengel"
type textarea "x"
type textarea "rekebisha kipengele"
type textarea "x"
type textarea "rekebisha kipengele"
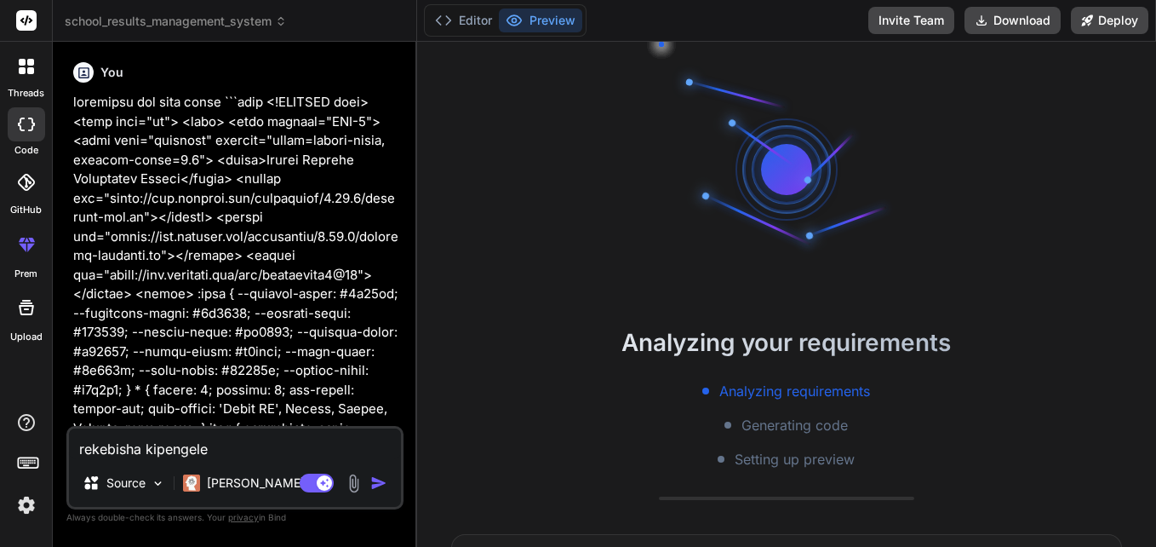
type textarea "x"
type textarea "rekebisha kipengele c"
type textarea "x"
type textarea "rekebisha kipengele ch"
type textarea "x"
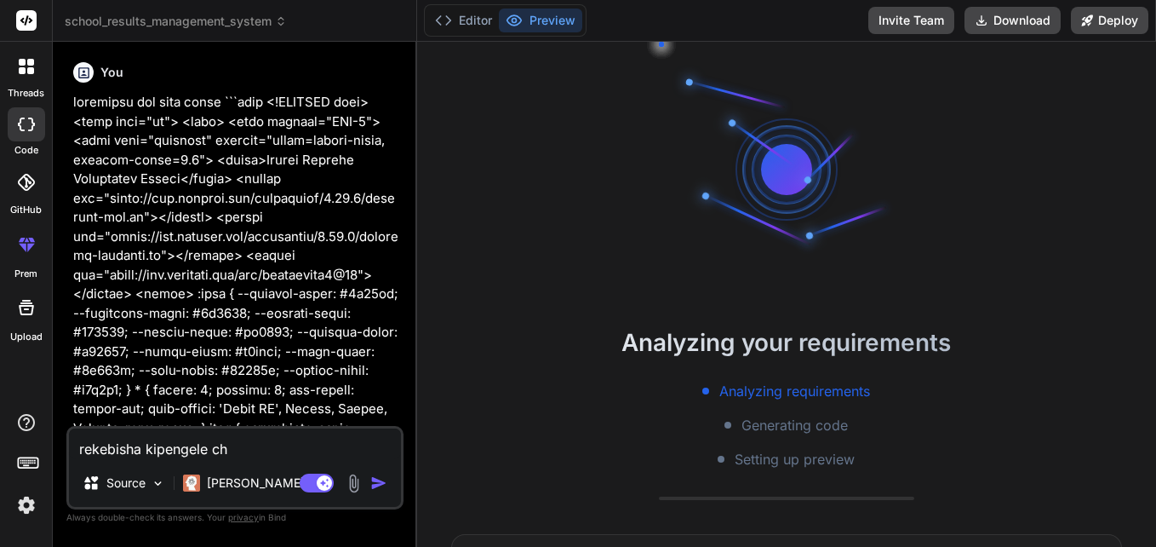
type textarea "rekebisha kipengele cha"
type textarea "x"
type textarea "rekebisha kipengele cha"
type textarea "x"
type textarea "rekebisha kipengele cha e"
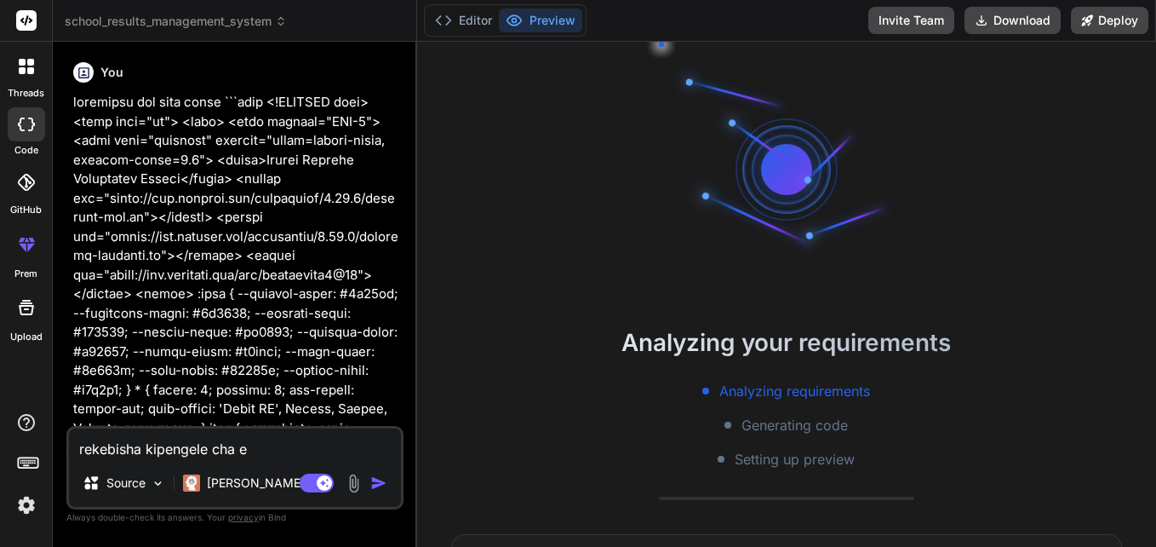
type textarea "x"
type textarea "rekebisha kipengele cha en"
type textarea "x"
type textarea "rekebisha kipengele cha ent"
type textarea "x"
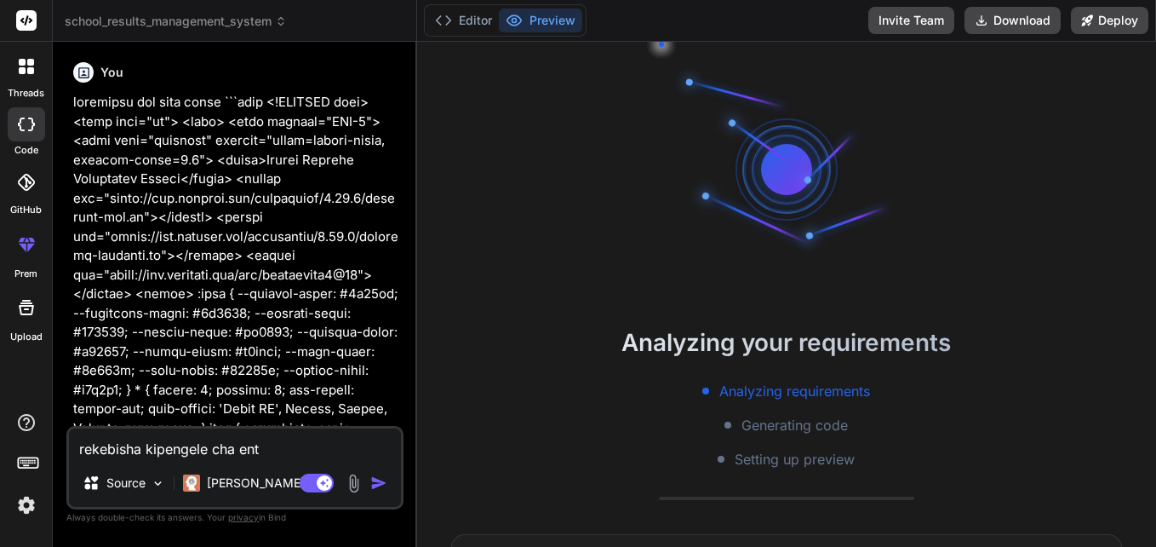
type textarea "rekebisha kipengele cha ente"
type textarea "x"
type textarea "rekebisha kipengele cha enter"
type textarea "x"
type textarea "rekebisha kipengele cha ente"
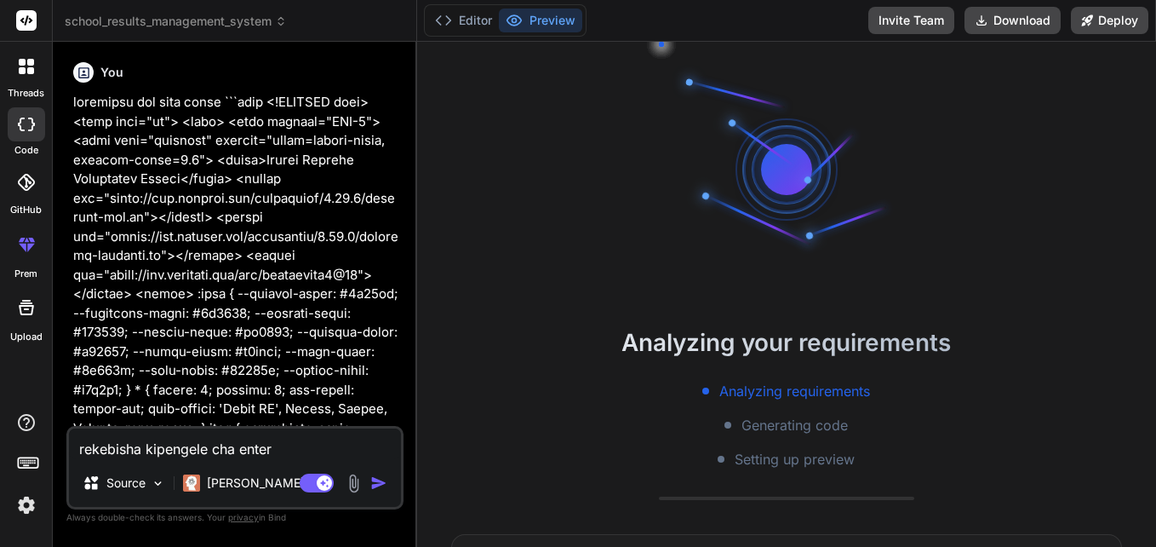
type textarea "x"
type textarea "rekebisha kipengele cha ent"
type textarea "x"
type textarea "rekebisha kipengele cha en"
type textarea "x"
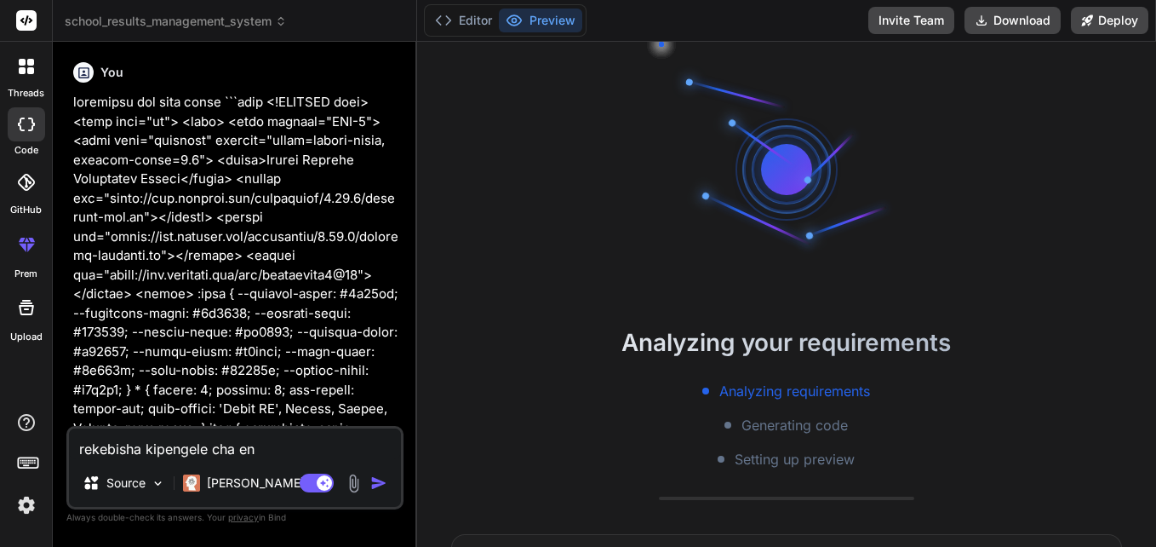
type textarea "rekebisha kipengele cha e"
type textarea "x"
type textarea "rekebisha kipengele cha"
type textarea "x"
type textarea "rekebisha kipengele cha c"
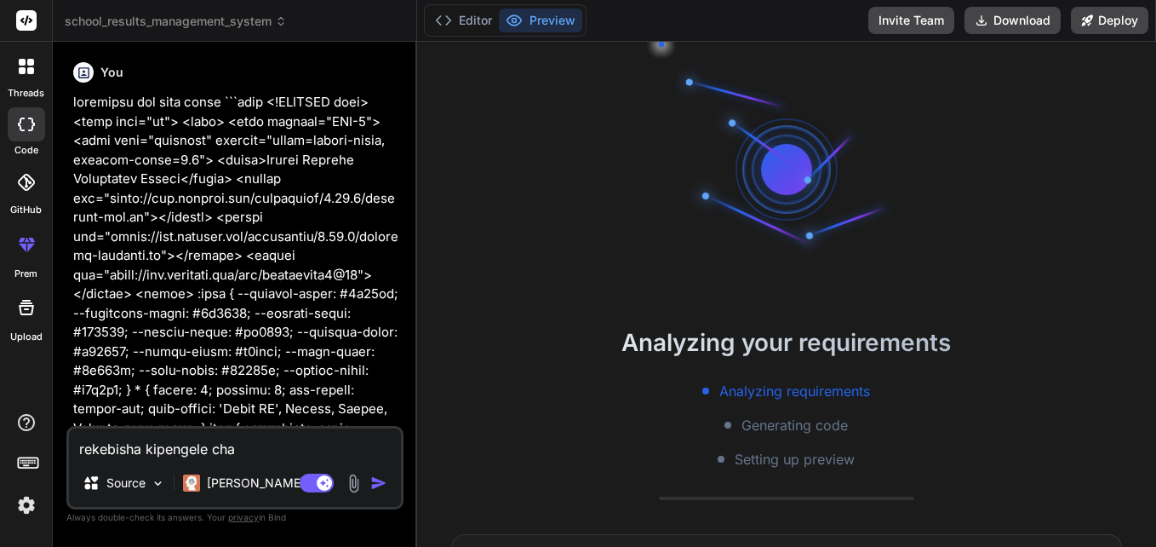
type textarea "x"
type textarea "rekebisha kipengele cha cu"
type textarea "x"
type textarea "rekebisha kipengele cha cur"
type textarea "x"
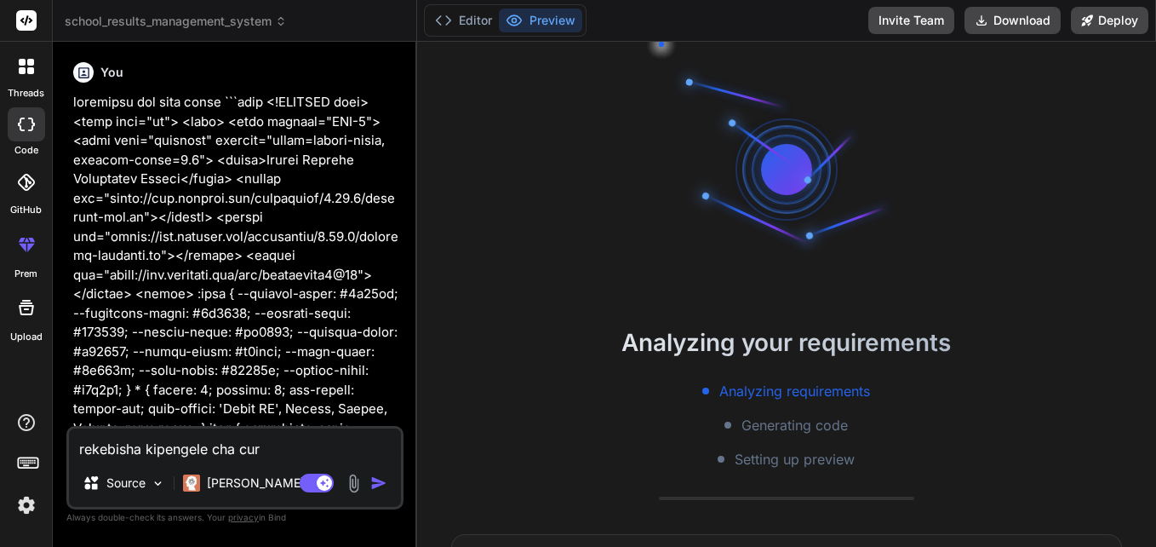
type textarea "rekebisha kipengele cha curr"
type textarea "x"
type textarea "rekebisha kipengele cha curre"
type textarea "x"
type textarea "rekebisha kipengele cha curren"
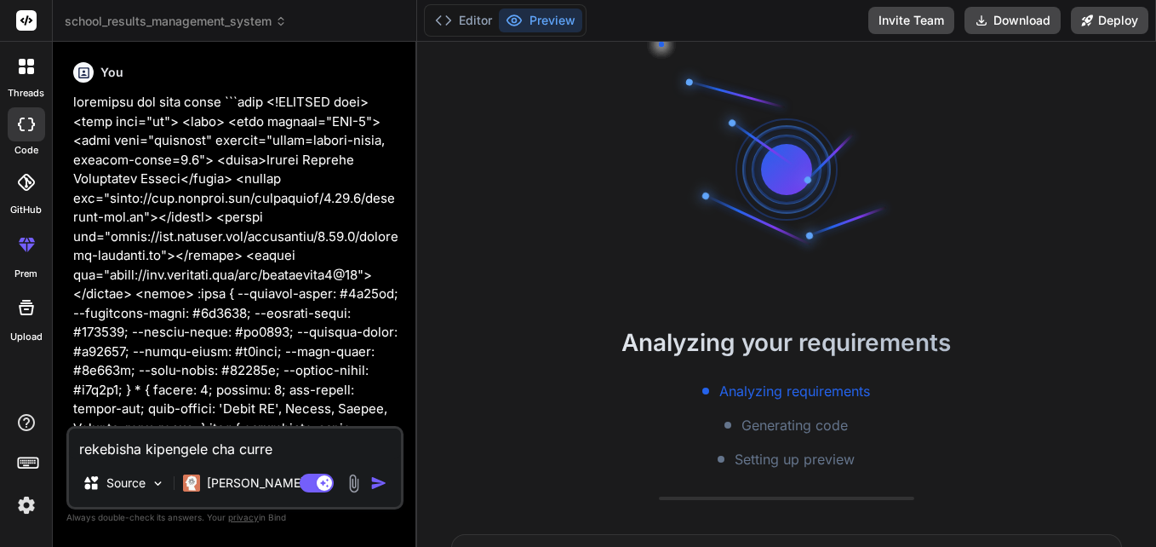
type textarea "x"
type textarea "rekebisha kipengele cha current"
type textarea "x"
type textarea "rekebisha kipengele cha current"
type textarea "x"
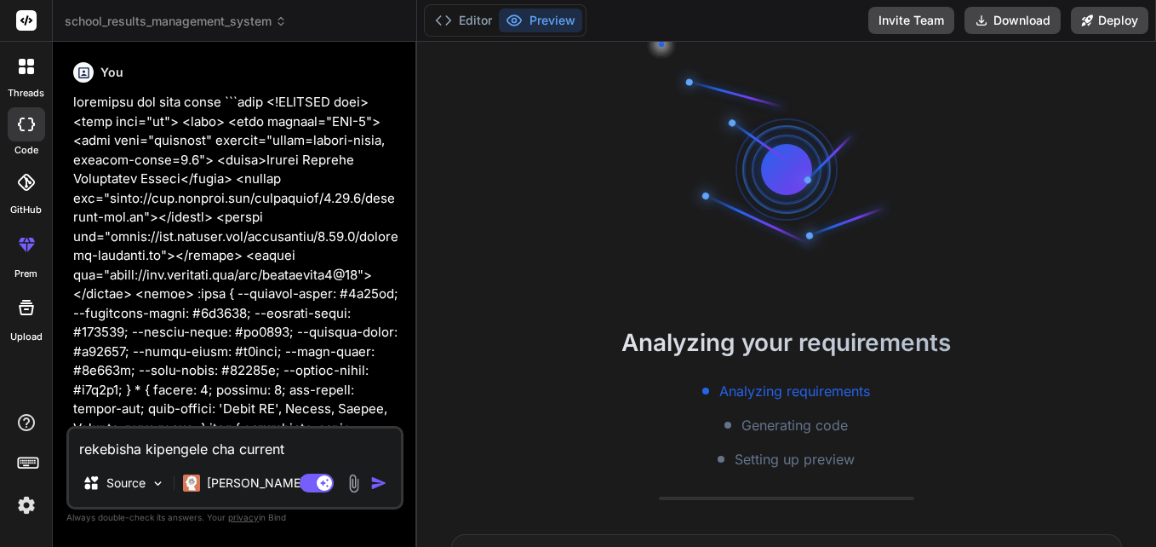
scroll to position [162, 0]
type textarea "rekebisha kipengele cha current r"
type textarea "x"
type textarea "rekebisha kipengele cha current re"
type textarea "x"
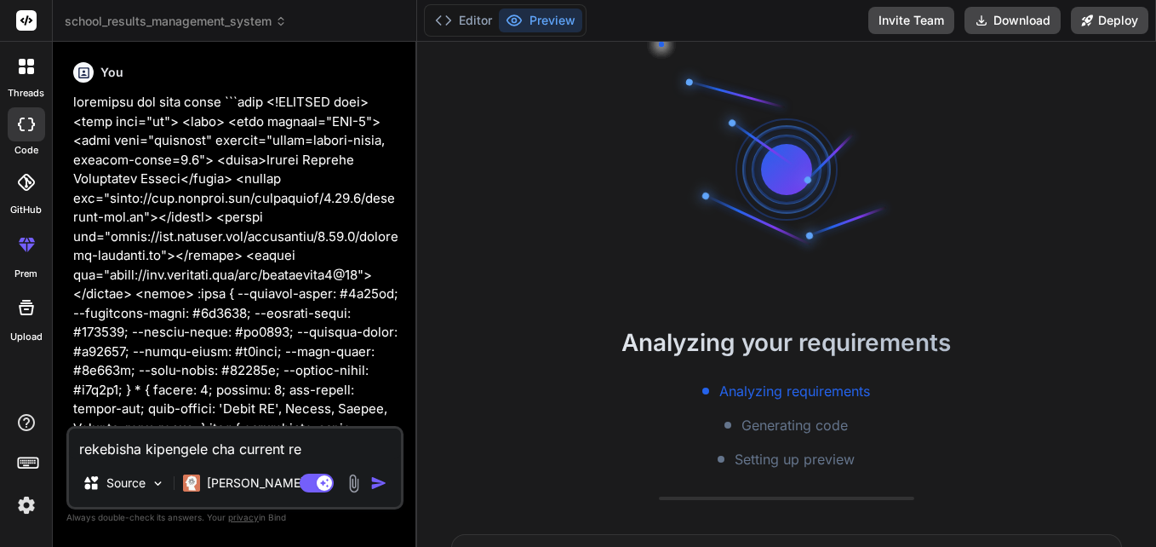
type textarea "rekebisha kipengele cha current res"
type textarea "x"
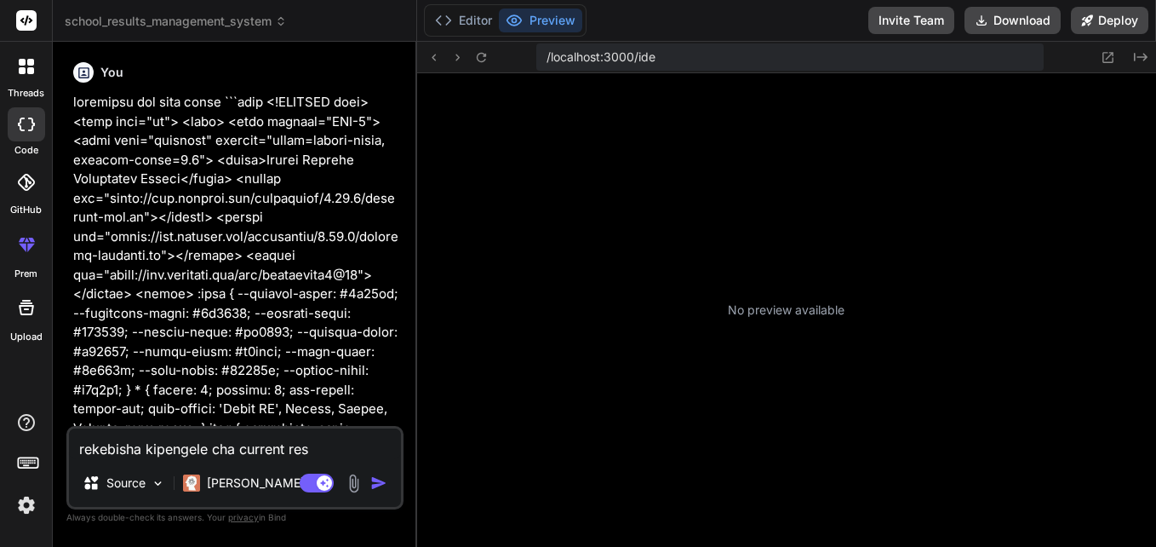
type textarea "rekebisha kipengele cha current resu"
type textarea "x"
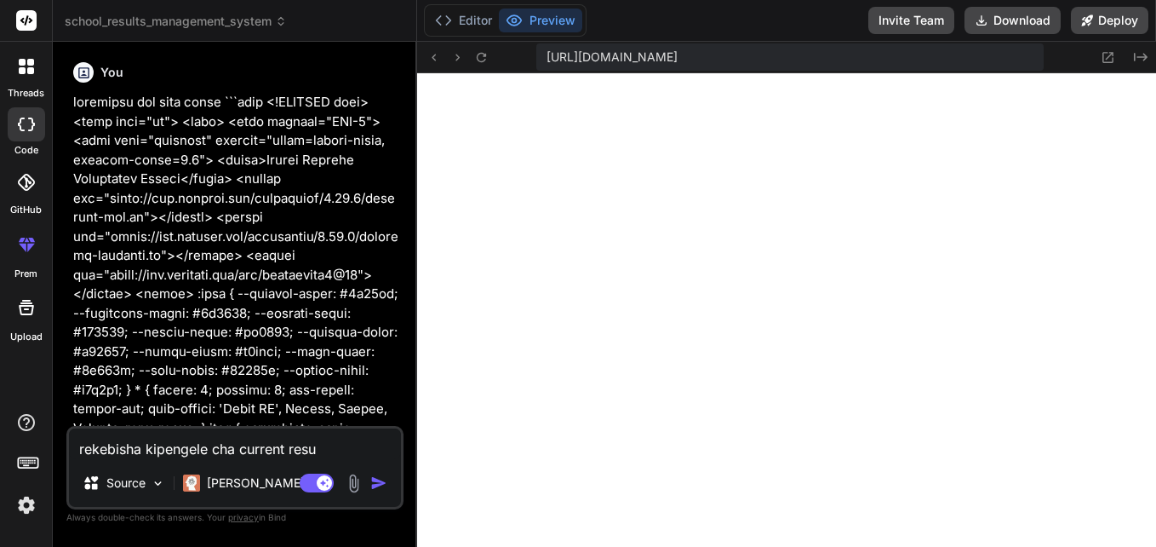
scroll to position [599, 0]
type textarea "rekebisha kipengele cha current resul"
type textarea "x"
type textarea "rekebisha kipengele cha current result"
type textarea "x"
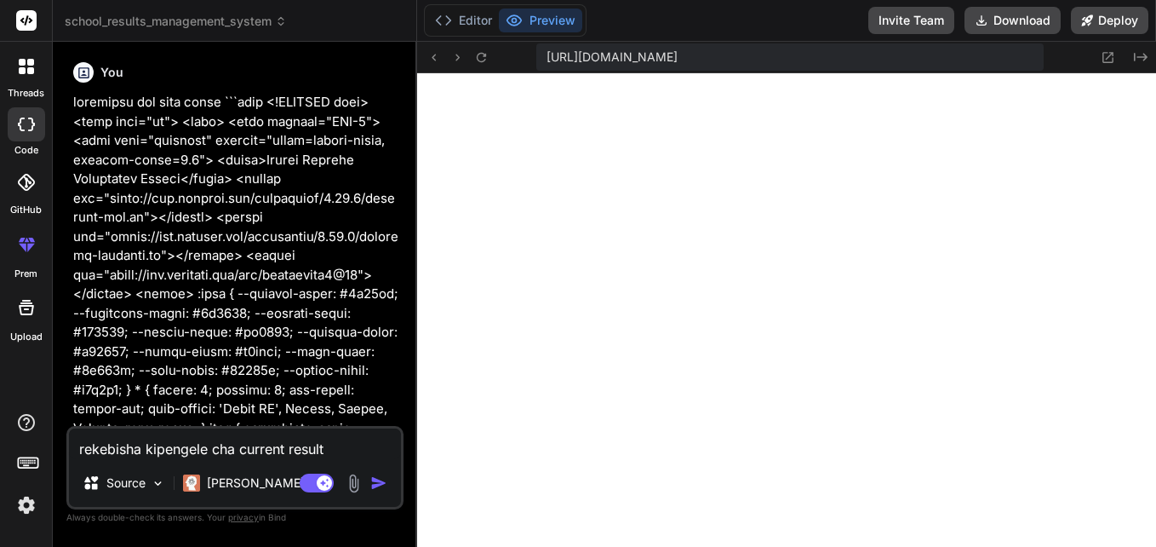
type textarea "rekebisha kipengele cha current results"
type textarea "x"
type textarea "rekebisha kipengele cha current results"
type textarea "x"
type textarea "rekebisha kipengele cha current results m"
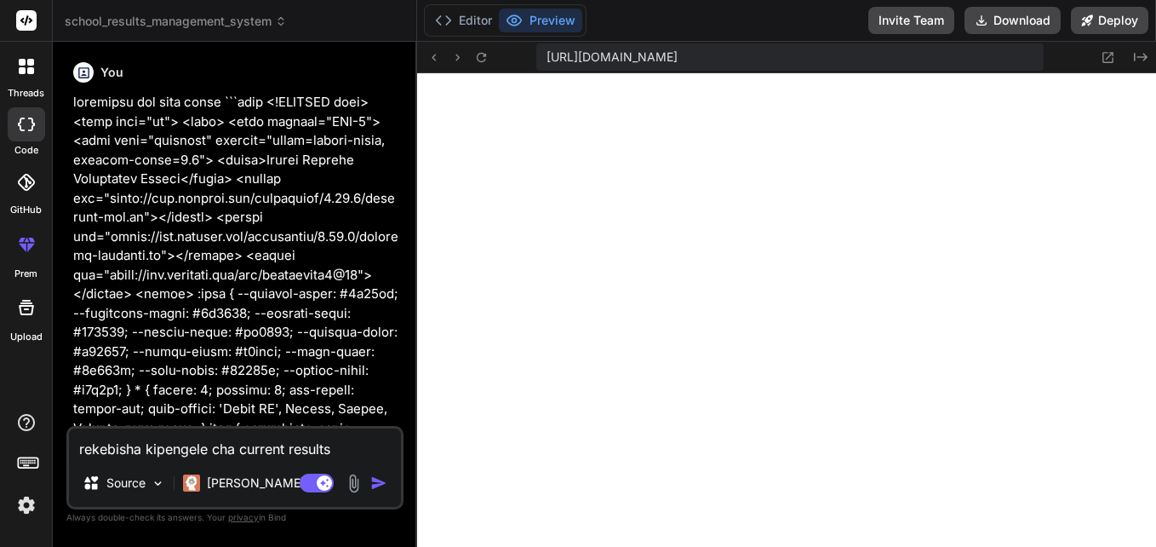
type textarea "x"
type textarea "rekebisha kipengele cha current results ma"
type textarea "x"
type textarea "rekebisha kipengele cha current results mat"
type textarea "x"
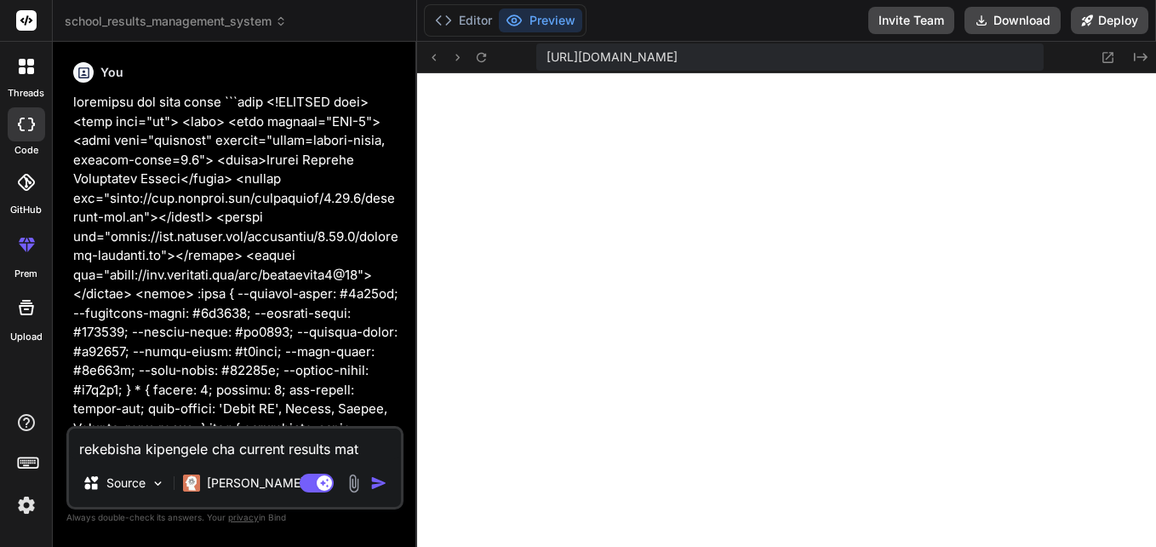
type textarea "rekebisha kipengele cha current results mato"
type textarea "x"
type textarea "rekebisha kipengele cha current results matok"
type textarea "x"
type textarea "rekebisha kipengele cha current results matoke"
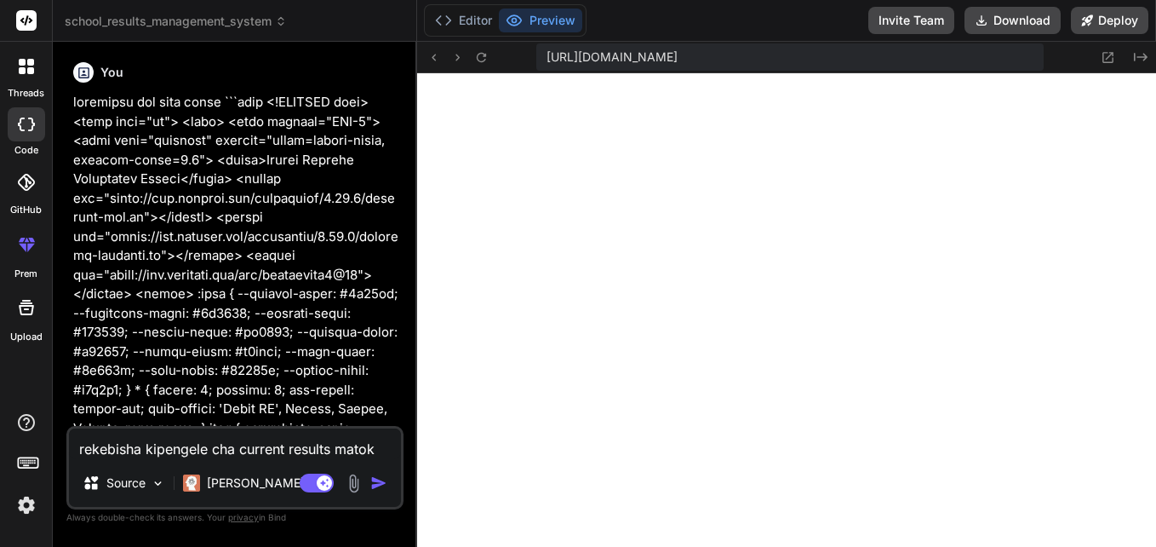
type textarea "x"
type textarea "rekebisha kipengele cha current results matokeo"
type textarea "x"
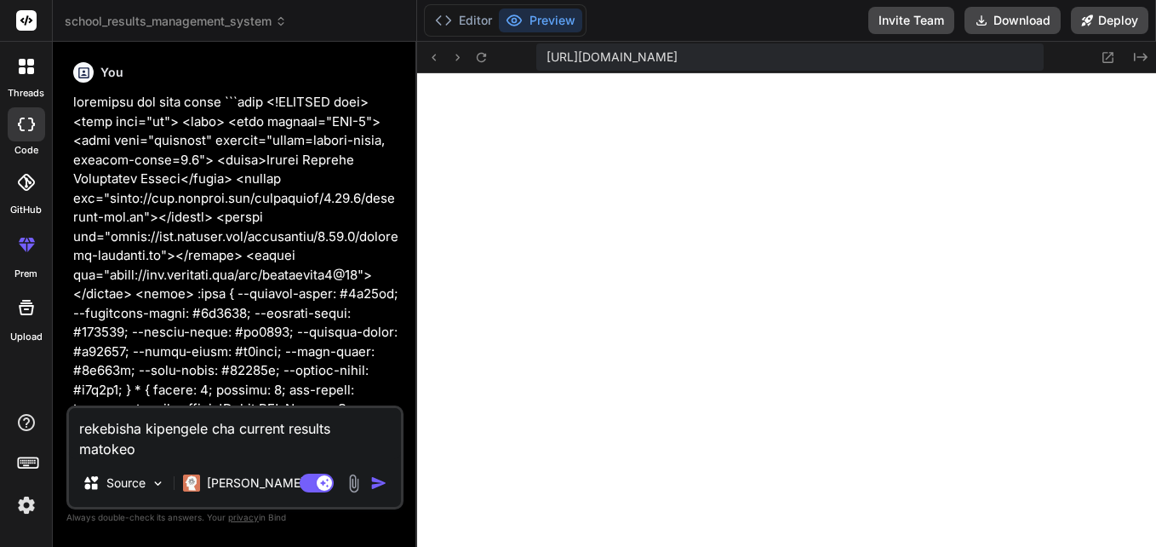
type textarea "rekebisha kipengele cha current results matokeo"
type textarea "x"
type textarea "rekebisha kipengele cha current results matokeo y"
type textarea "x"
type textarea "rekebisha kipengele cha current results matokeo ya"
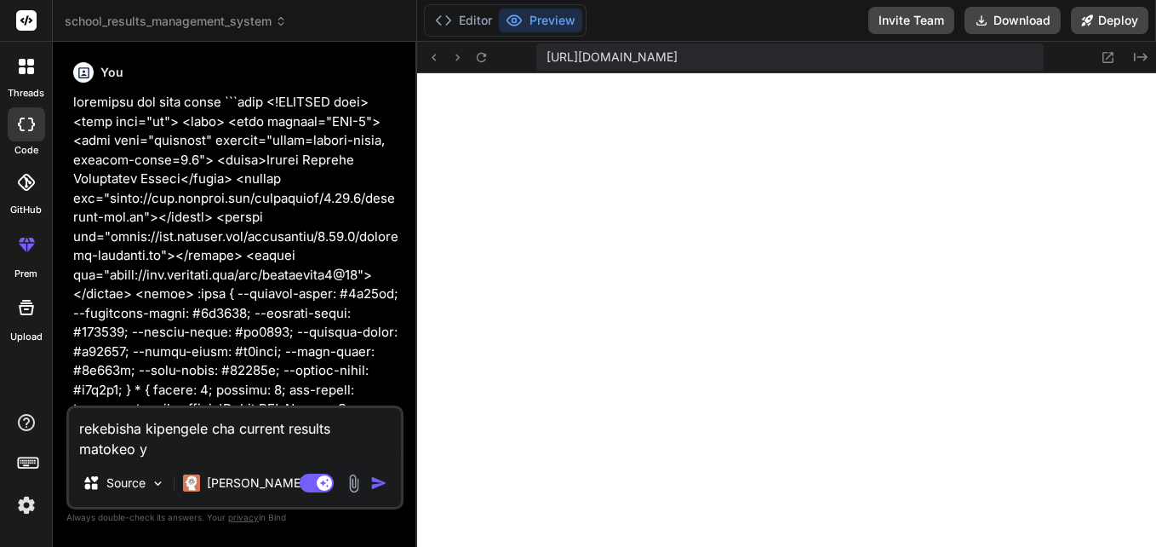
type textarea "x"
type textarea "rekebisha kipengele cha current results matokeo yaw"
type textarea "x"
type textarea "rekebisha kipengele cha current results matokeo yawe"
type textarea "x"
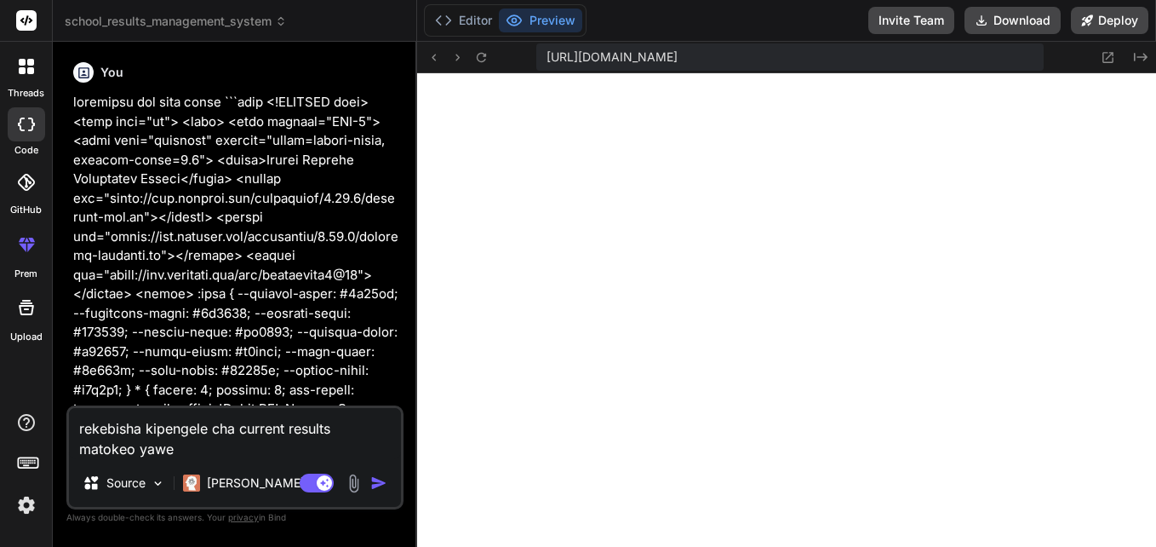
type textarea "rekebisha kipengele cha current results matokeo yawe"
type textarea "x"
type textarea "rekebisha kipengele cha current results matokeo yawe k"
type textarea "x"
type textarea "rekebisha kipengele cha current results matokeo yawe kw"
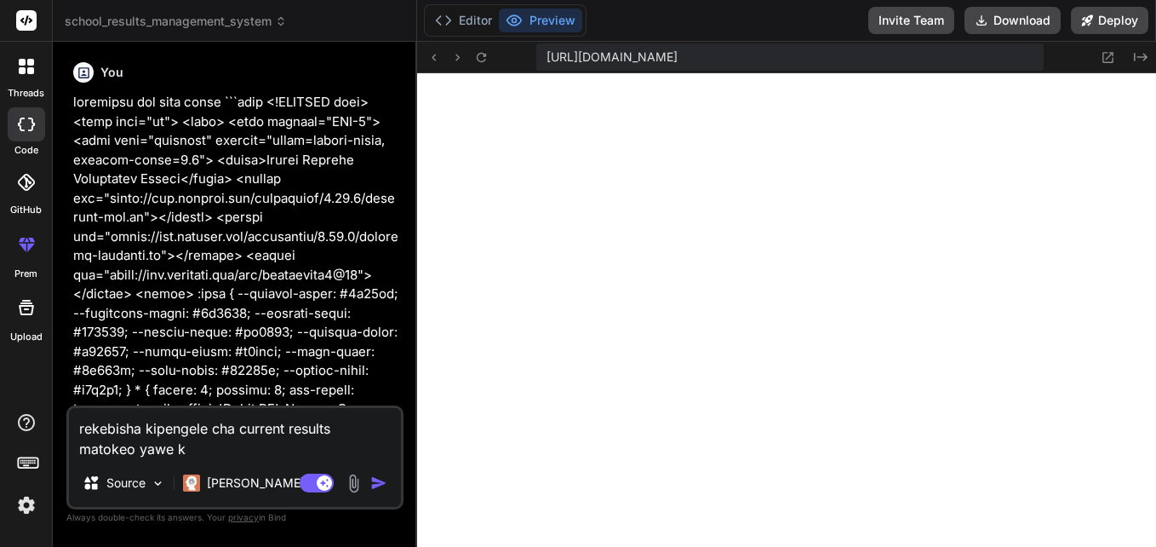
type textarea "x"
type textarea "rekebisha kipengele cha current results matokeo yawe kwe"
type textarea "x"
type textarea "rekebisha kipengele cha current results matokeo yawe kwen"
type textarea "x"
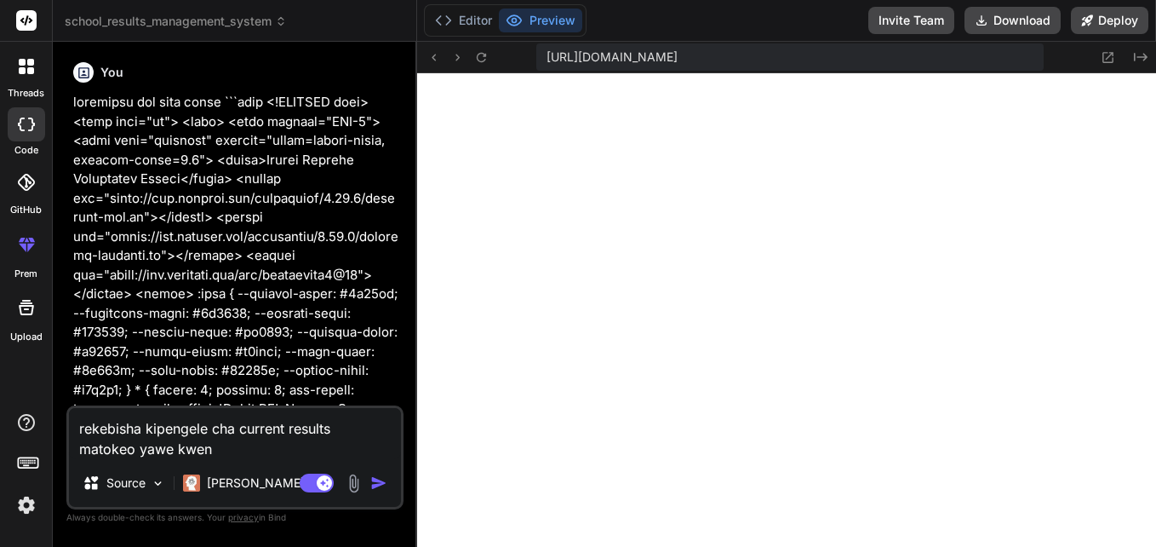
type textarea "rekebisha kipengele cha current results matokeo yawe kweny"
type textarea "x"
type textarea "rekebisha kipengele cha current results matokeo yawe kwenye"
type textarea "x"
type textarea "rekebisha kipengele cha current results matokeo yawe kwenye"
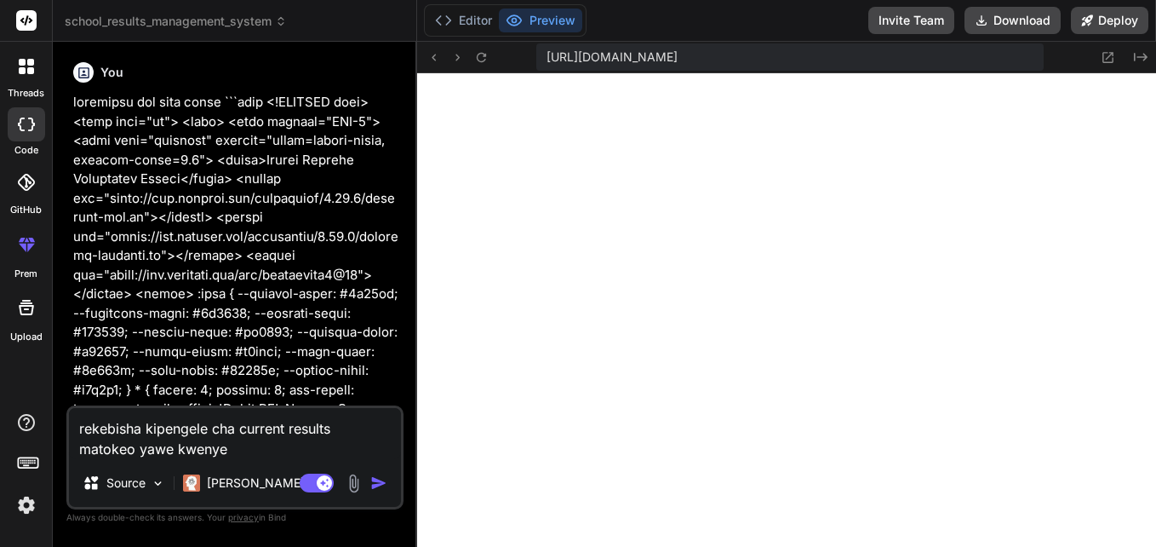
type textarea "x"
type textarea "rekebisha kipengele cha current results matokeo yawe kwenye e"
type textarea "x"
type textarea "rekebisha kipengele cha current results matokeo yawe kwenye ex"
type textarea "x"
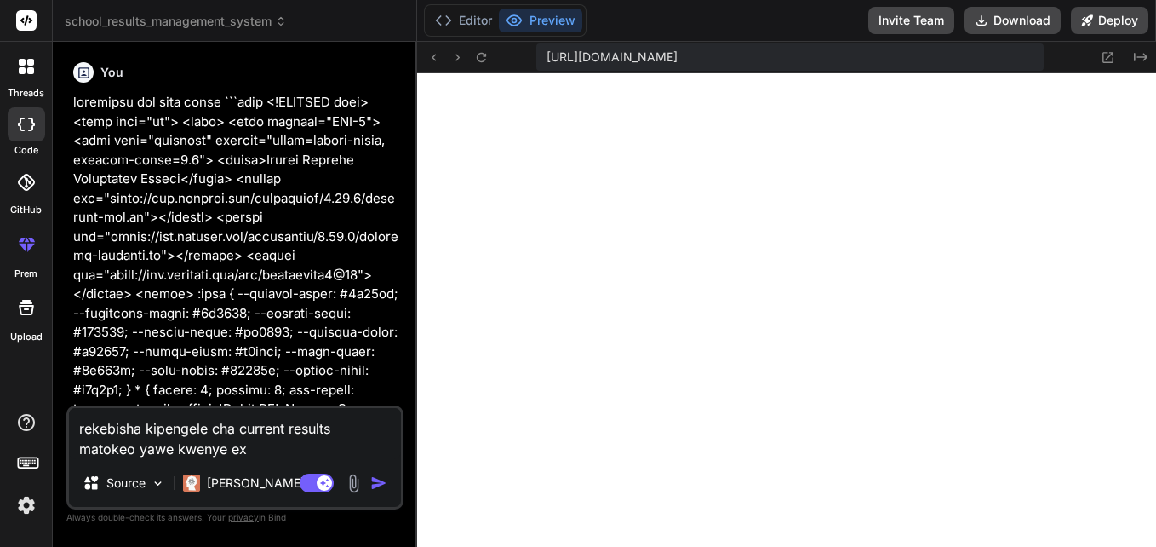
type textarea "rekebisha kipengele cha current results matokeo yawe kwenye exe"
type textarea "x"
type textarea "rekebisha kipengele cha current results matokeo yawe kwenye exec"
type textarea "x"
type textarea "rekebisha kipengele cha current results matokeo yawe kwenye exece"
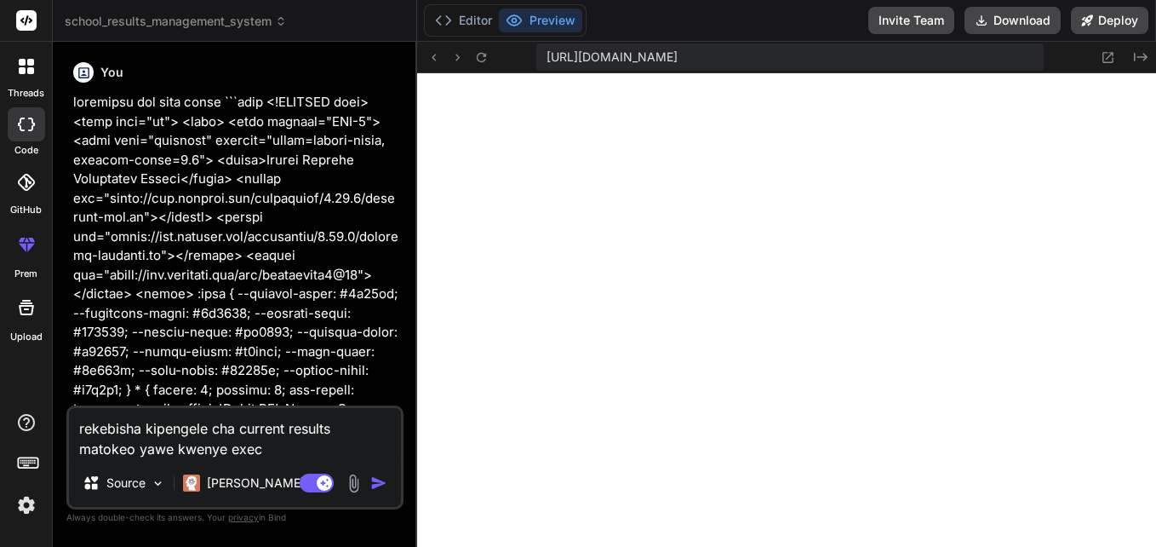
type textarea "x"
type textarea "rekebisha kipengele cha current results matokeo yawe kwenye execel"
type textarea "x"
type textarea "rekebisha kipengele cha current results matokeo yawe kwenye execel"
type textarea "x"
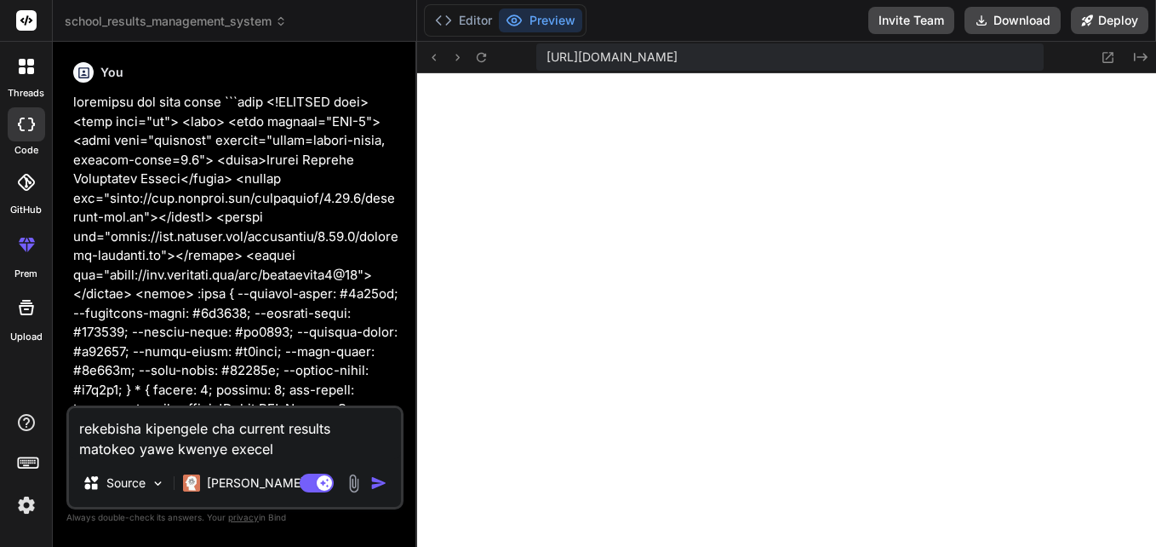
type textarea "rekebisha kipengele cha current results matokeo yawe kwenye execel s"
type textarea "x"
type textarea "rekebisha kipengele cha current results matokeo yawe kwenye execel sh"
type textarea "x"
type textarea "rekebisha kipengele cha current results matokeo yawe kwenye execel she"
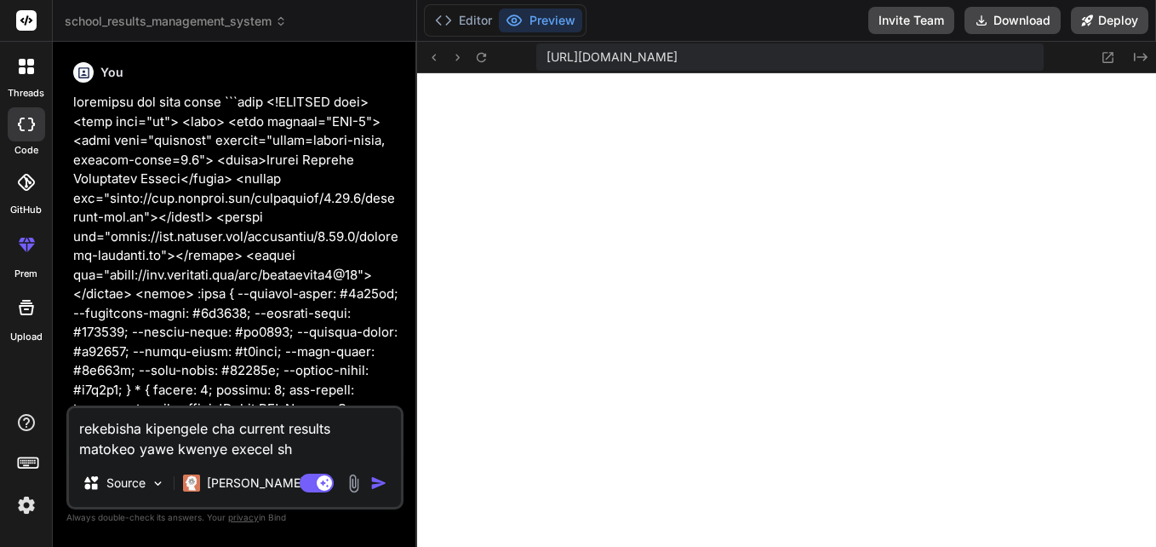
type textarea "x"
type textarea "rekebisha kipengele cha current results matokeo yawe kwenye execel shee"
type textarea "x"
type textarea "rekebisha kipengele cha current results matokeo yawe kwenye execel sheet"
type textarea "x"
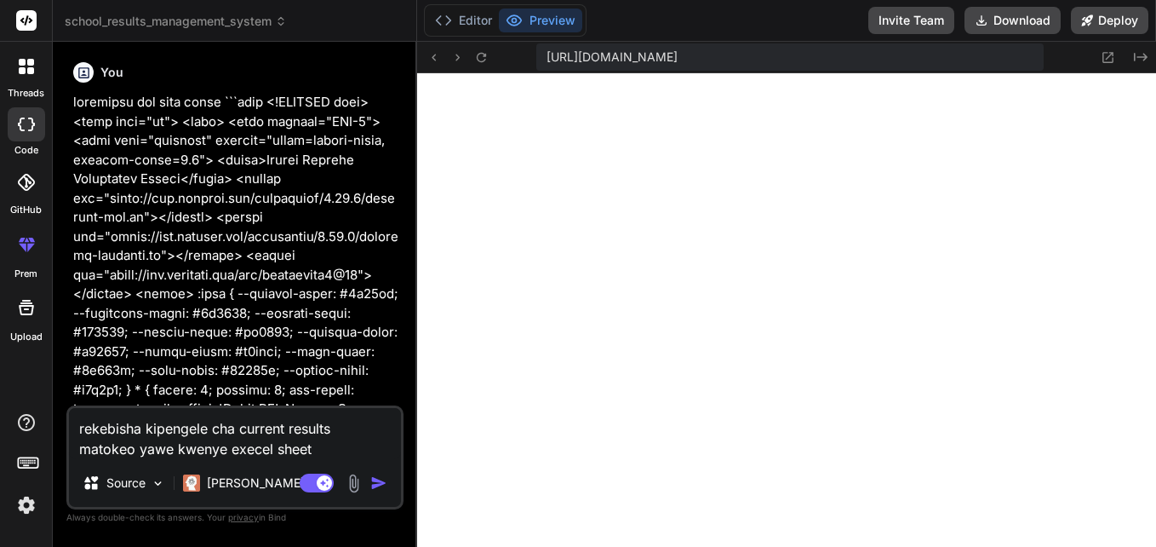
type textarea "rekebisha kipengele cha current results matokeo yawe kwenye execel sheet"
type textarea "x"
type textarea "rekebisha kipengele cha current results matokeo yawe kwenye execel sheet f"
type textarea "x"
type textarea "rekebisha kipengele cha current results matokeo yawe kwenye execel sheet fo"
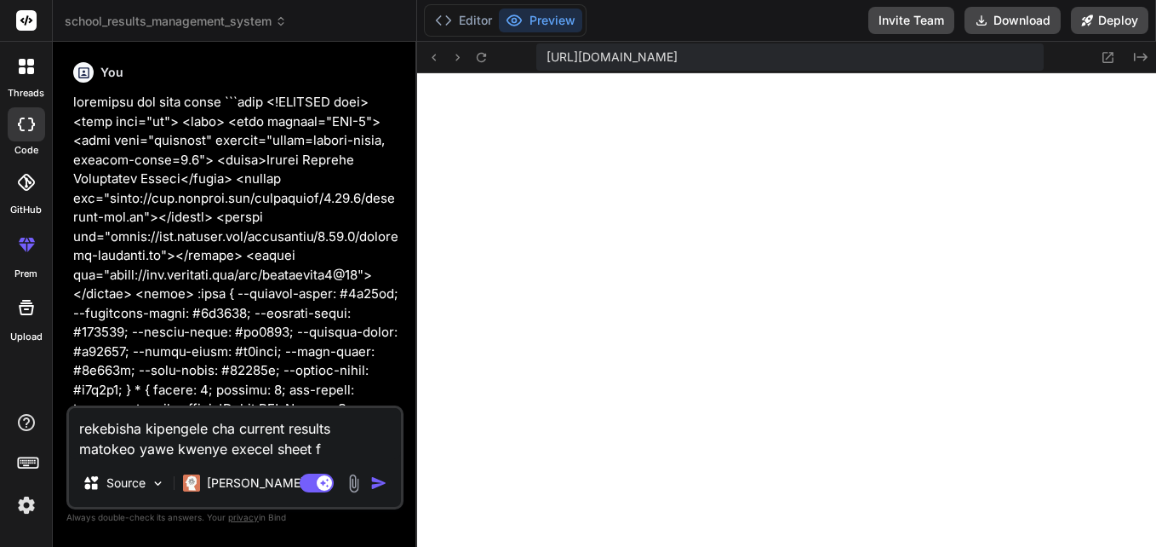
type textarea "x"
type textarea "rekebisha kipengele cha current results matokeo yawe kwenye execel sheet fot"
type textarea "x"
type textarea "rekebisha kipengele cha current results matokeo yawe kwenye execel sheet fotm"
type textarea "x"
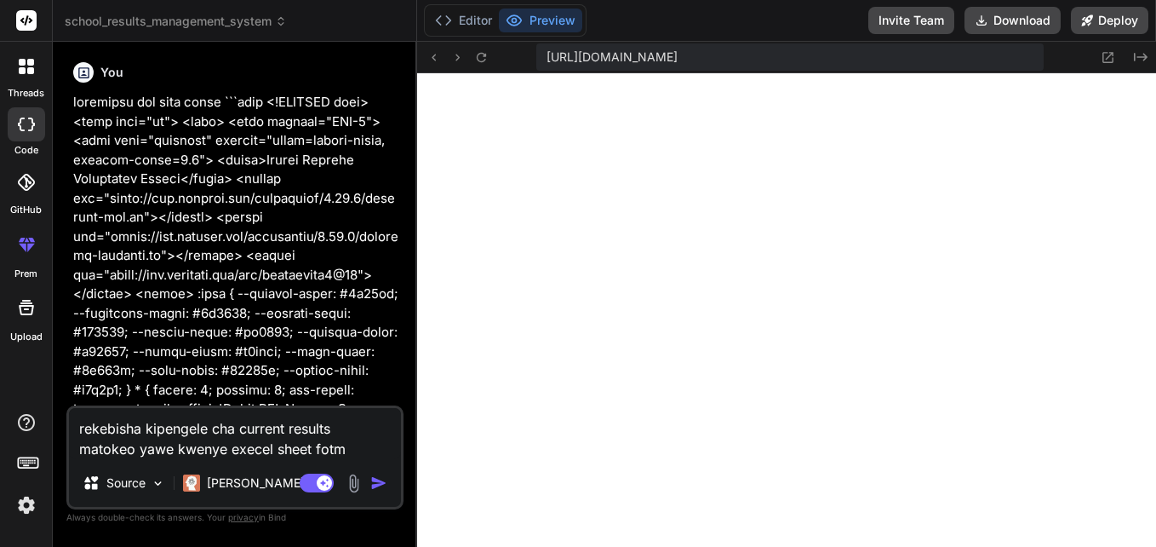
type textarea "rekebisha kipengele cha current results matokeo yawe kwenye execel sheet fotma"
type textarea "x"
type textarea "rekebisha kipengele cha current results matokeo yawe kwenye execel sheet fotmat"
type textarea "x"
type textarea "rekebisha kipengele cha current results matokeo yawe kwenye execel sheet fotmat"
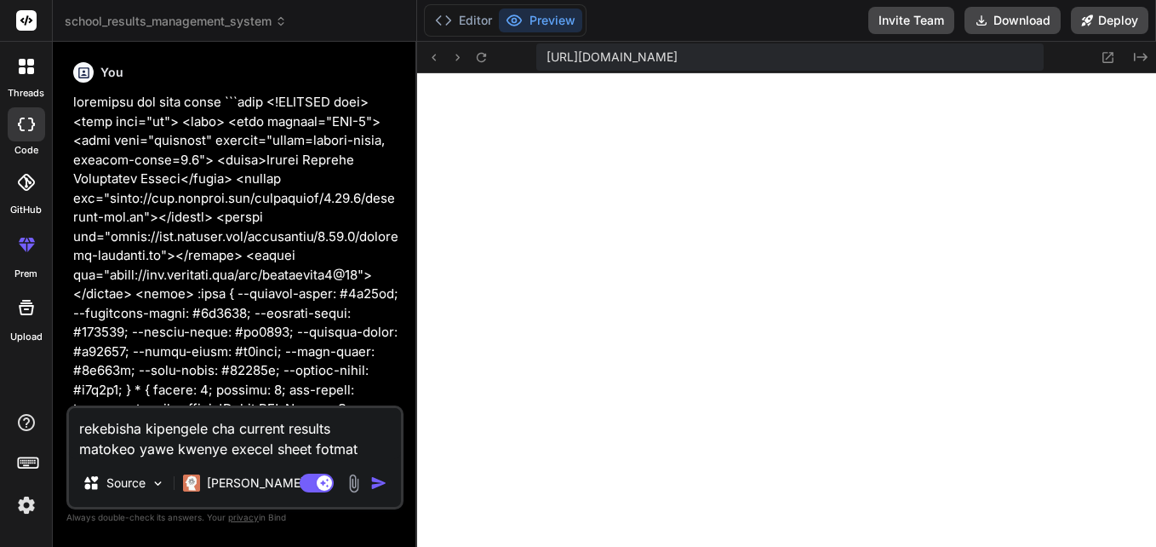
click at [379, 490] on img "button" at bounding box center [378, 482] width 17 height 17
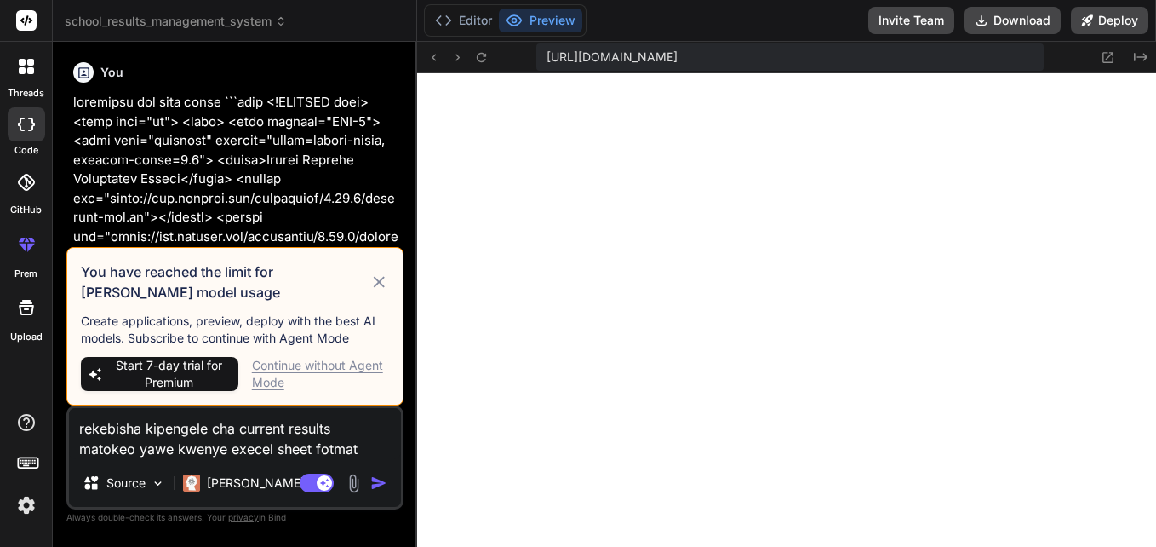
click at [380, 479] on img "button" at bounding box center [378, 482] width 17 height 17
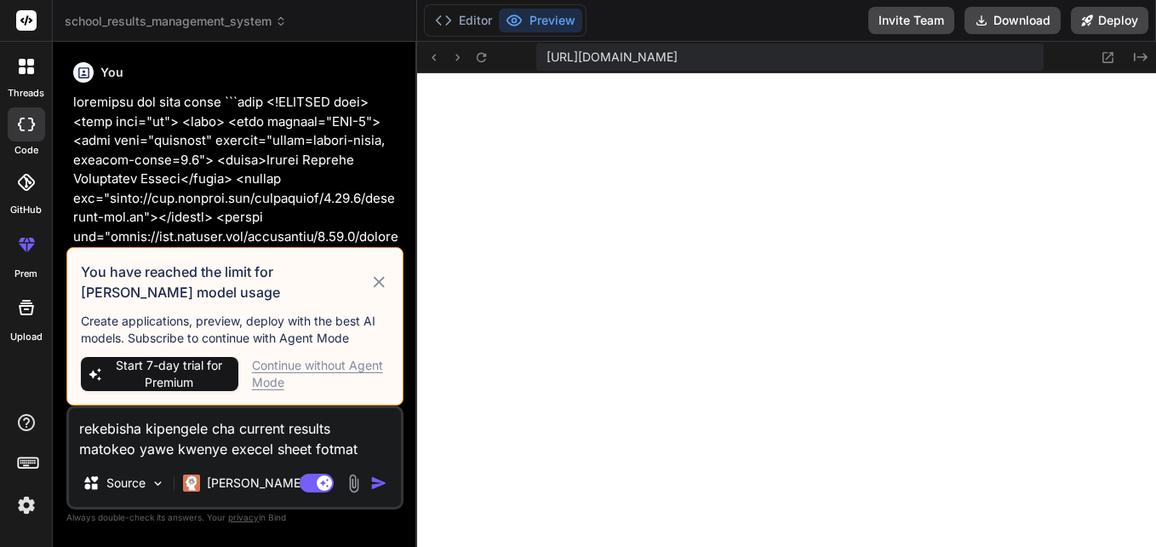
click at [364, 372] on div "Continue without Agent Mode" at bounding box center [320, 374] width 137 height 34
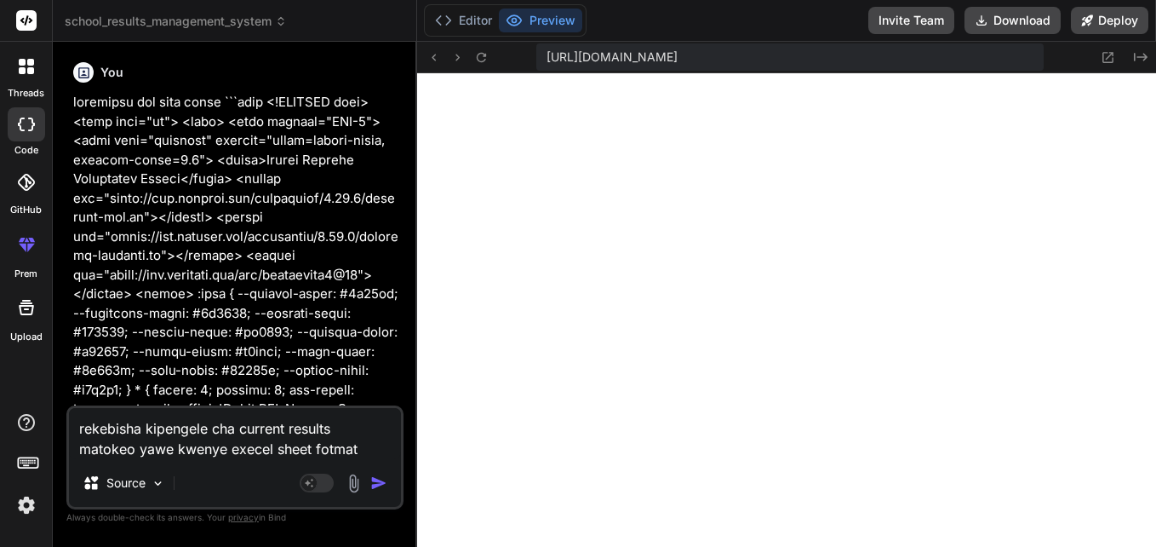
click at [382, 485] on img "button" at bounding box center [378, 482] width 17 height 17
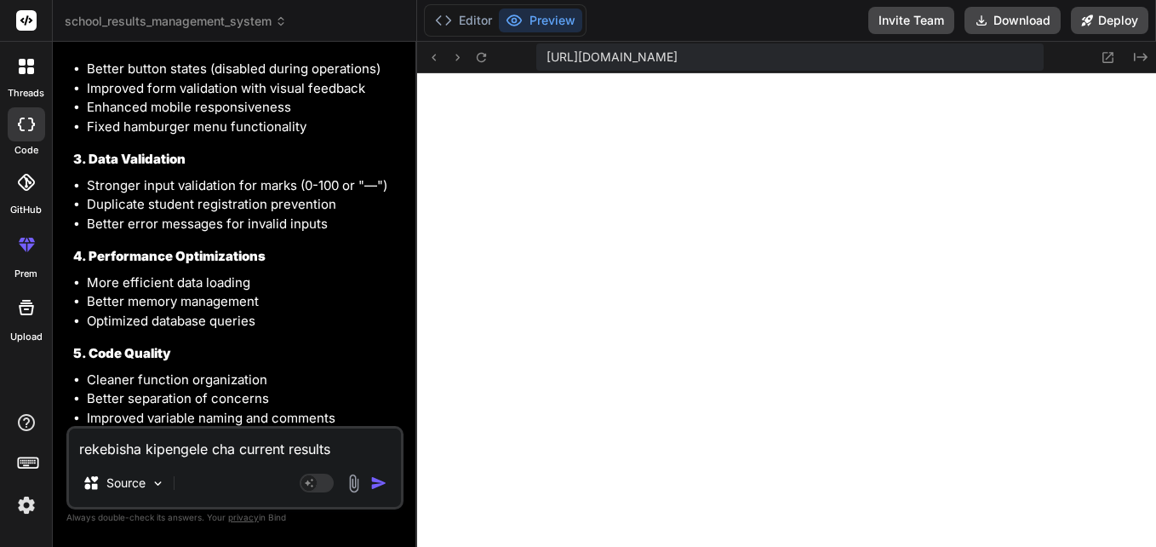
scroll to position [25056, 0]
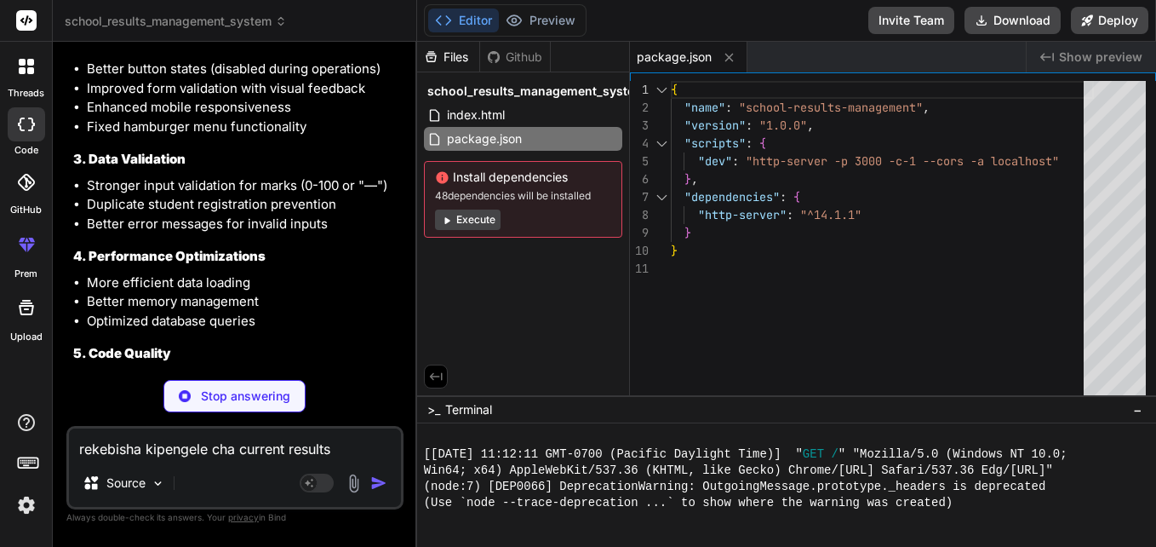
type textarea "x"
type textarea "console.log('School Results Management System initialized successfully'); </scr…"
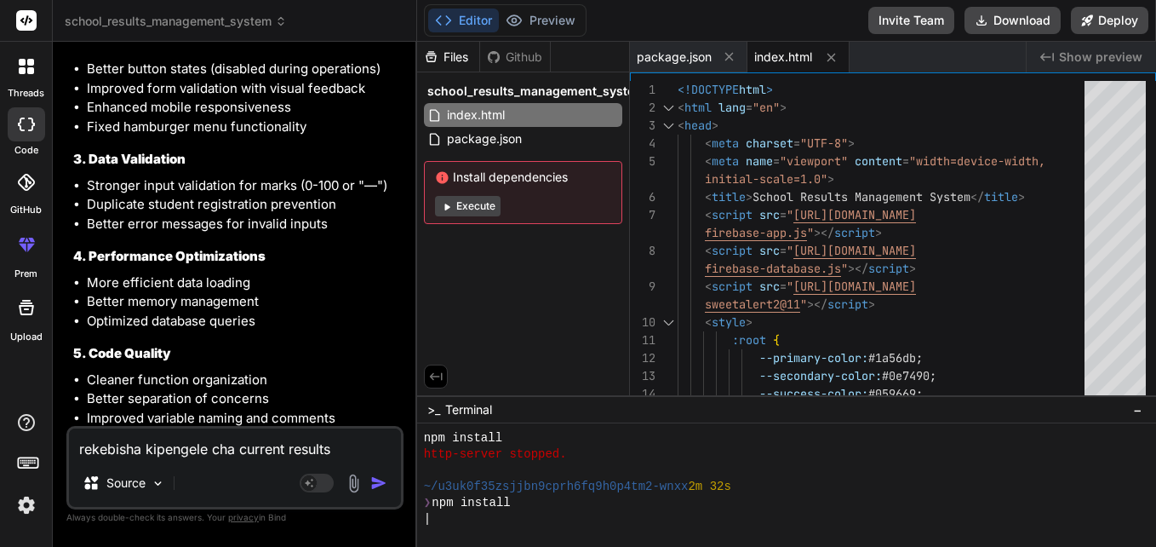
scroll to position [825, 0]
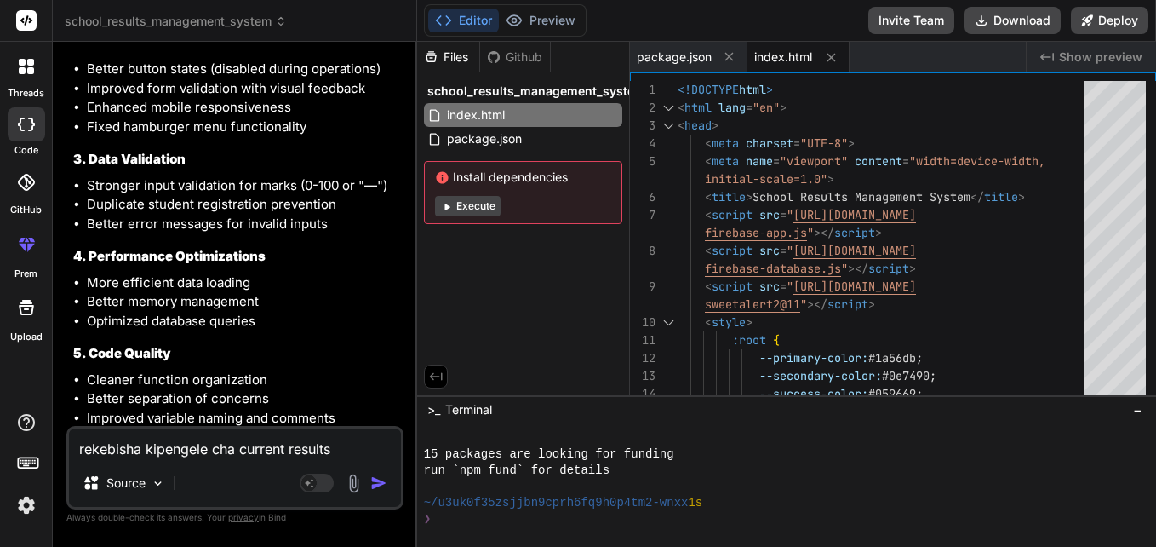
type textarea "x"
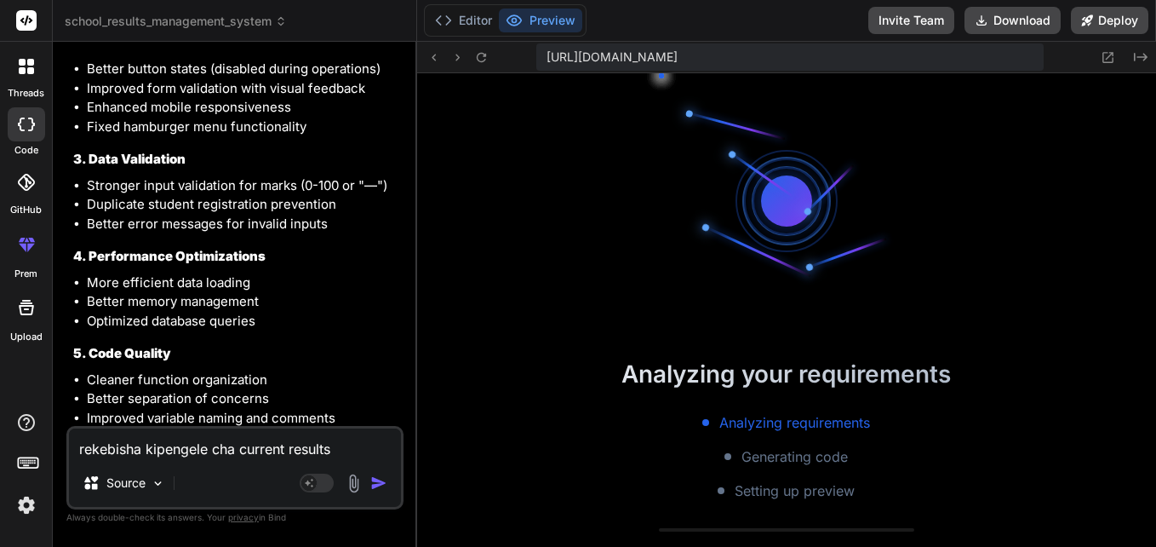
scroll to position [1408, 0]
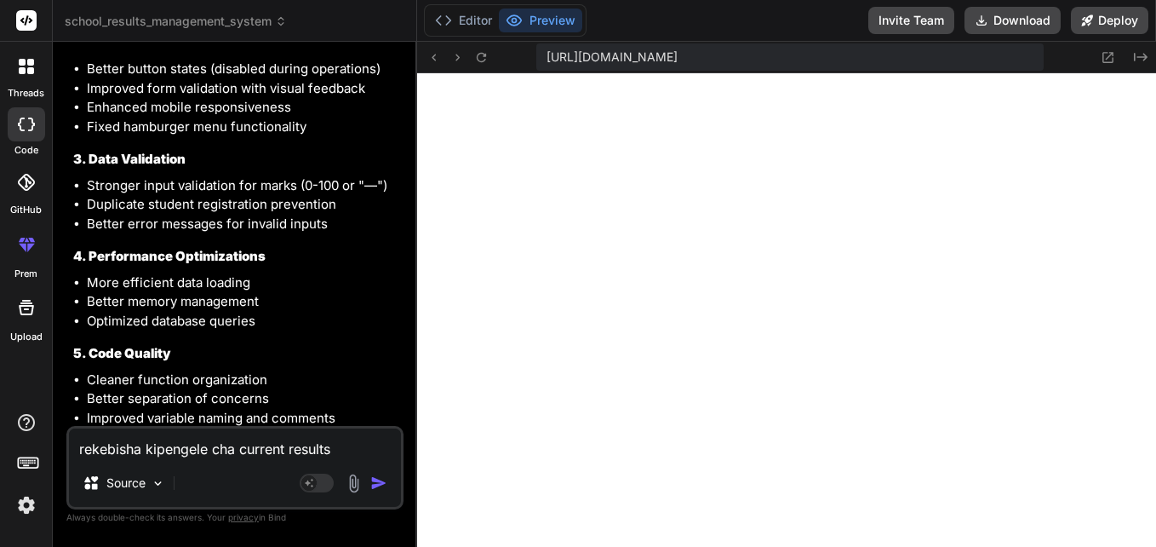
click at [401, 290] on div "You Bind AI School Results Management System Click to open Workbench Create pac…" at bounding box center [237, 240] width 334 height 370
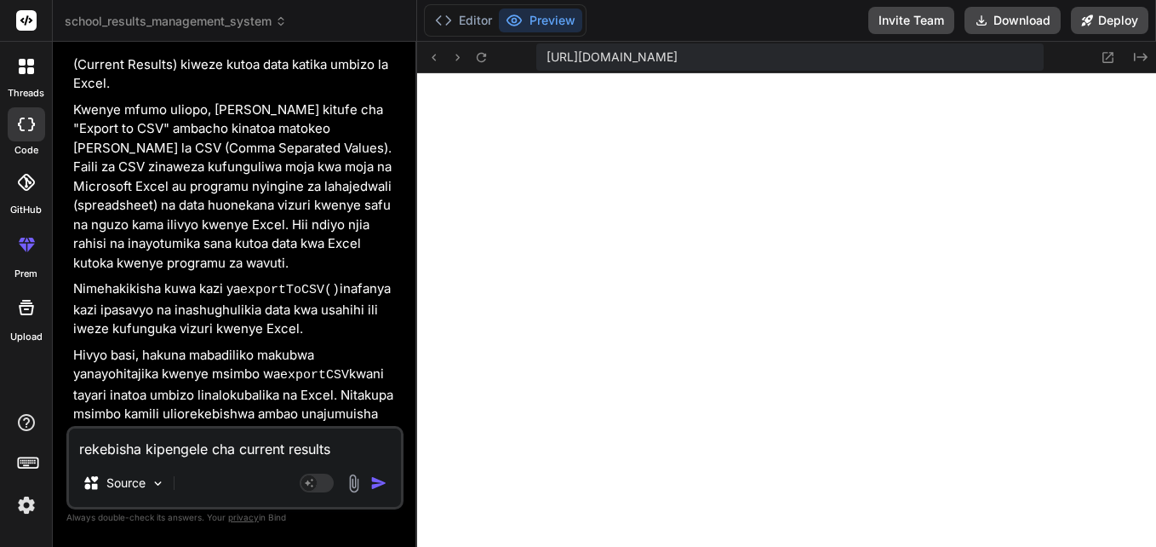
scroll to position [25870, 0]
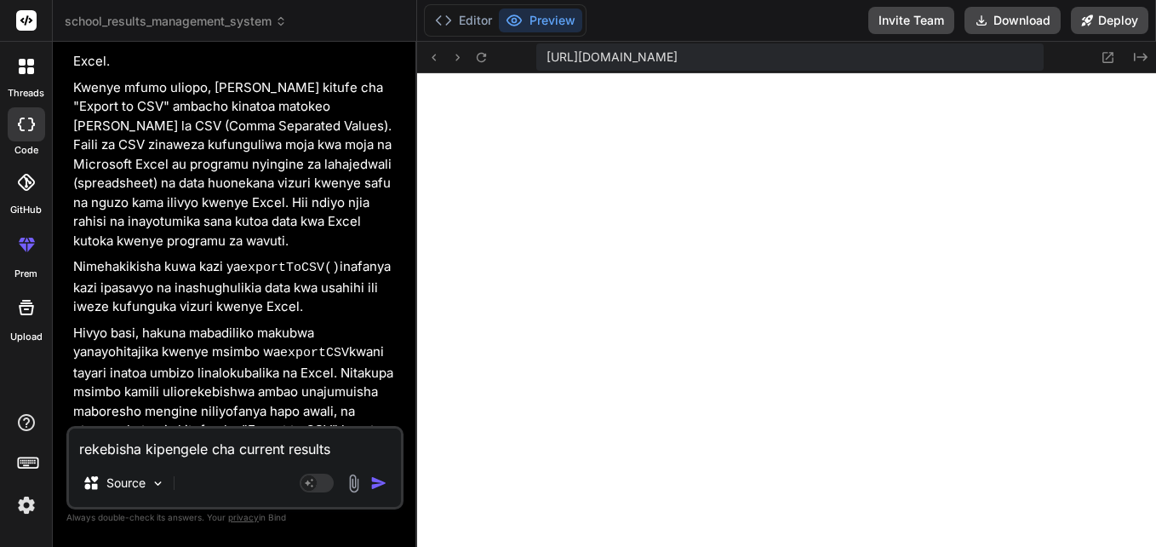
click at [147, 444] on textarea "rekebisha kipengele cha current results matokeo yawe kwenye execel sheet fotmat" at bounding box center [235, 443] width 332 height 31
type textarea "b"
type textarea "x"
type textarea "ba"
type textarea "x"
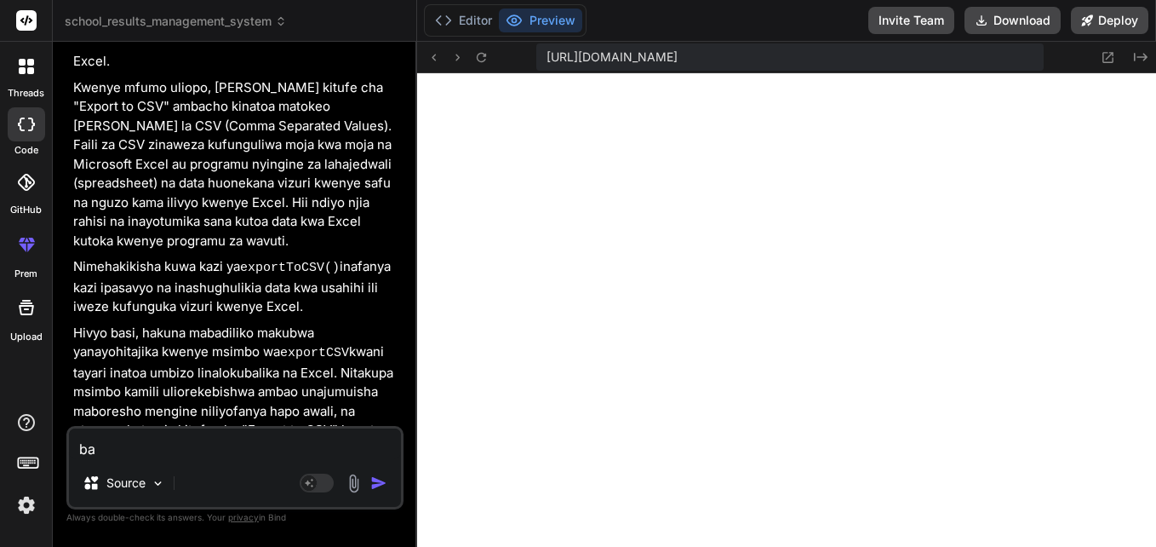
type textarea "bad"
type textarea "x"
type textarea "bado"
type textarea "x"
type textarea "bado"
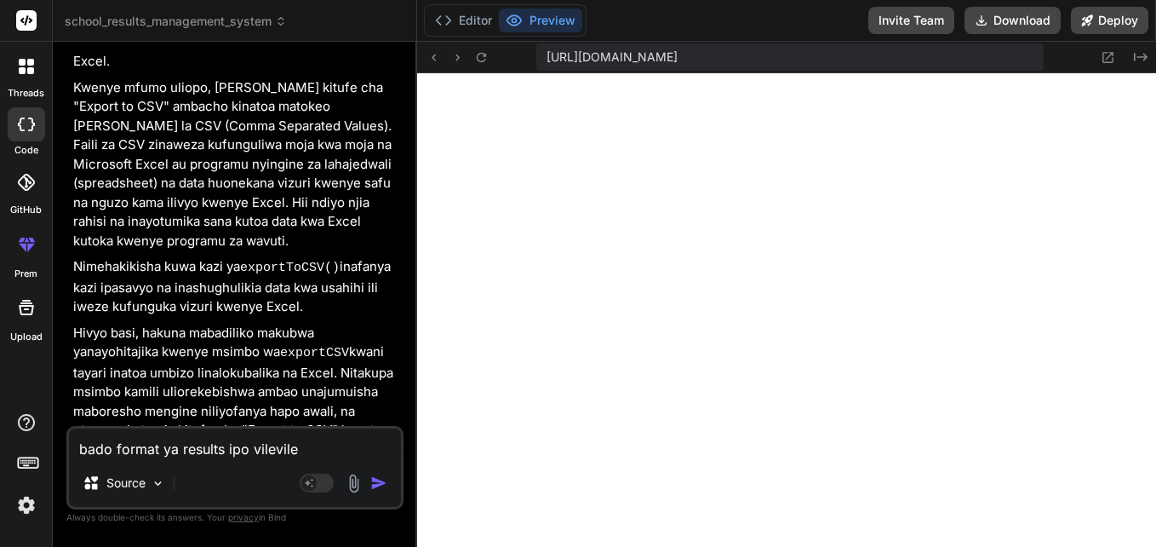
click at [380, 483] on img "button" at bounding box center [378, 482] width 17 height 17
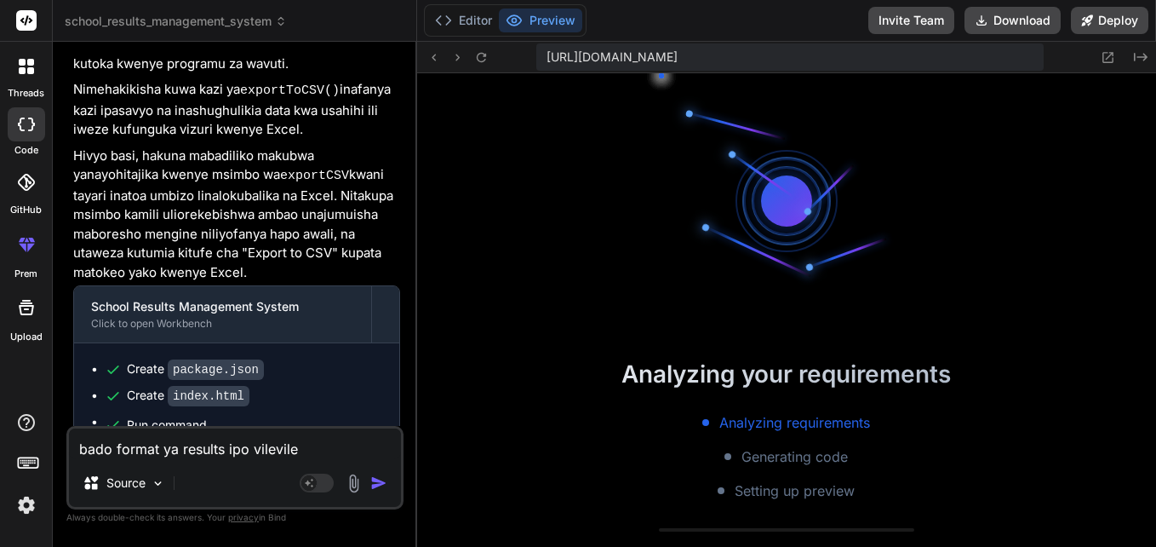
scroll to position [2217, 0]
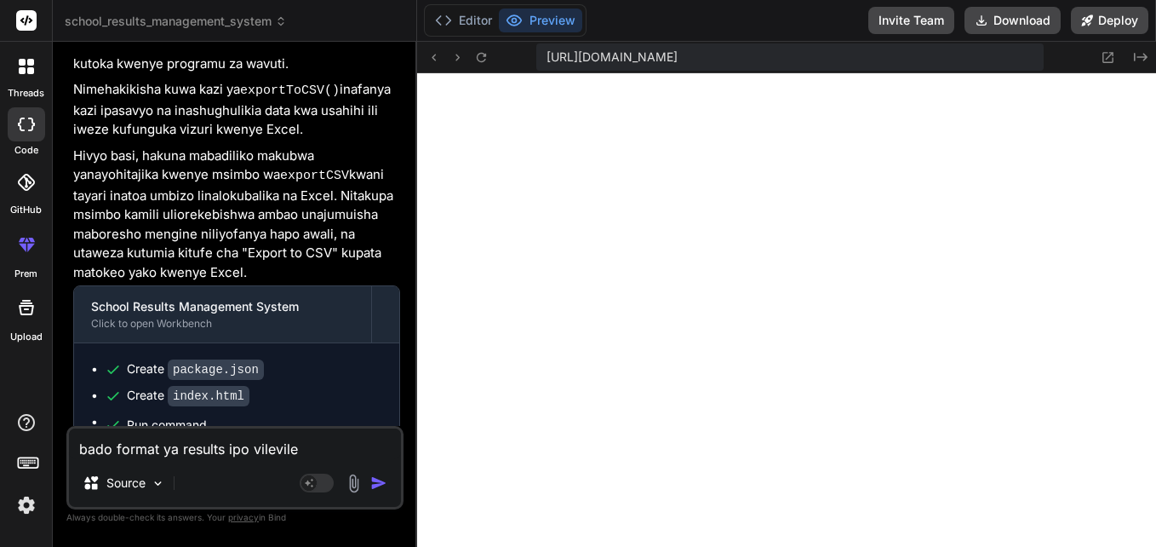
click at [88, 463] on div "bado format ya results ipo vilevile Source Agent Mode. When this toggle is acti…" at bounding box center [234, 467] width 337 height 83
click at [91, 449] on textarea "bado format ya results ipo vilevile" at bounding box center [235, 443] width 332 height 31
click at [385, 485] on img "button" at bounding box center [378, 482] width 17 height 17
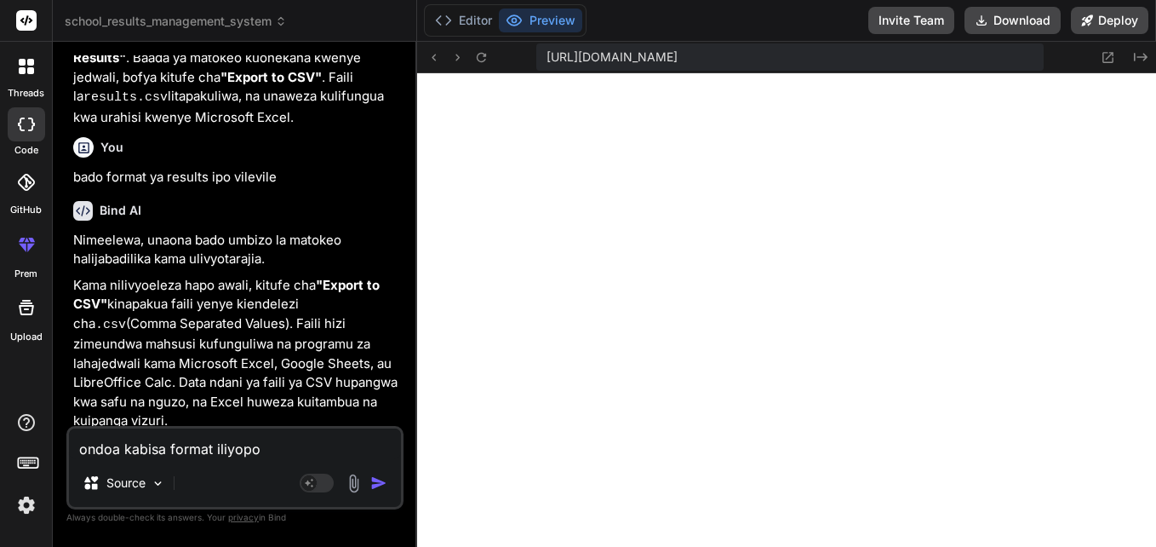
click at [385, 485] on img "button" at bounding box center [378, 482] width 17 height 17
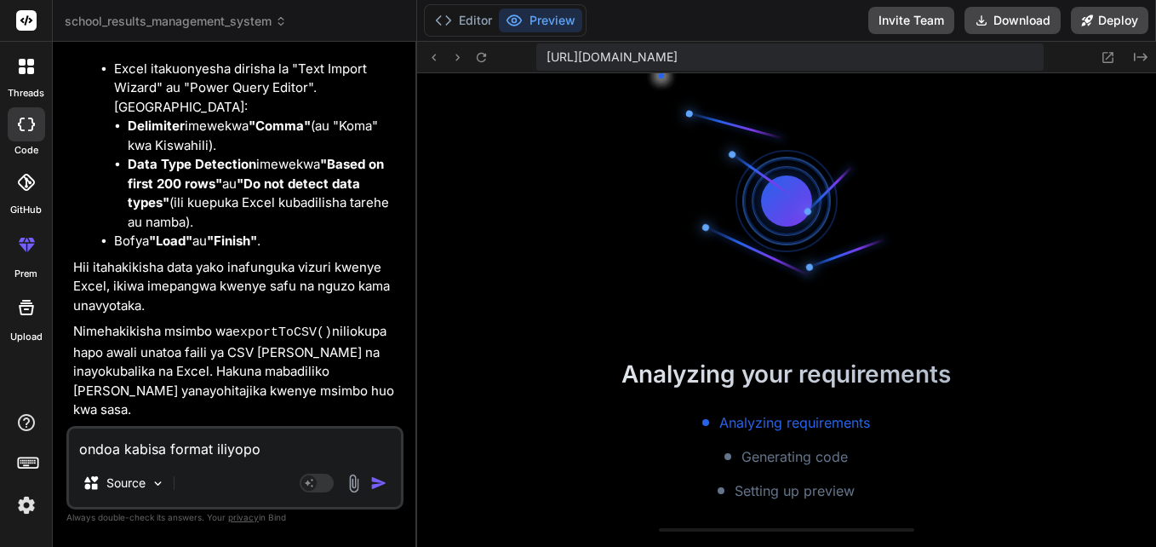
scroll to position [3026, 0]
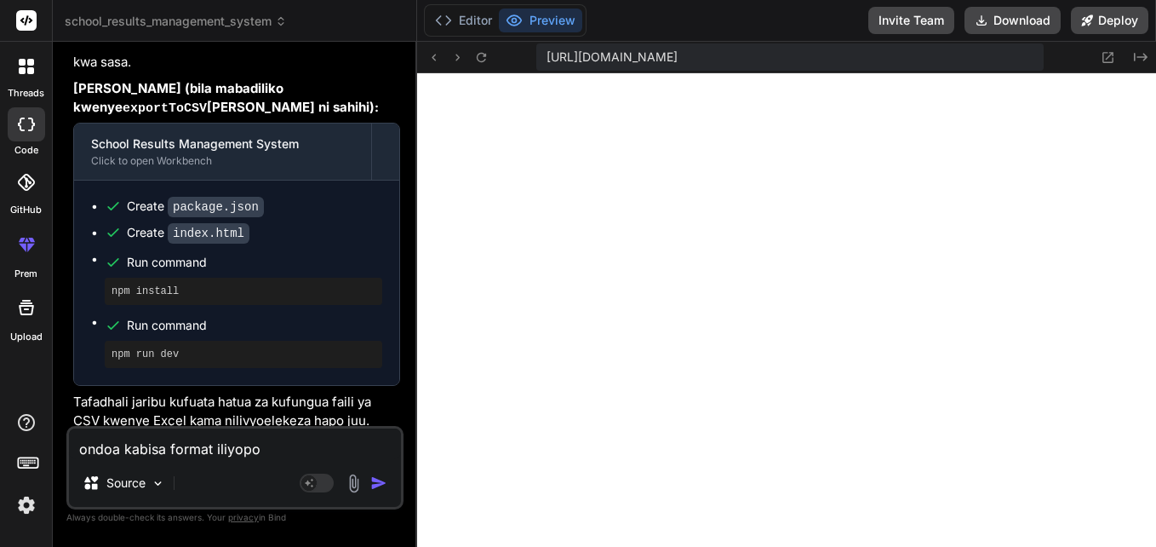
scroll to position [27797, 0]
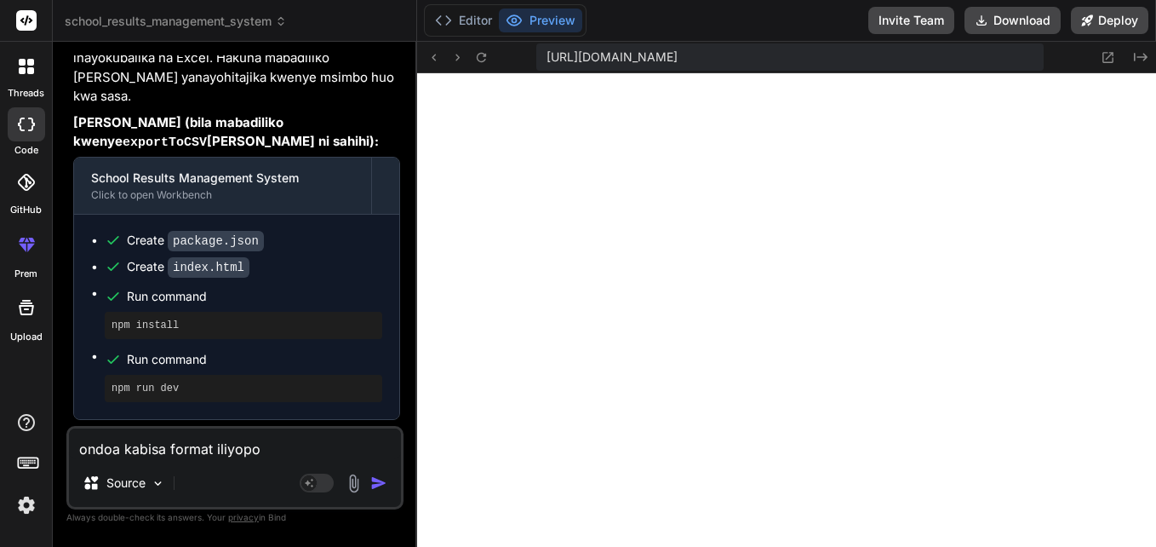
click at [129, 453] on textarea "ondoa kabisa format iliyopo" at bounding box center [235, 443] width 332 height 31
click at [374, 485] on img "button" at bounding box center [378, 482] width 17 height 17
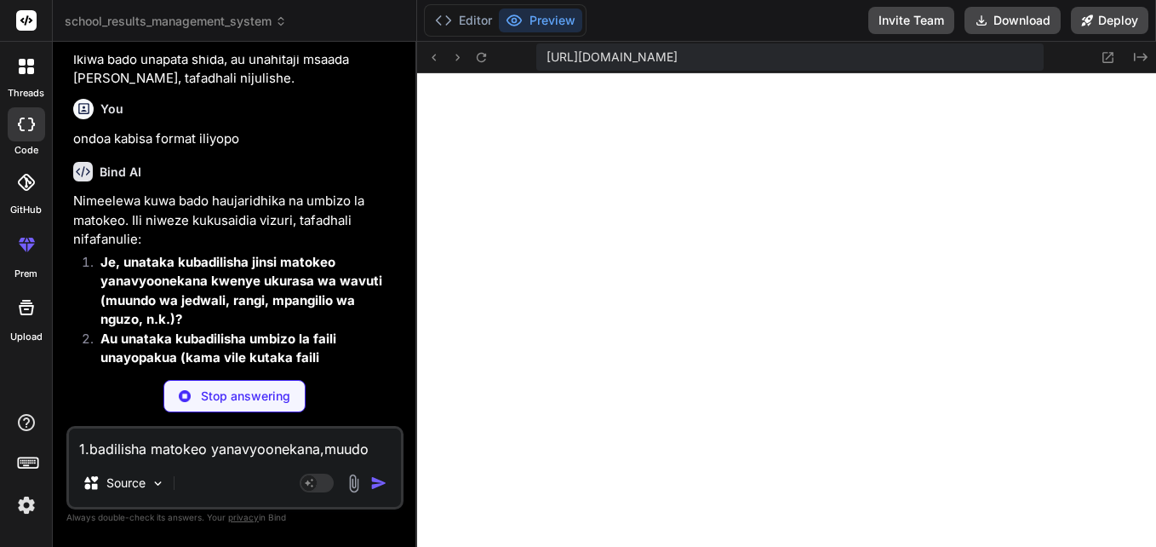
scroll to position [28212, 0]
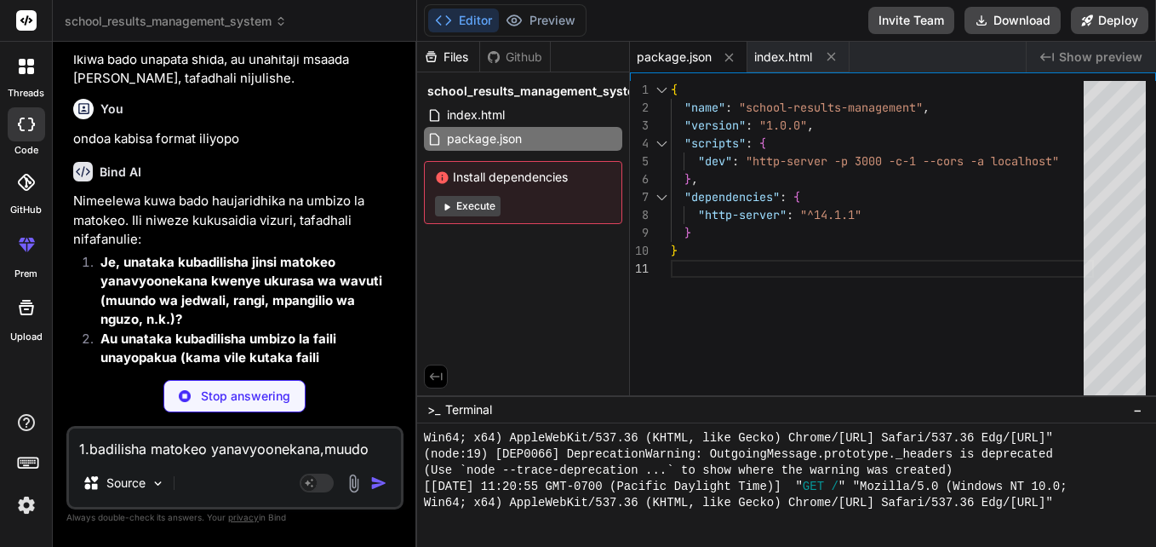
click at [357, 486] on img at bounding box center [354, 483] width 20 height 20
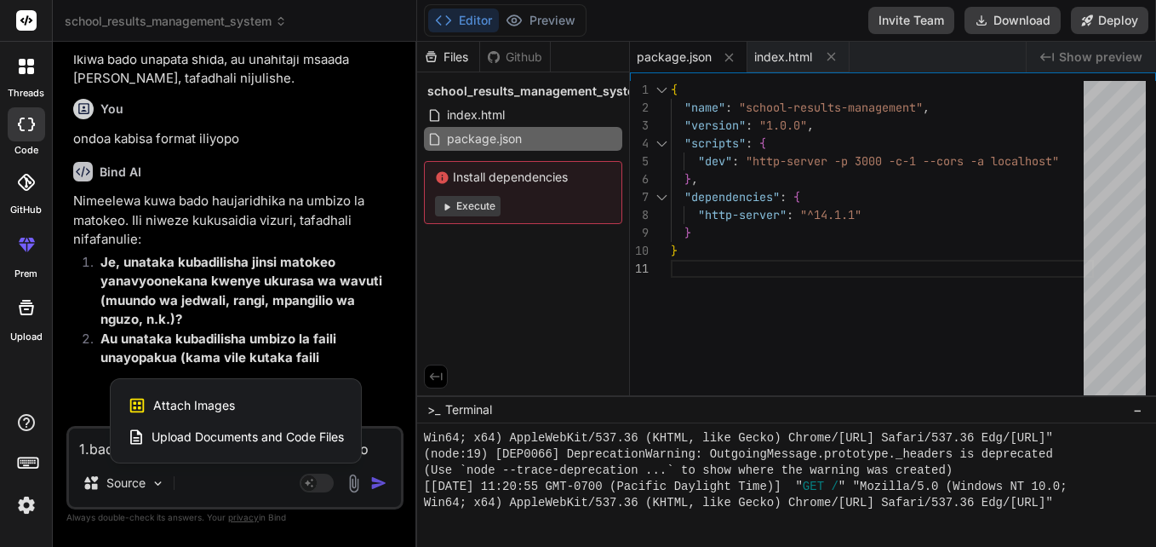
click at [357, 486] on div at bounding box center [578, 273] width 1156 height 547
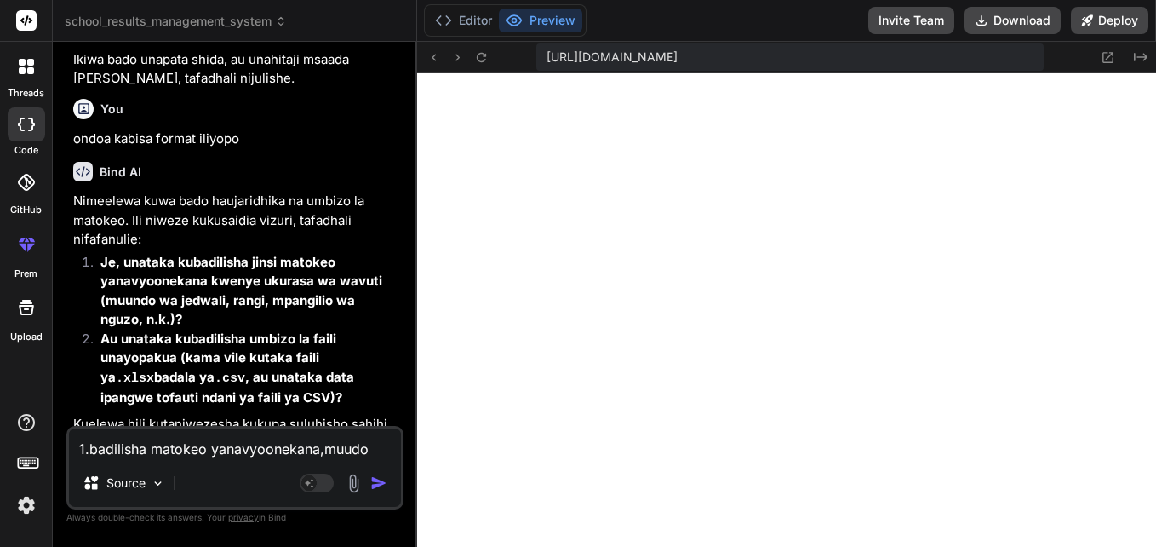
scroll to position [3851, 0]
click at [409, 410] on div "Bind AI Web Search Created with Pixso. Code Generator You Bind AI School Result…" at bounding box center [235, 294] width 364 height 504
click at [408, 383] on div "Bind AI Web Search Created with Pixso. Code Generator You Bind AI School Result…" at bounding box center [235, 294] width 364 height 504
click at [406, 337] on div "Bind AI Web Search Created with Pixso. Code Generator You Bind AI School Result…" at bounding box center [235, 294] width 364 height 504
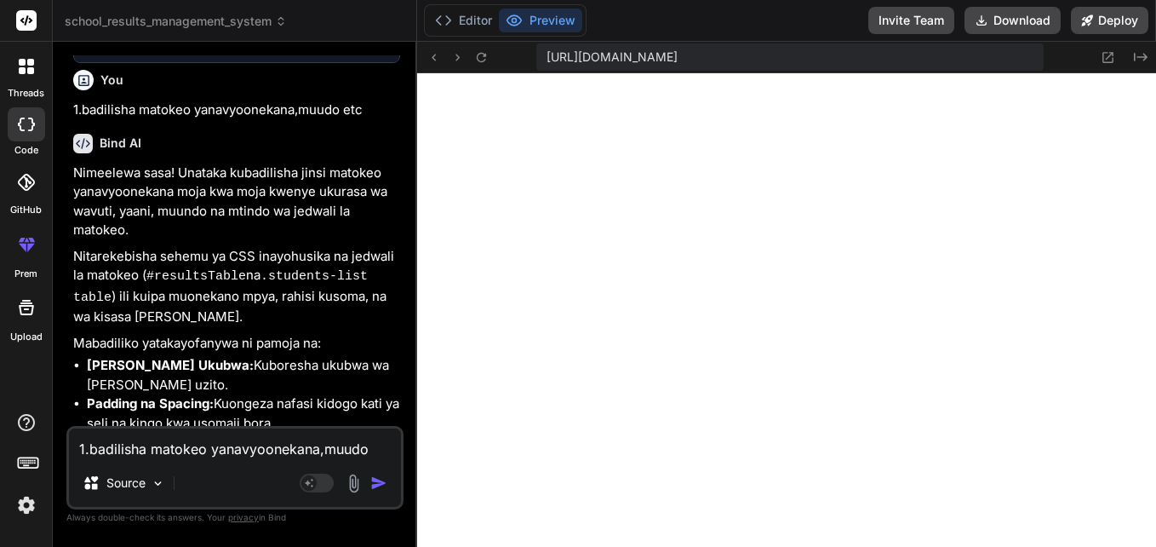
scroll to position [28972, 0]
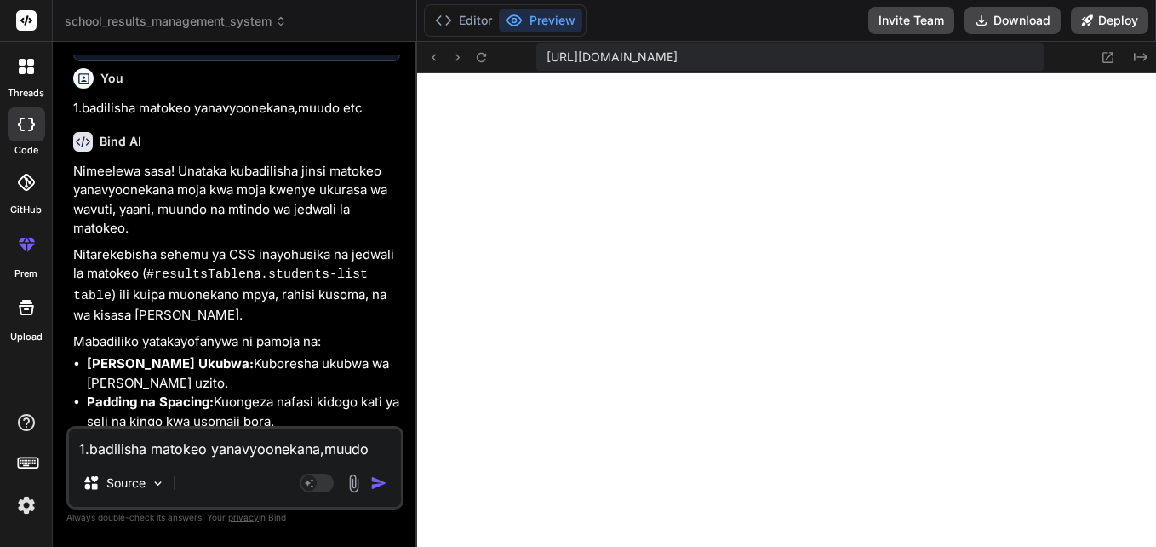
click at [209, 438] on textarea "1.badilisha matokeo yanavyoonekana,muudo etc" at bounding box center [235, 443] width 332 height 31
click at [377, 482] on img "button" at bounding box center [378, 482] width 17 height 17
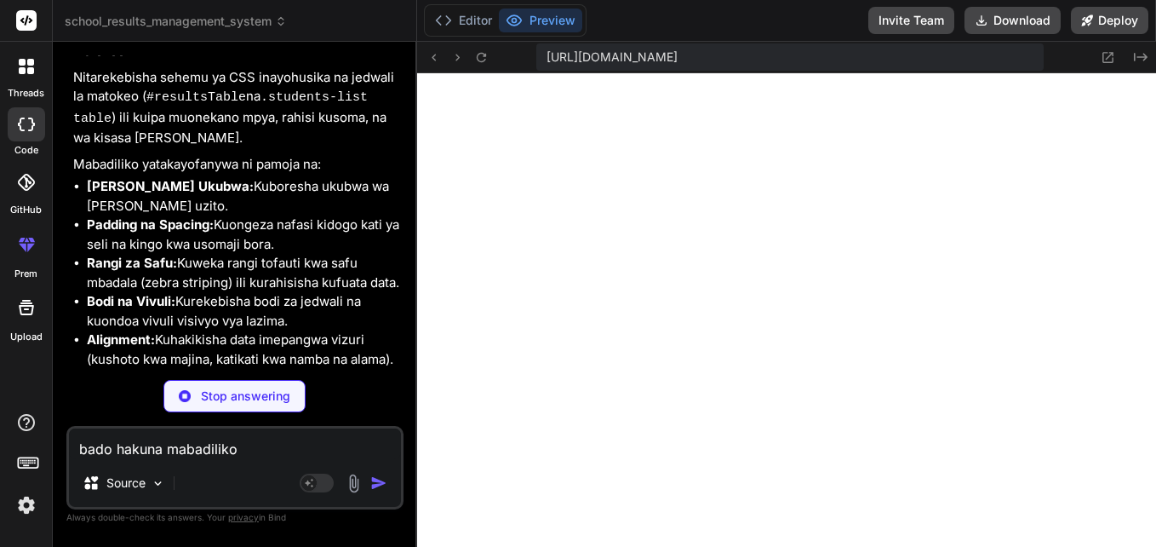
scroll to position [29149, 0]
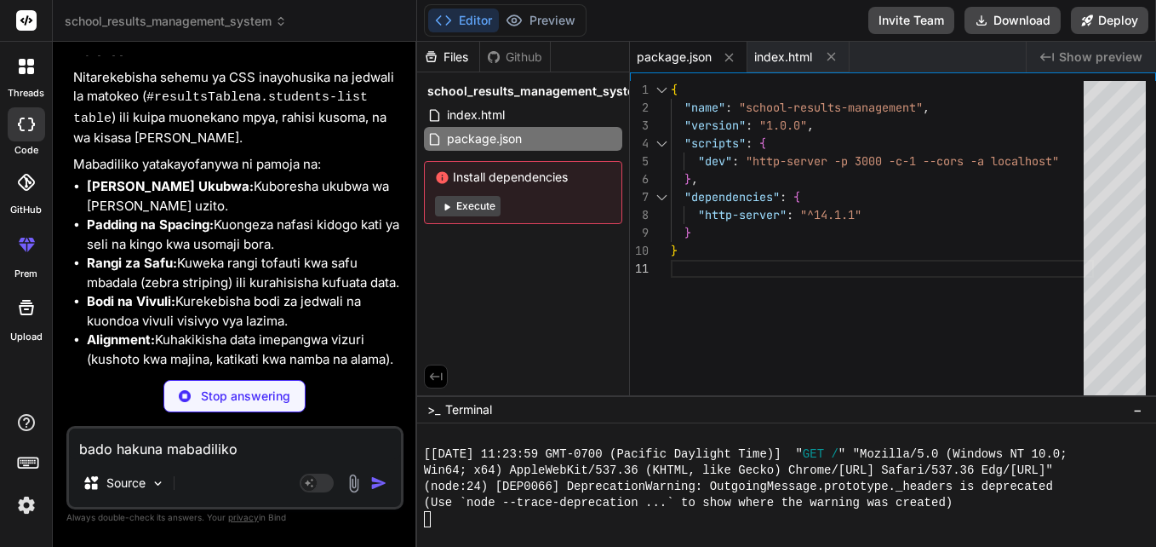
click at [128, 456] on textarea "bado hakuna mabadiliko" at bounding box center [235, 443] width 332 height 31
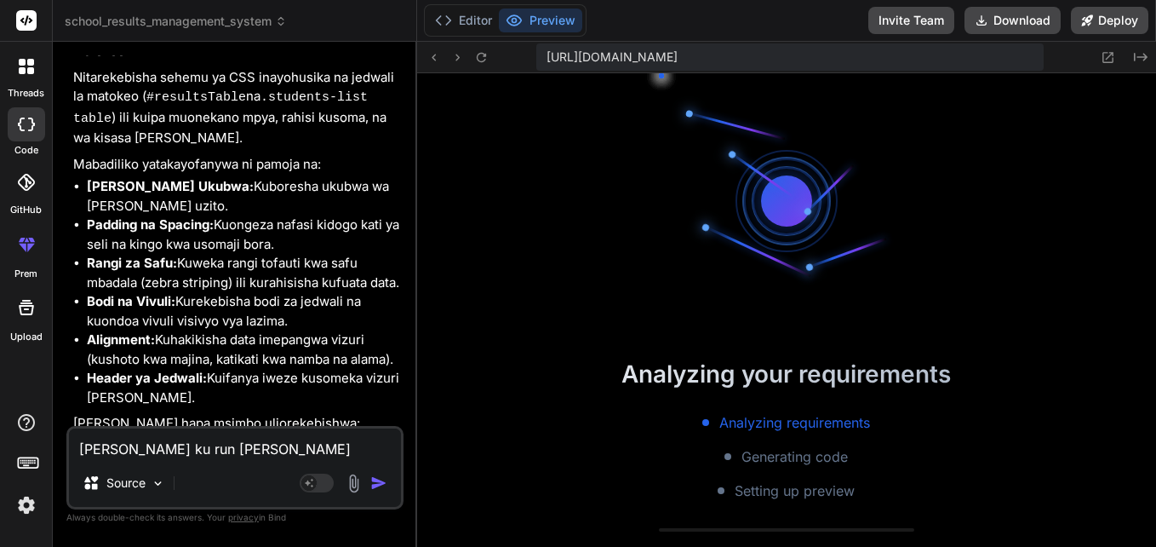
scroll to position [4708, 0]
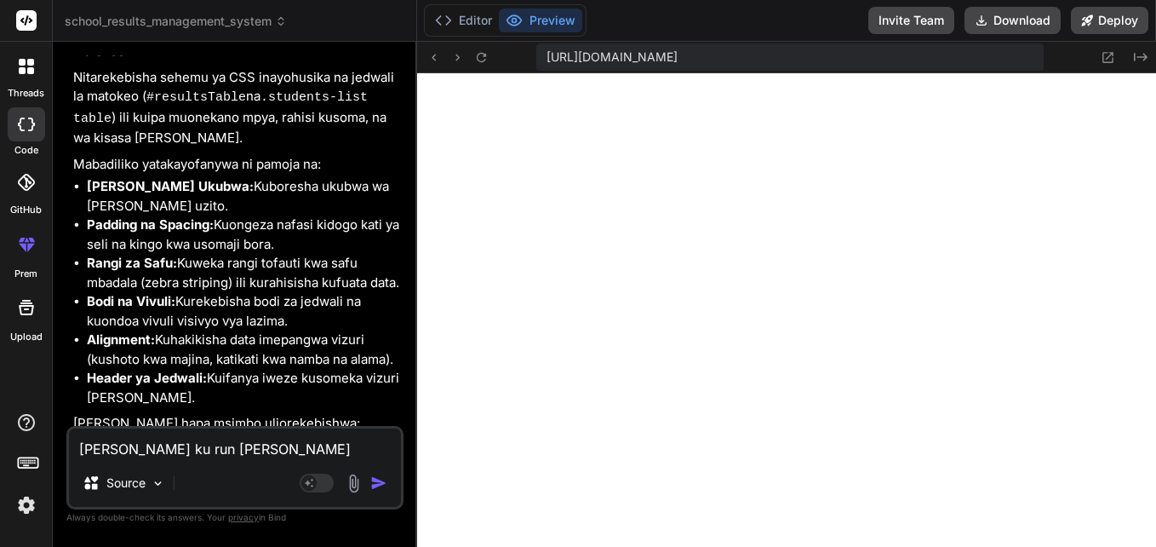
click at [1156, 457] on html "threads code GitHub prem Upload school_results_management_system Created with P…" at bounding box center [578, 273] width 1156 height 547
click at [371, 477] on img "button" at bounding box center [378, 482] width 17 height 17
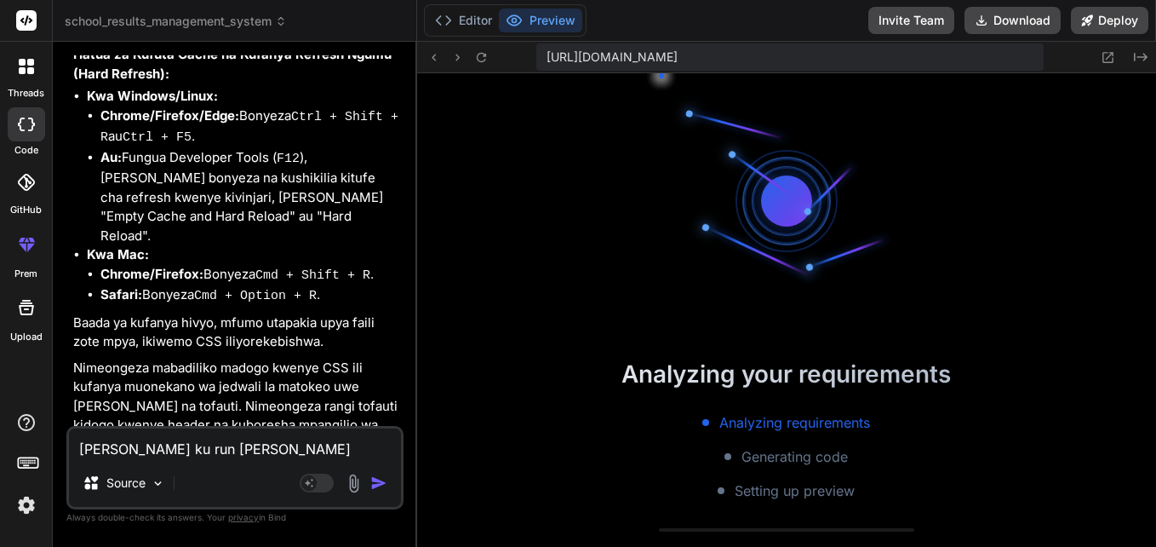
scroll to position [5518, 0]
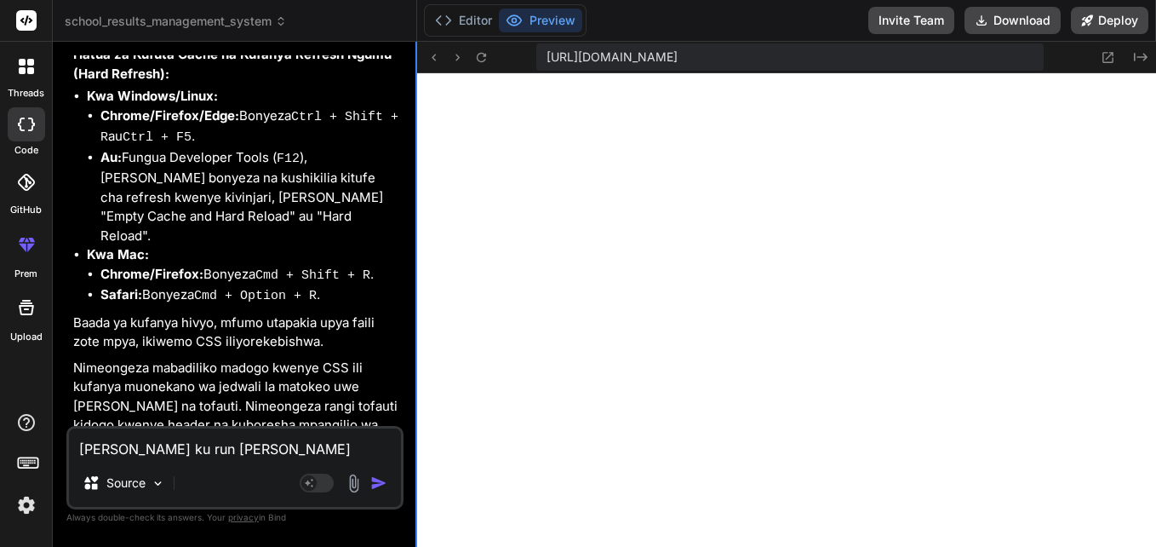
click at [416, 391] on div at bounding box center [417, 294] width 2 height 505
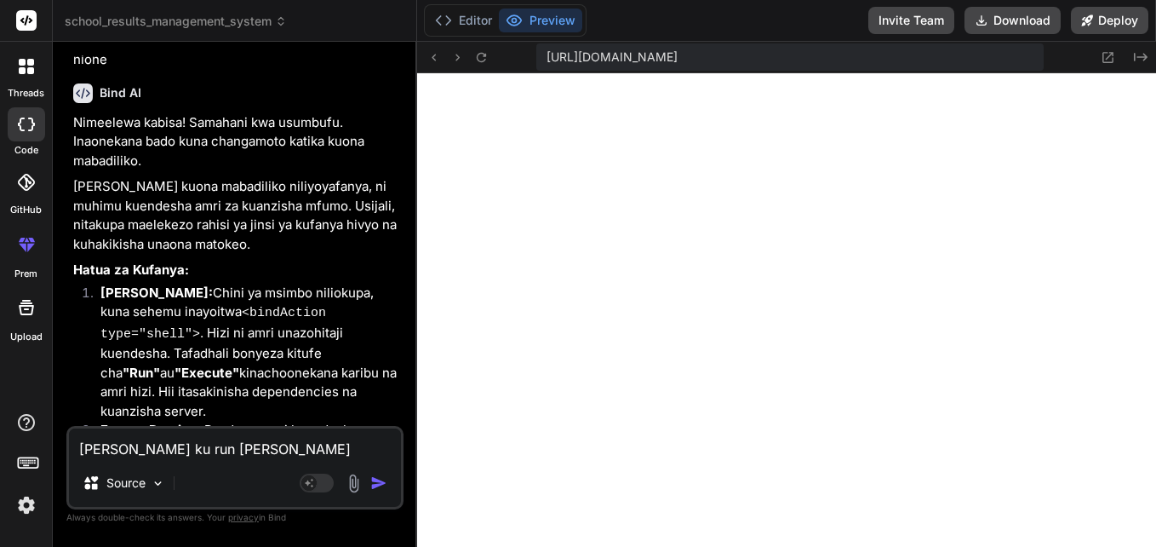
scroll to position [30963, 0]
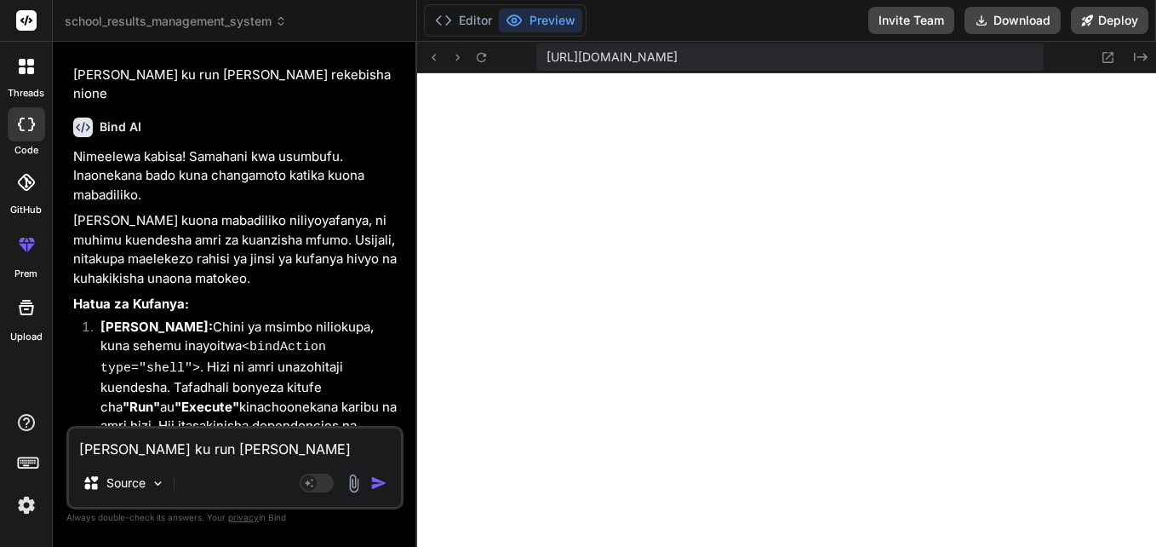
click at [407, 256] on div "Bind AI Web Search Created with Pixso. Code Generator You Bind AI School Result…" at bounding box center [235, 294] width 364 height 504
click at [410, 244] on div "Bind AI Web Search Created with Pixso. Code Generator You Bind AI School Result…" at bounding box center [235, 294] width 364 height 504
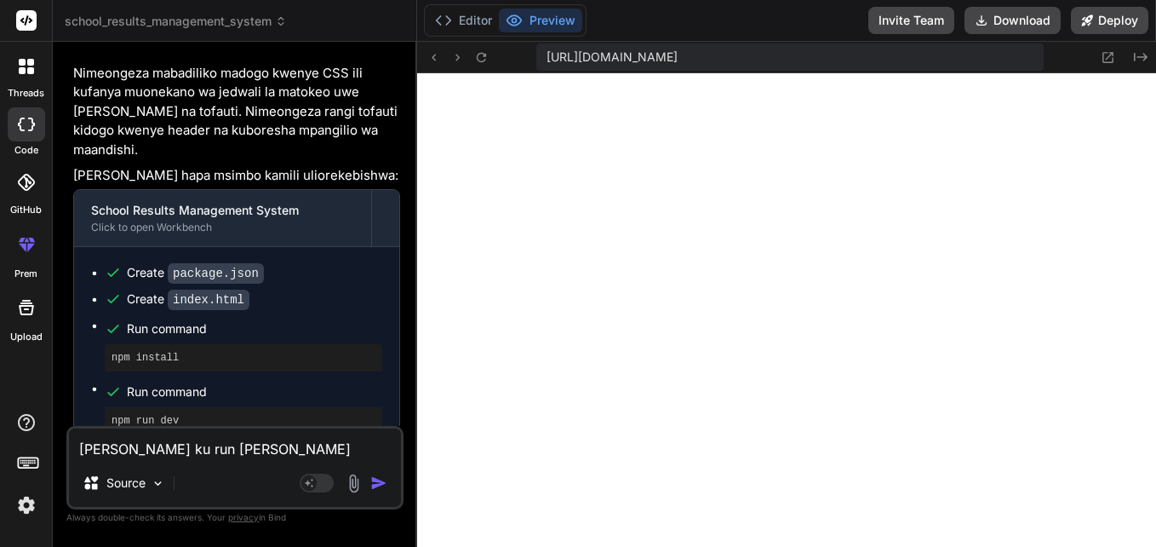
scroll to position [30418, 0]
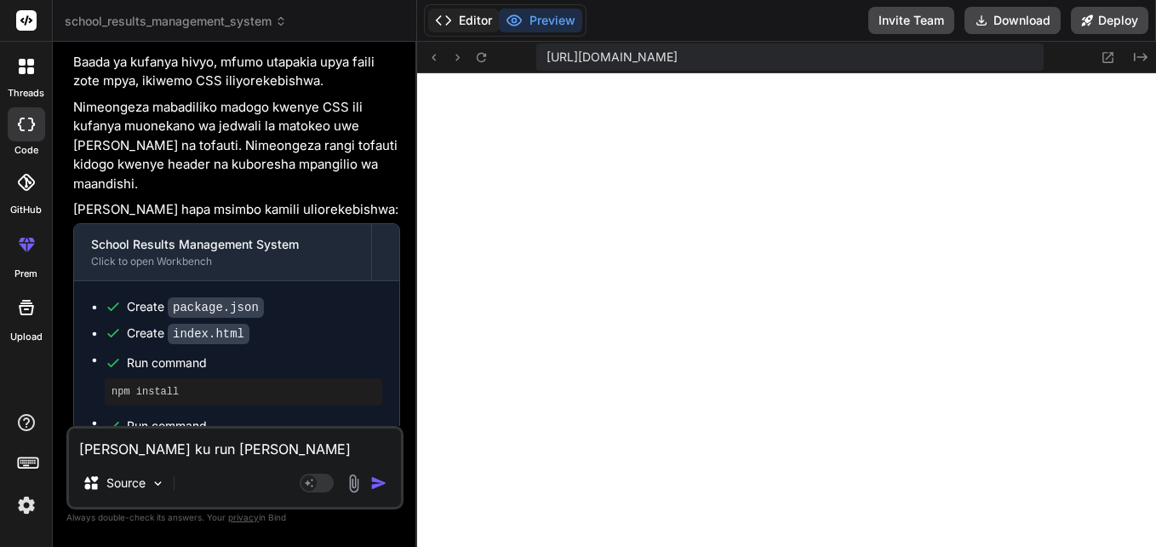
click at [473, 24] on button "Editor" at bounding box center [463, 21] width 71 height 24
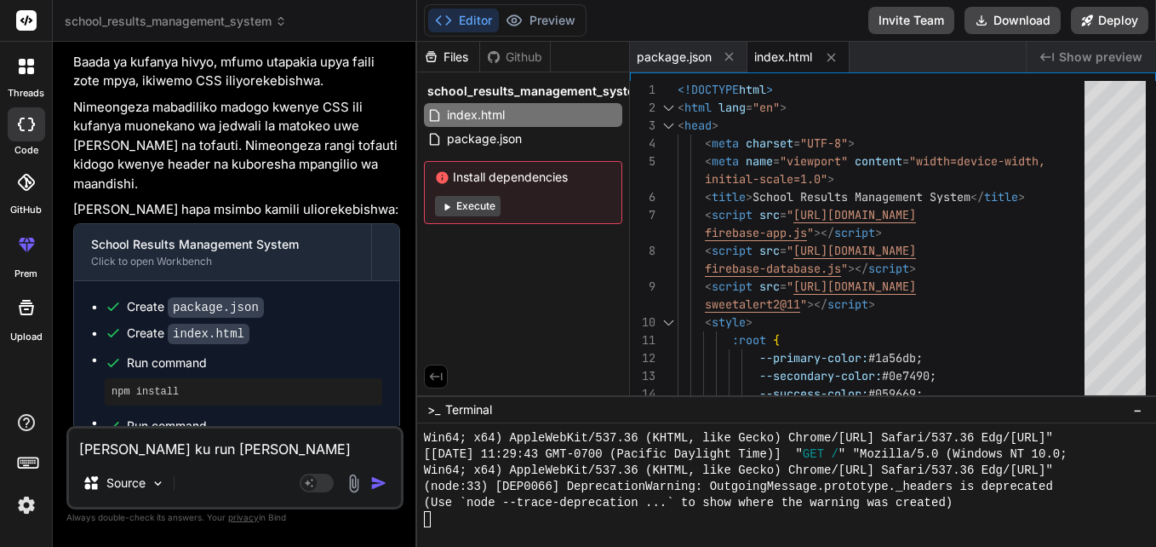
click at [479, 204] on button "Execute" at bounding box center [468, 206] width 66 height 20
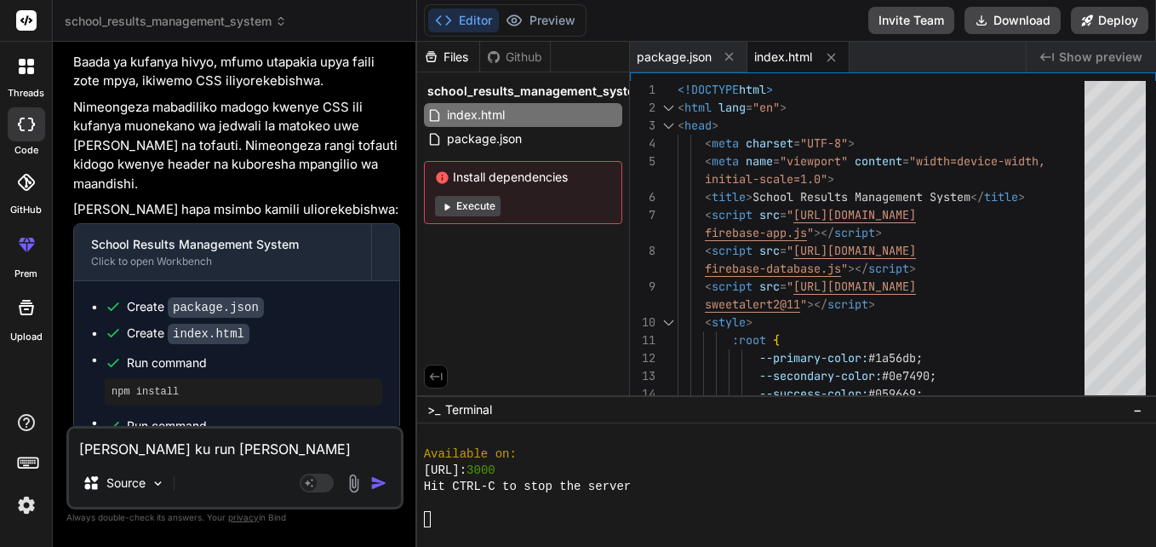
scroll to position [6213, 0]
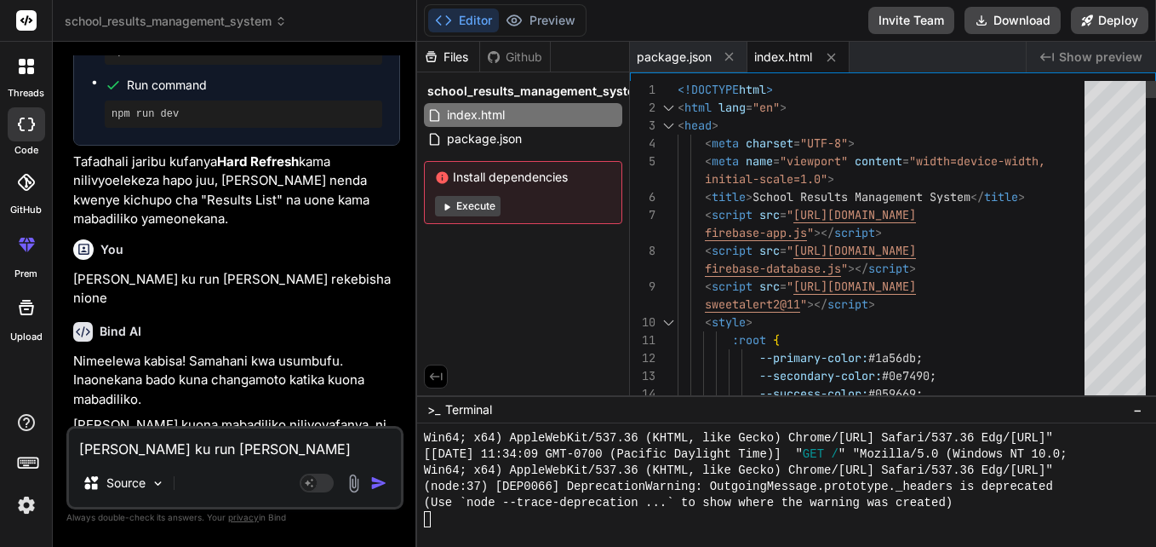
scroll to position [0, 0]
click at [405, 385] on div "Bind AI Web Search Created with Pixso. Code Generator You Bind AI School Result…" at bounding box center [235, 294] width 364 height 504
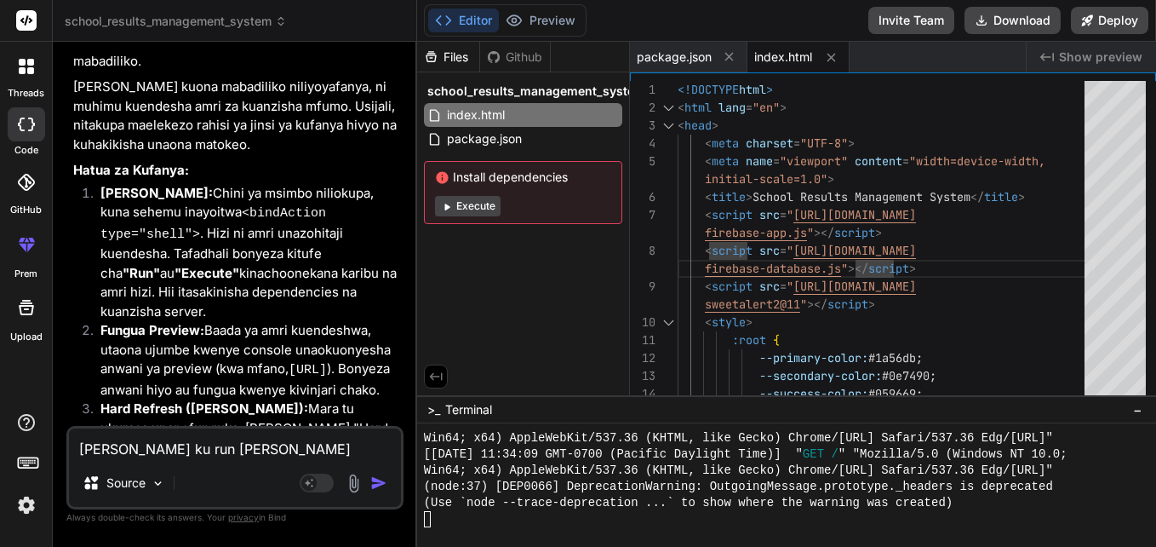
scroll to position [31100, 0]
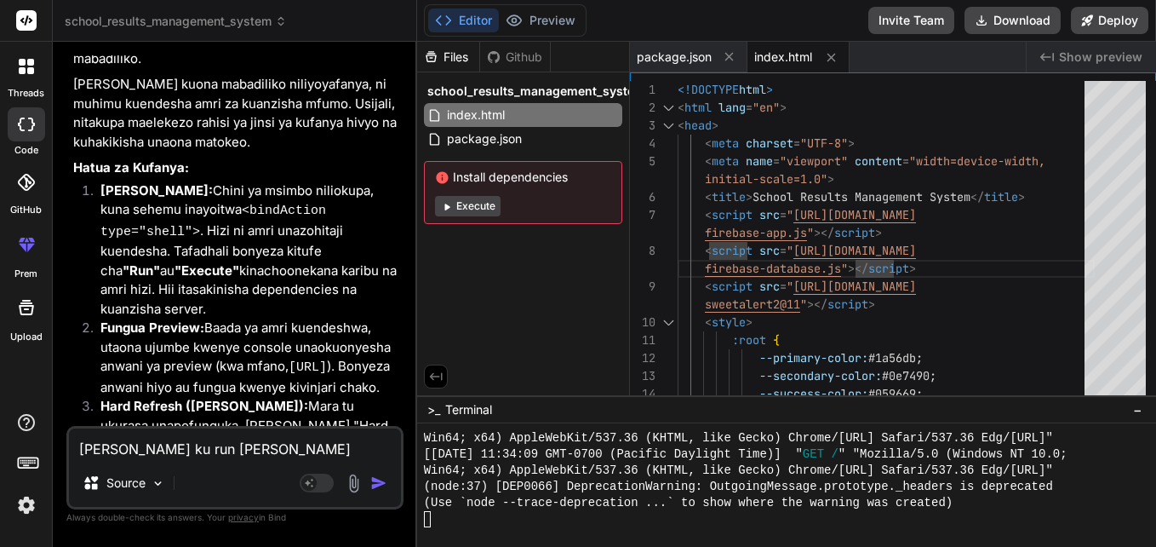
drag, startPoint x: 173, startPoint y: 328, endPoint x: 109, endPoint y: 334, distance: 64.1
copy ul "npm install"
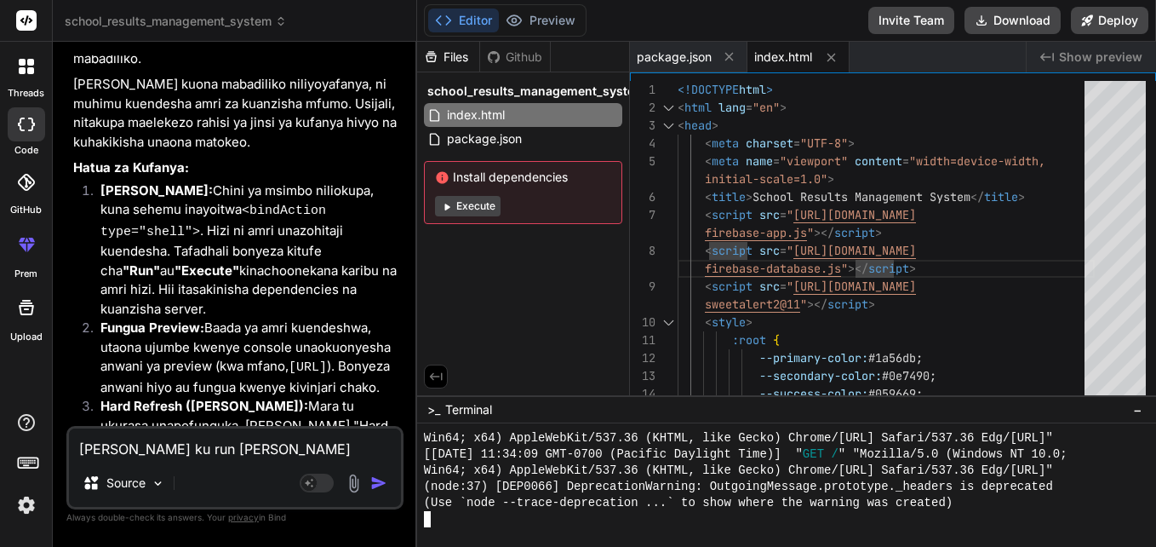
click at [441, 521] on div at bounding box center [778, 519] width 709 height 16
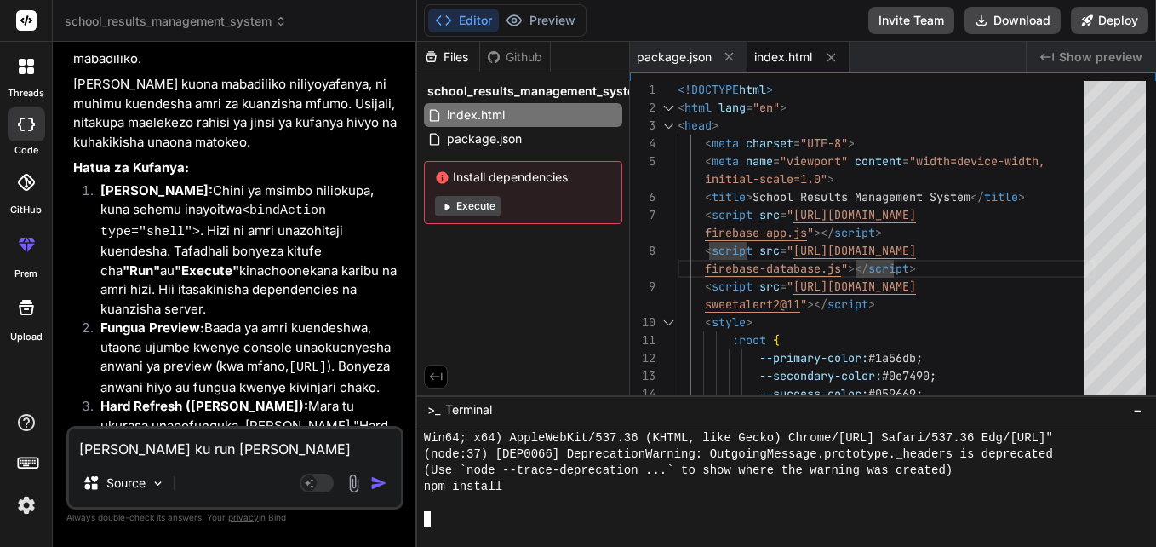
scroll to position [6246, 0]
drag, startPoint x: 110, startPoint y: 391, endPoint x: 182, endPoint y: 400, distance: 73.0
copy pre "npm run dev"
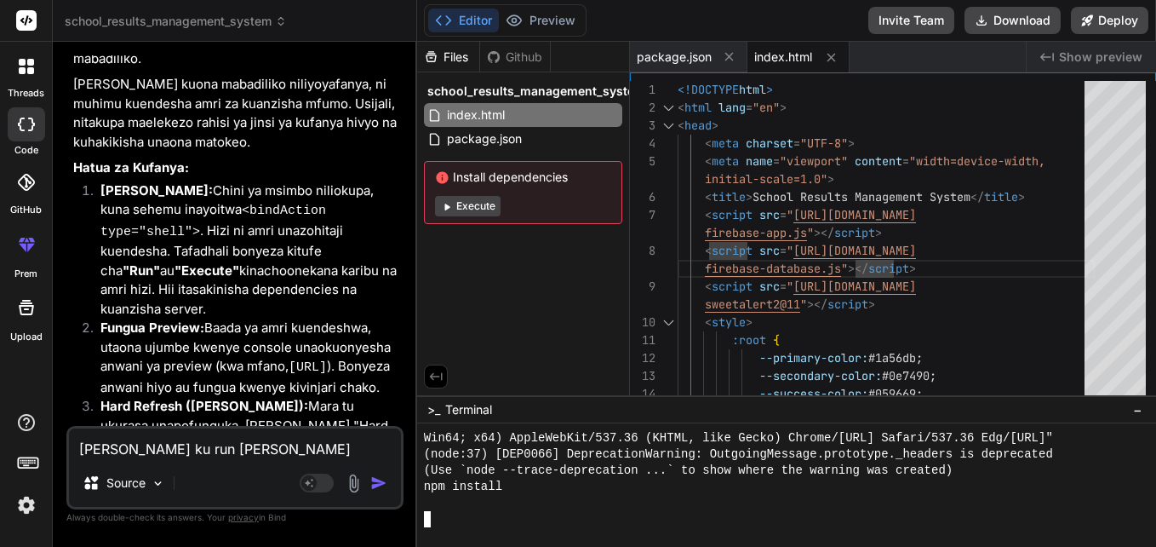
click at [450, 520] on div at bounding box center [778, 519] width 709 height 16
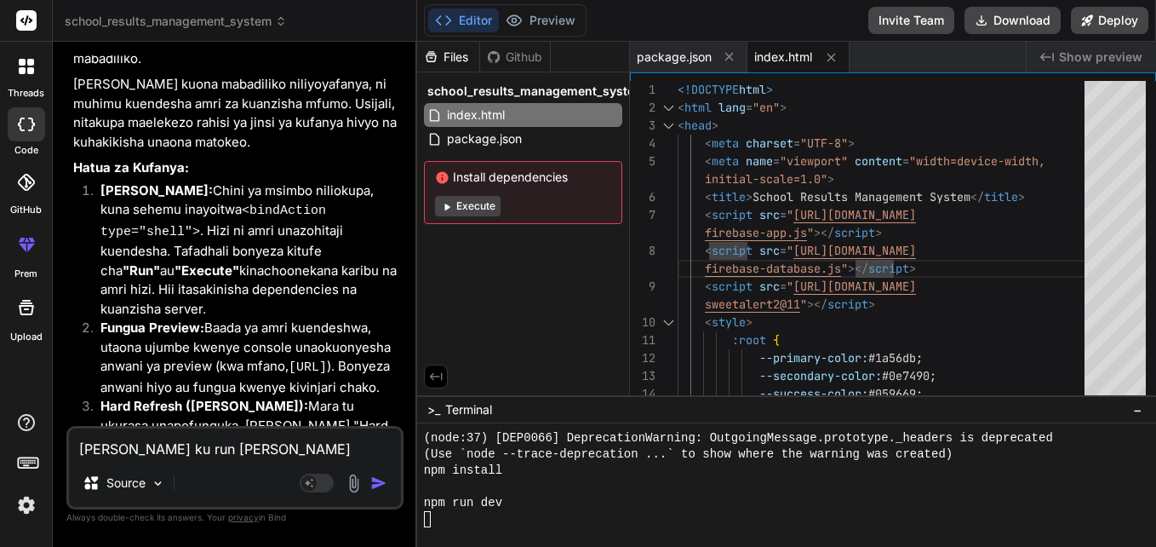
click at [468, 204] on button "Execute" at bounding box center [468, 206] width 66 height 20
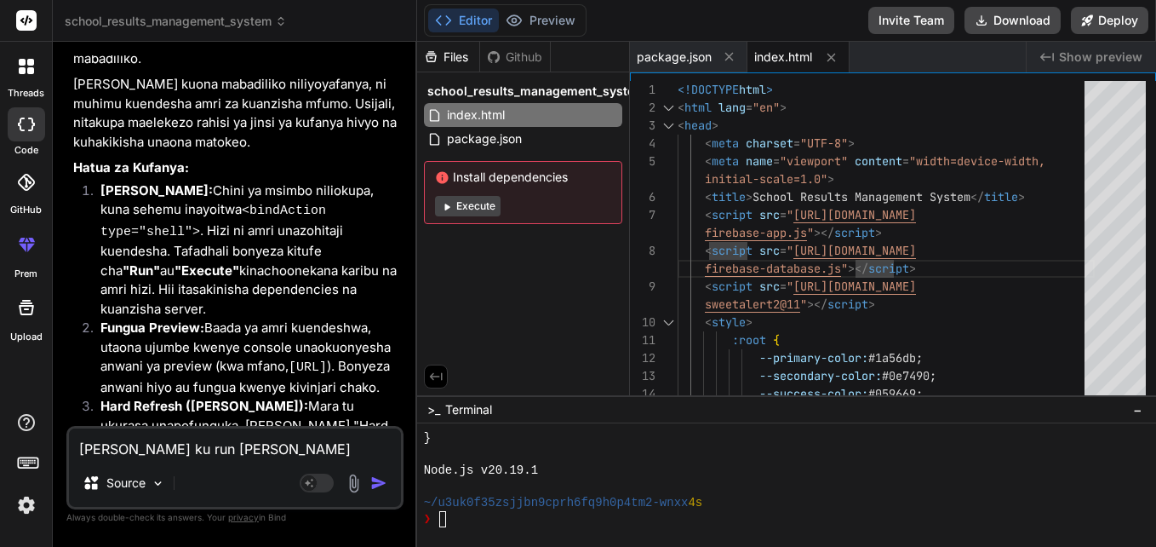
scroll to position [7475, 0]
click at [536, 17] on button "Preview" at bounding box center [540, 21] width 83 height 24
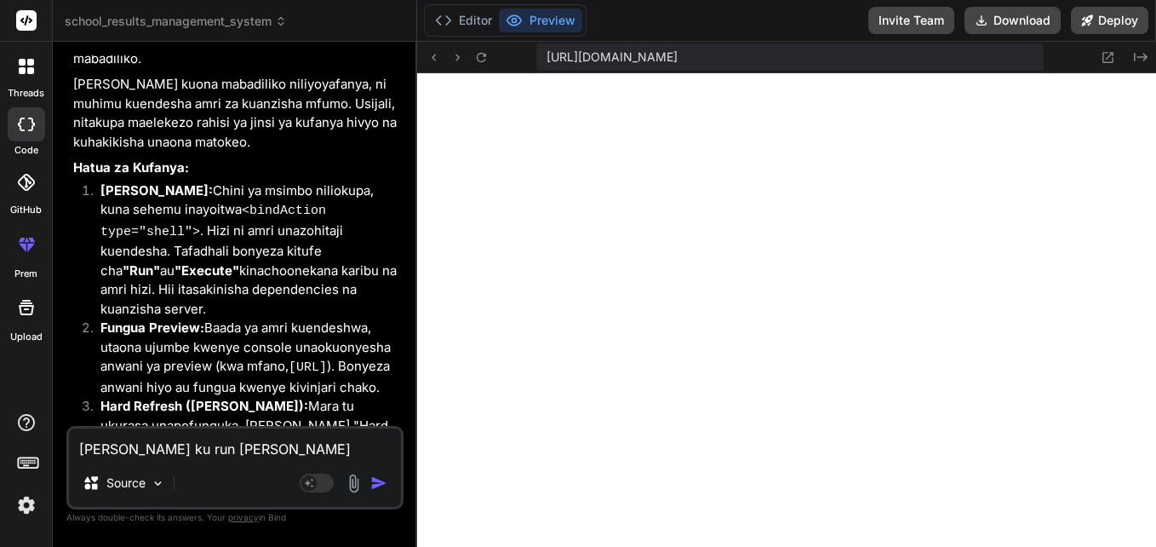
click at [86, 443] on textarea "mimi sijue ku run amari wewe rekebisha nione" at bounding box center [235, 443] width 332 height 31
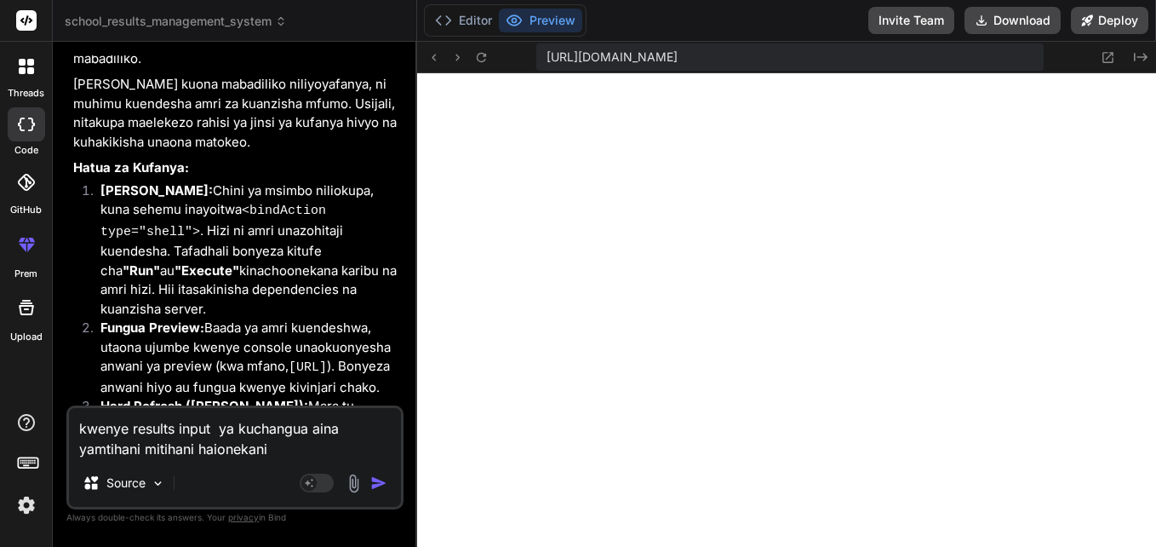
click at [372, 487] on img "button" at bounding box center [378, 482] width 17 height 17
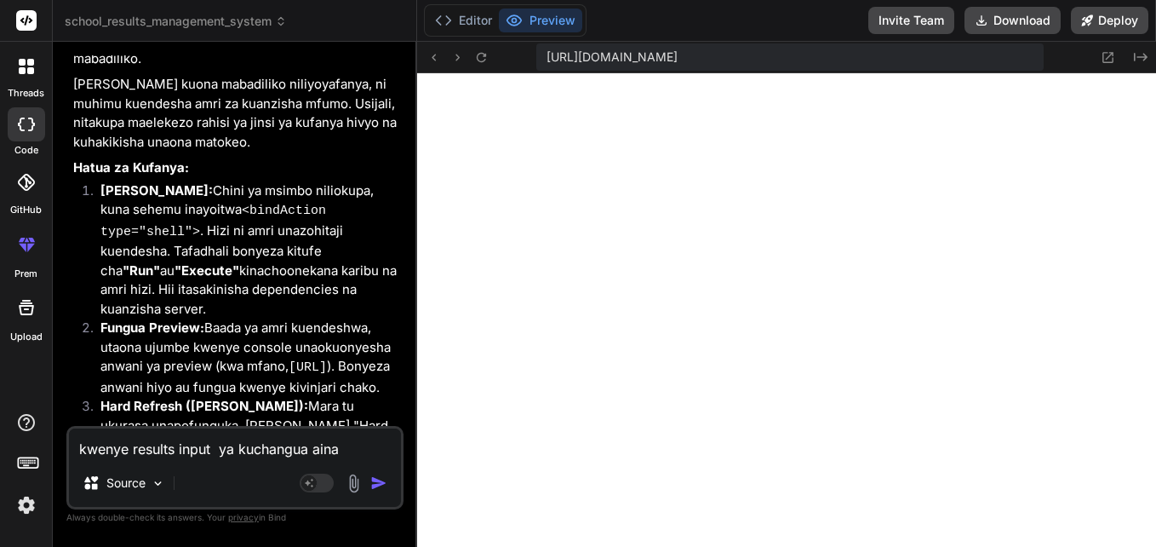
scroll to position [31235, 0]
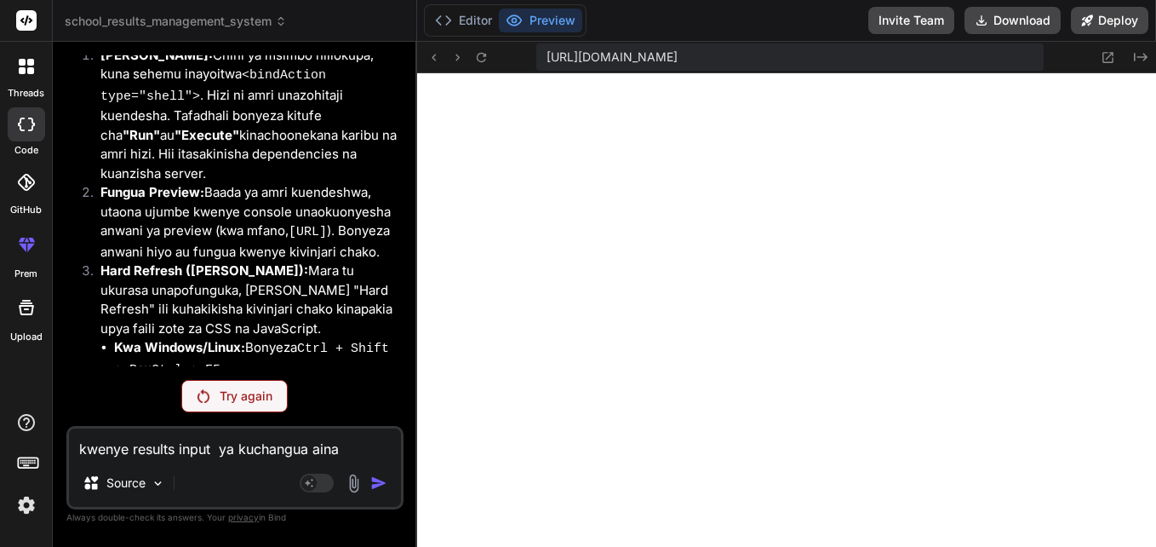
click at [256, 389] on p "Try again" at bounding box center [246, 395] width 53 height 17
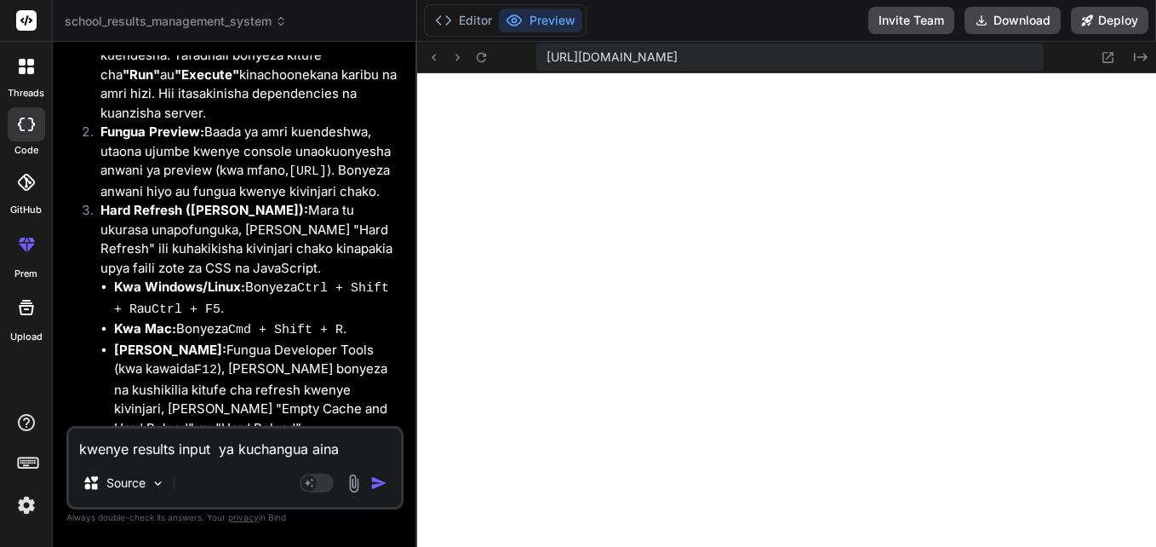
scroll to position [8220, 0]
